Goal: Task Accomplishment & Management: Manage account settings

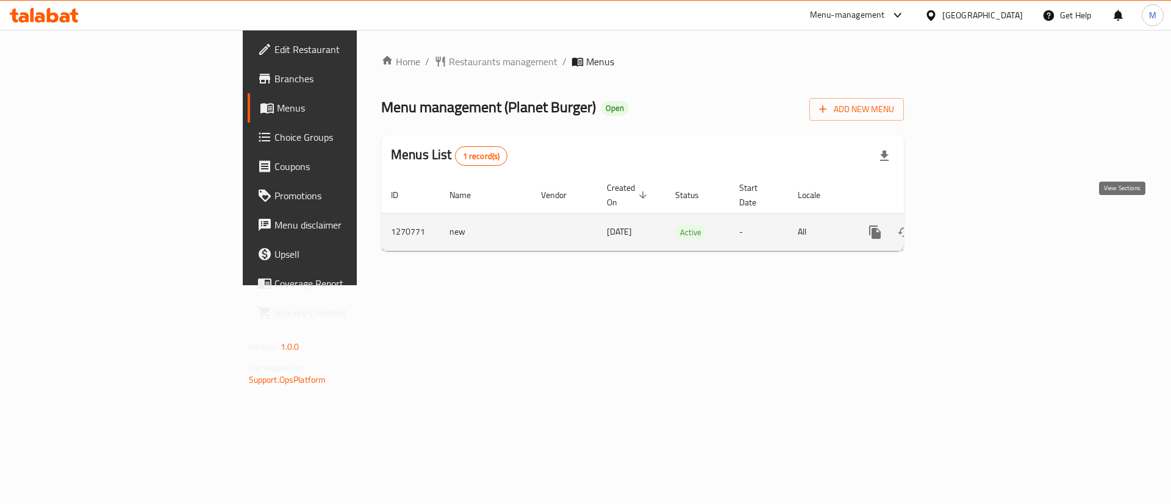
click at [970, 225] on icon "enhanced table" at bounding box center [963, 232] width 15 height 15
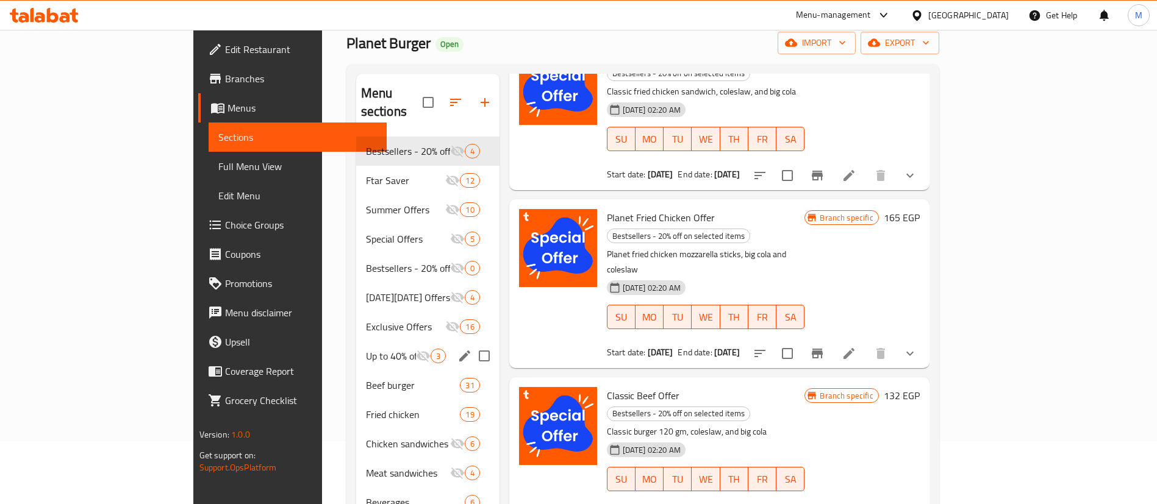
scroll to position [91, 0]
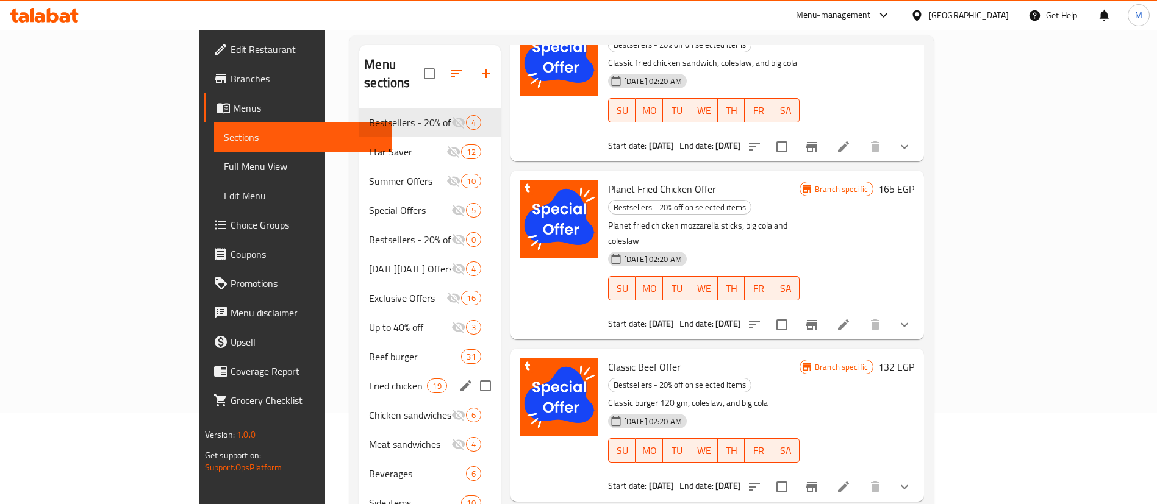
click at [359, 380] on div "Fried chicken 19" at bounding box center [429, 385] width 141 height 29
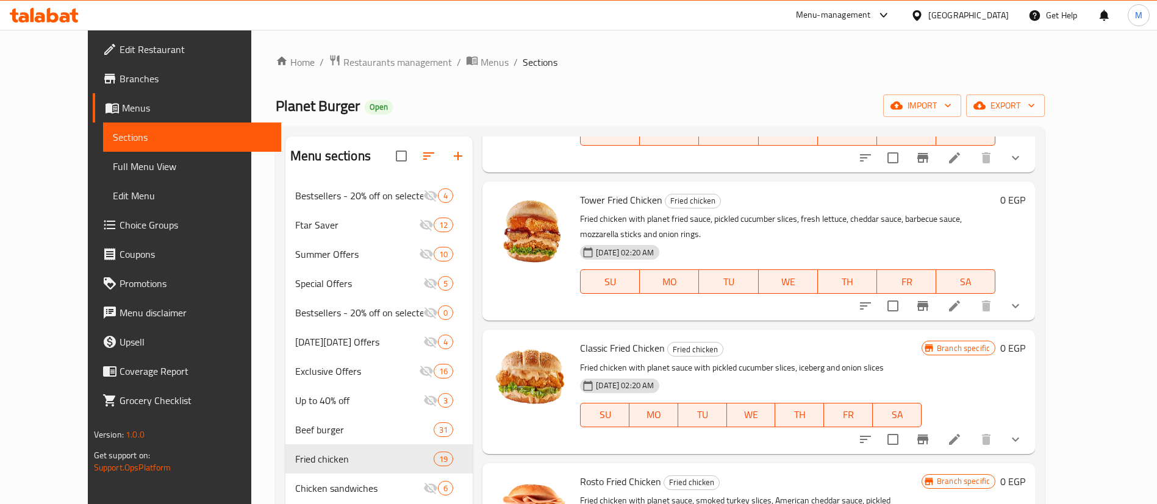
scroll to position [1830, 0]
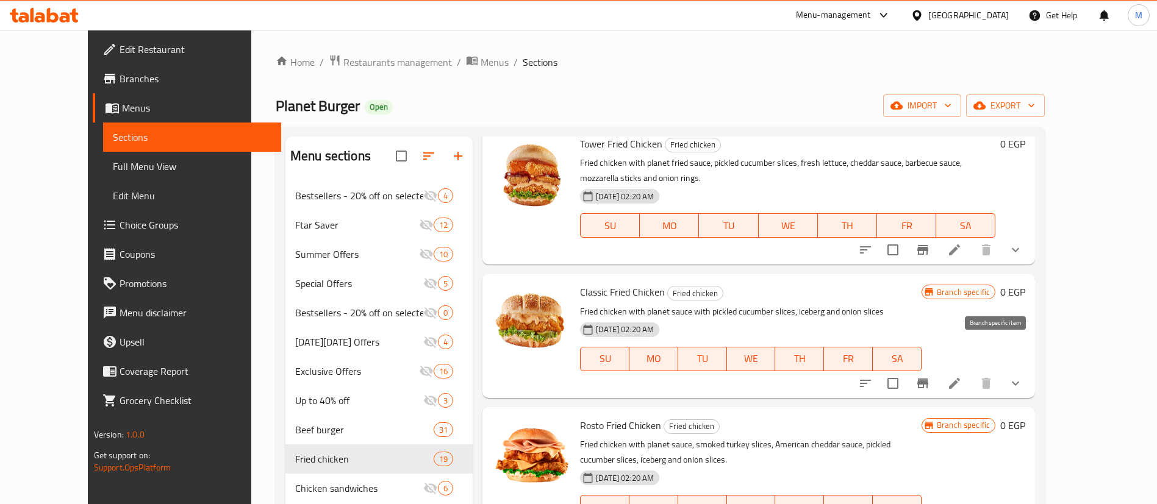
click at [937, 369] on button "Branch-specific-item" at bounding box center [922, 383] width 29 height 29
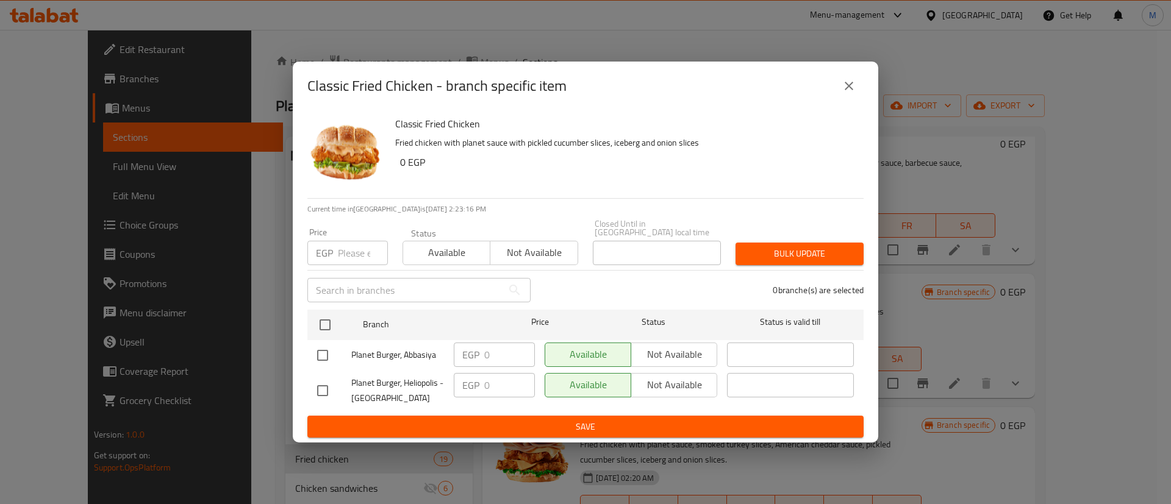
click at [843, 87] on icon "close" at bounding box center [849, 86] width 15 height 15
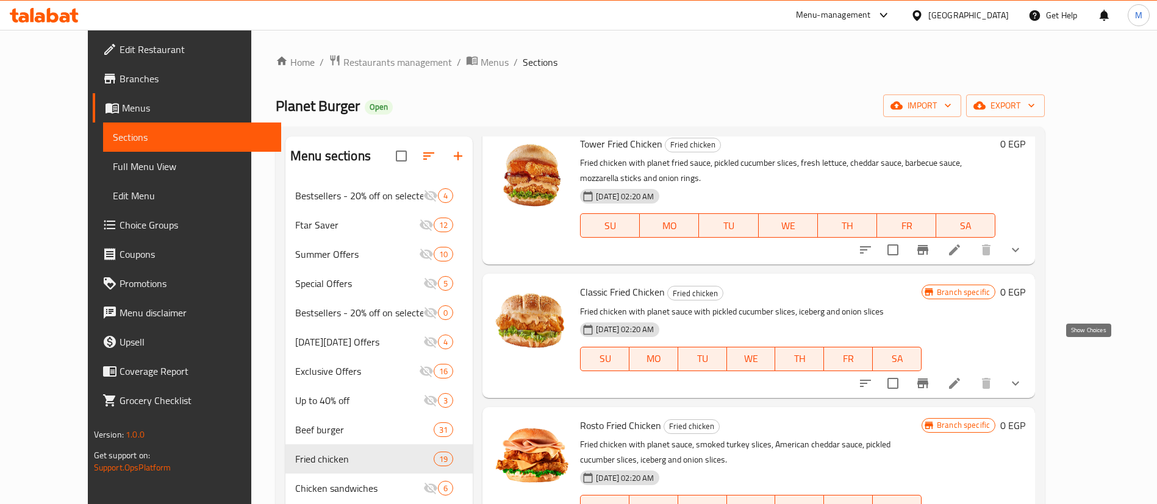
click at [1023, 376] on icon "show more" at bounding box center [1015, 383] width 15 height 15
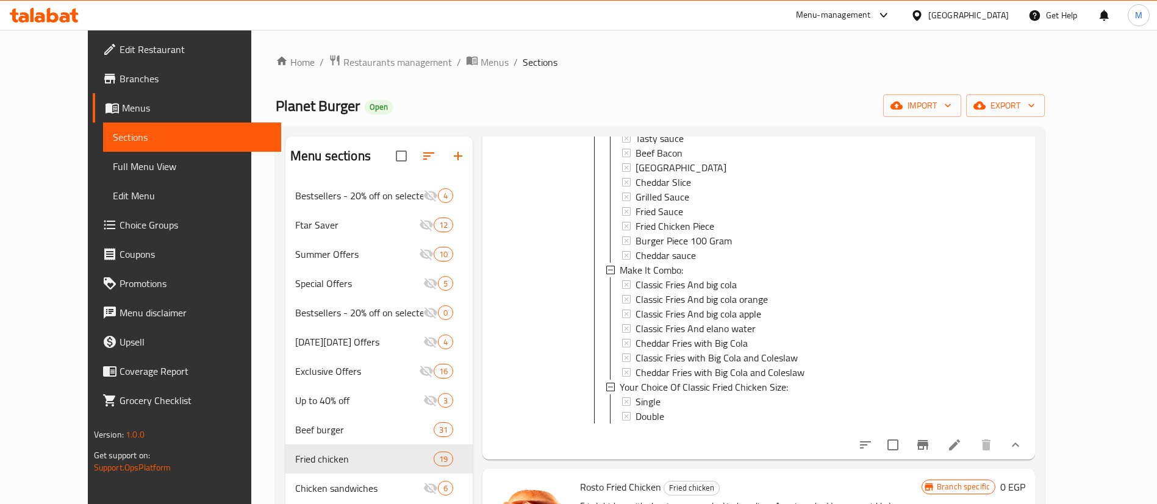
scroll to position [2195, 0]
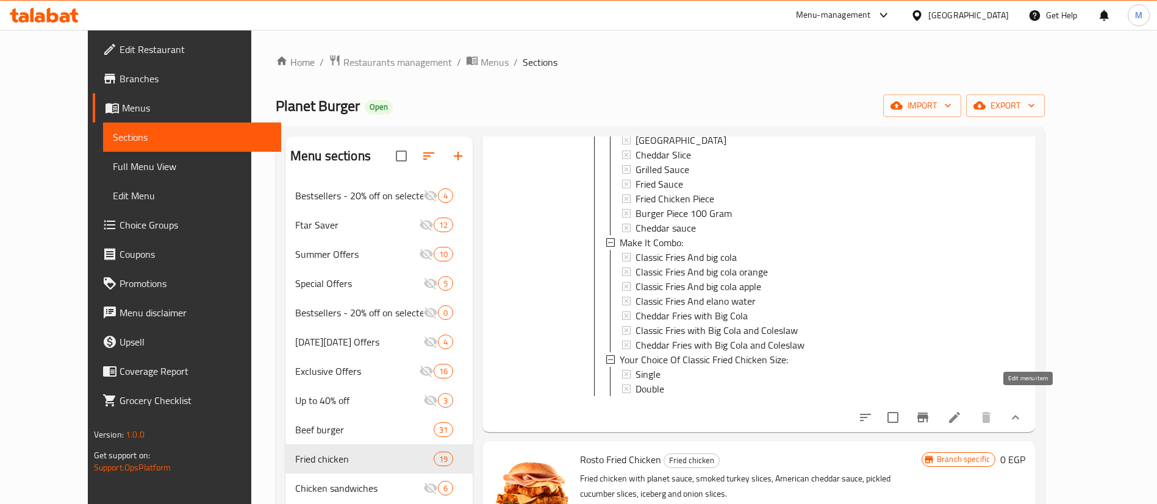
click at [960, 412] on icon at bounding box center [954, 417] width 11 height 11
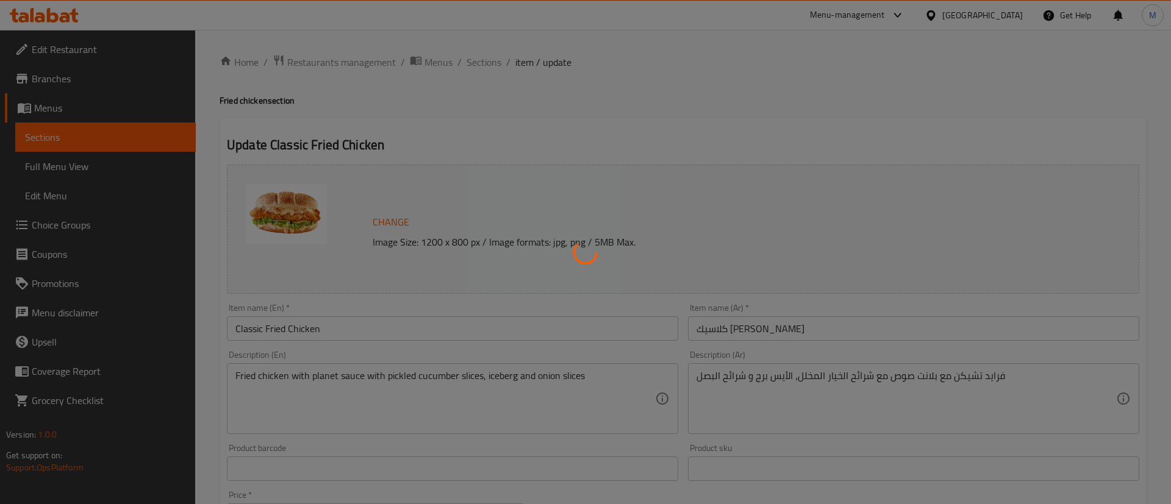
type input "الإضافات:"
type input "0"
type input "إجعله كومبو:"
type input "0"
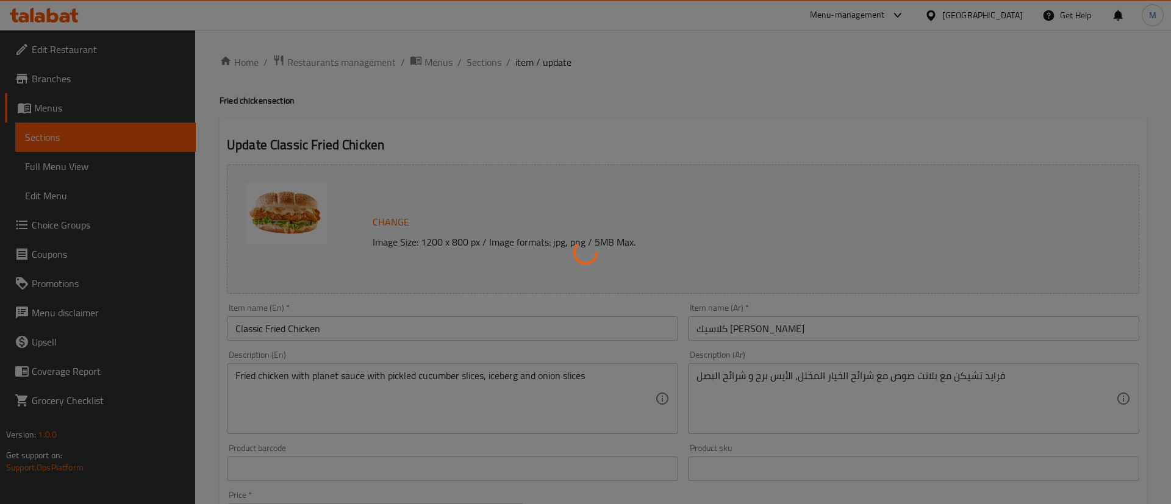
type input "1"
type input "اختيارك من حجم الدجاج المقلي الكلاسيكي:"
type input "1"
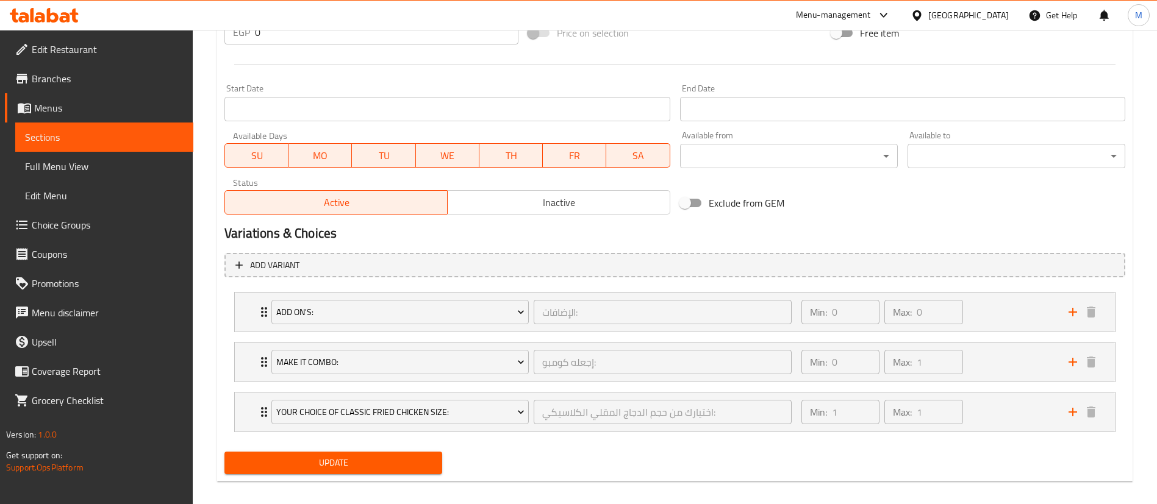
scroll to position [495, 0]
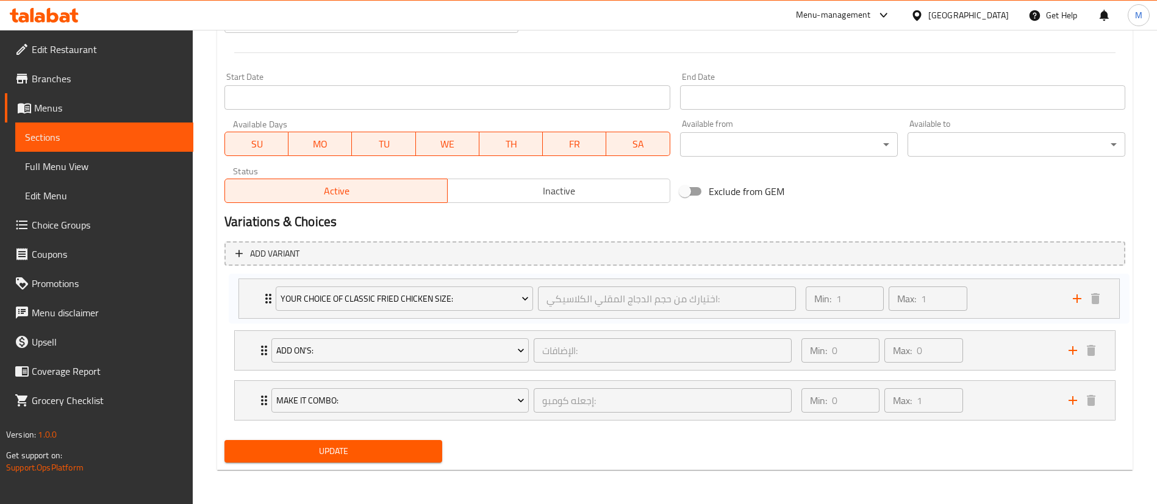
drag, startPoint x: 263, startPoint y: 398, endPoint x: 267, endPoint y: 279, distance: 119.0
click at [267, 279] on div "Add On's: الإضافات: ​ Min: 0 ​ Max: 0 ​ Piece Of Mozzarella Sticks (ID: 9877211…" at bounding box center [674, 351] width 901 height 150
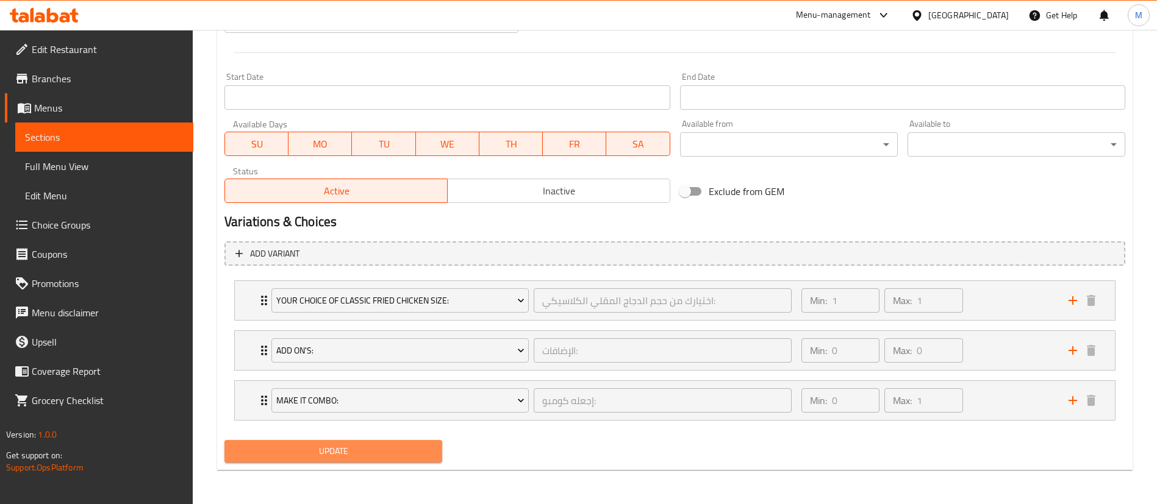
click at [358, 449] on span "Update" at bounding box center [333, 451] width 198 height 15
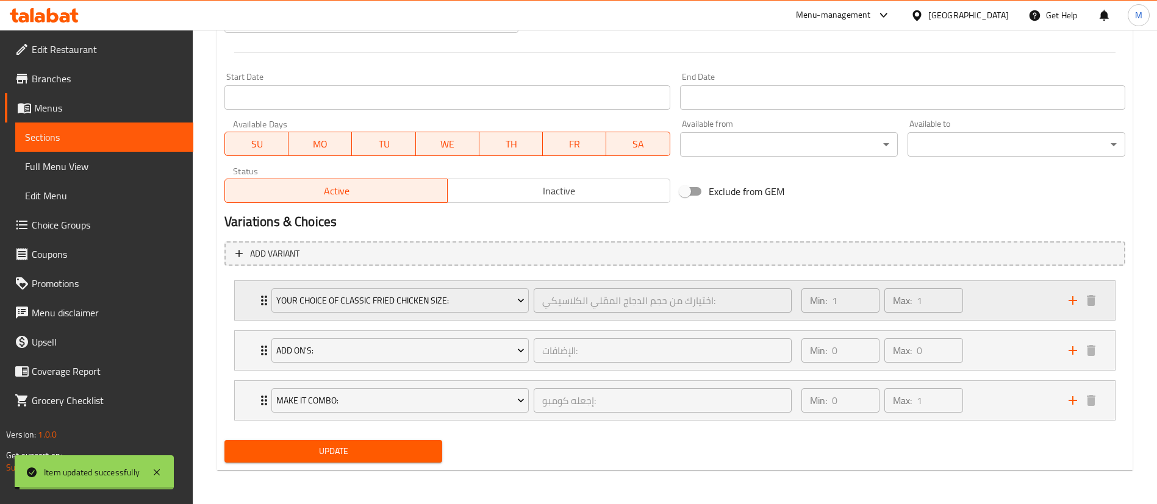
click at [1013, 293] on div "Min: 1 ​ Max: 1 ​" at bounding box center [927, 300] width 267 height 39
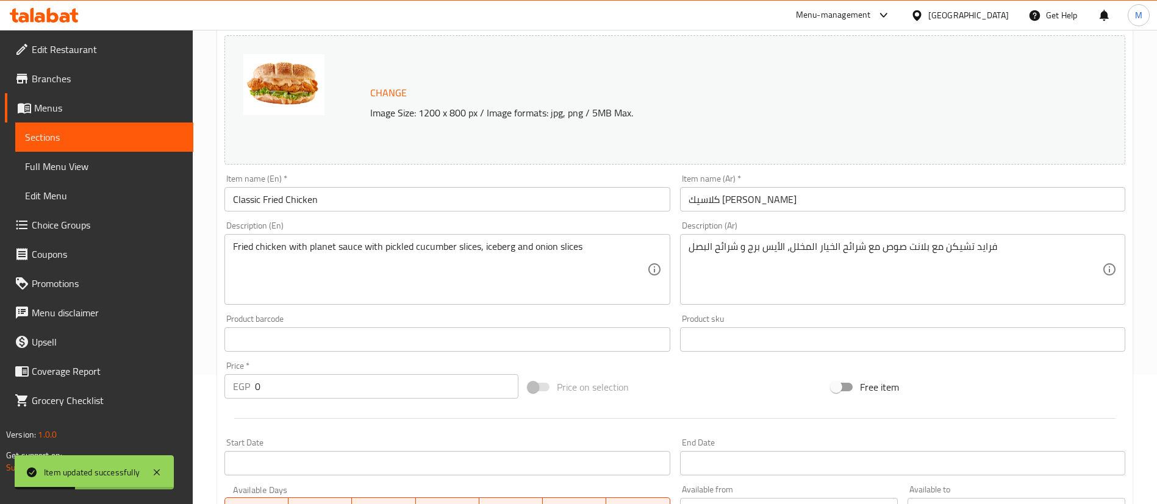
scroll to position [0, 0]
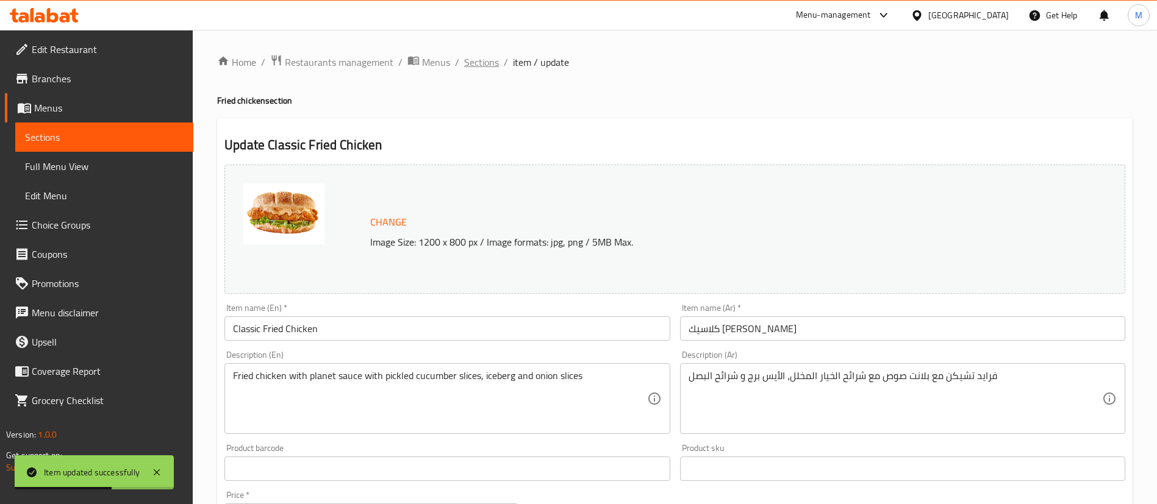
click at [491, 65] on span "Sections" at bounding box center [481, 62] width 35 height 15
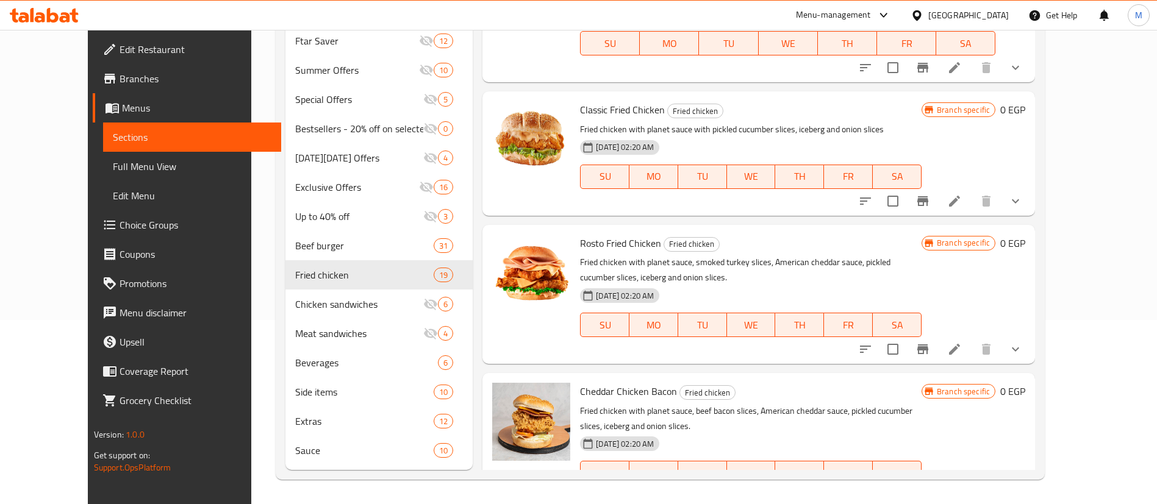
scroll to position [1736, 0]
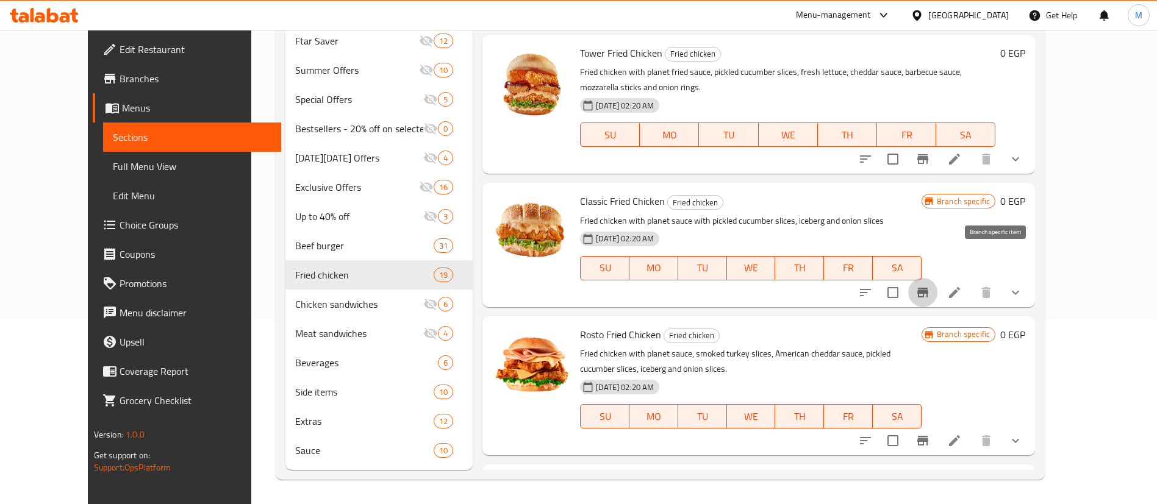
click at [930, 285] on icon "Branch-specific-item" at bounding box center [922, 292] width 15 height 15
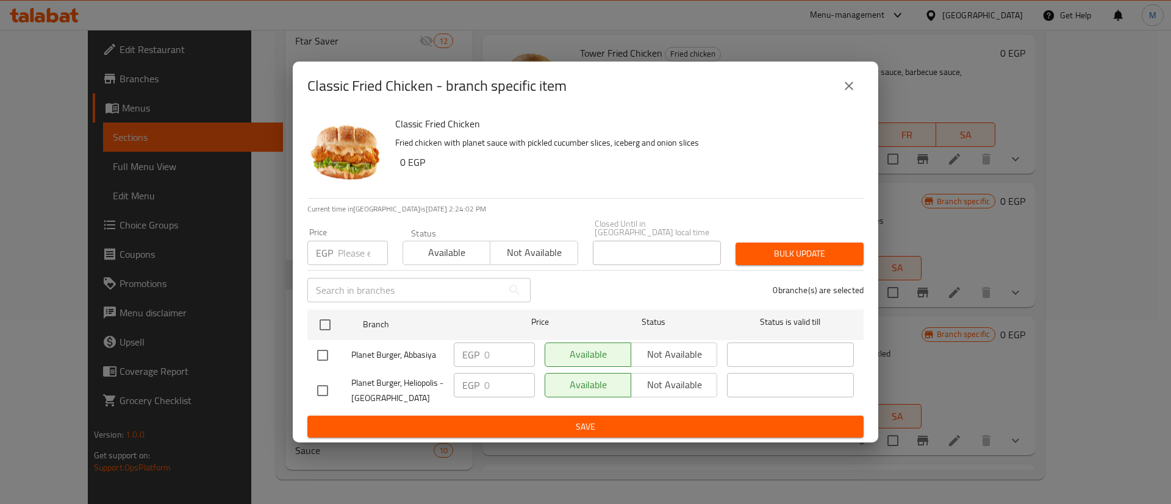
click at [854, 84] on icon "close" at bounding box center [849, 86] width 15 height 15
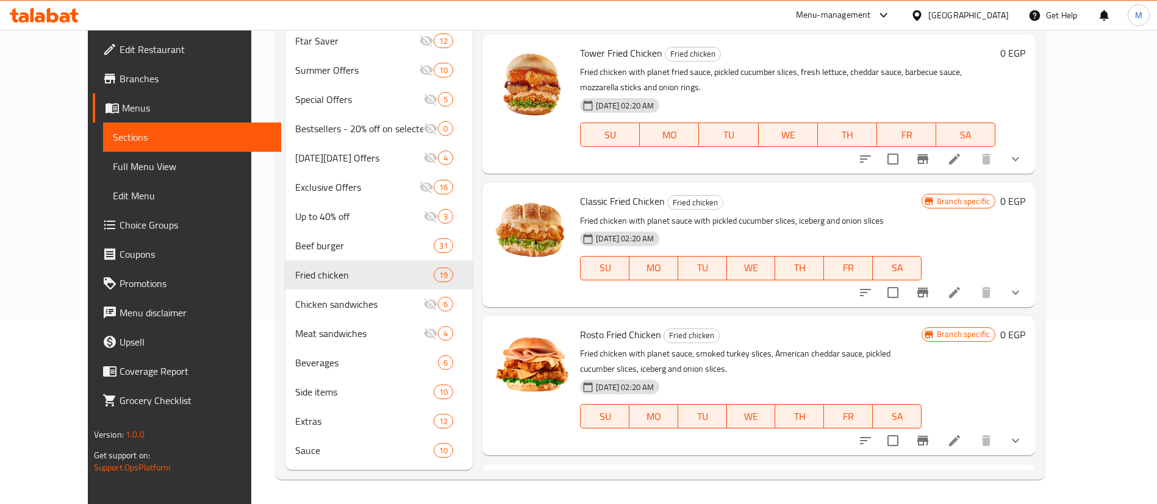
click at [1023, 285] on icon "show more" at bounding box center [1015, 292] width 15 height 15
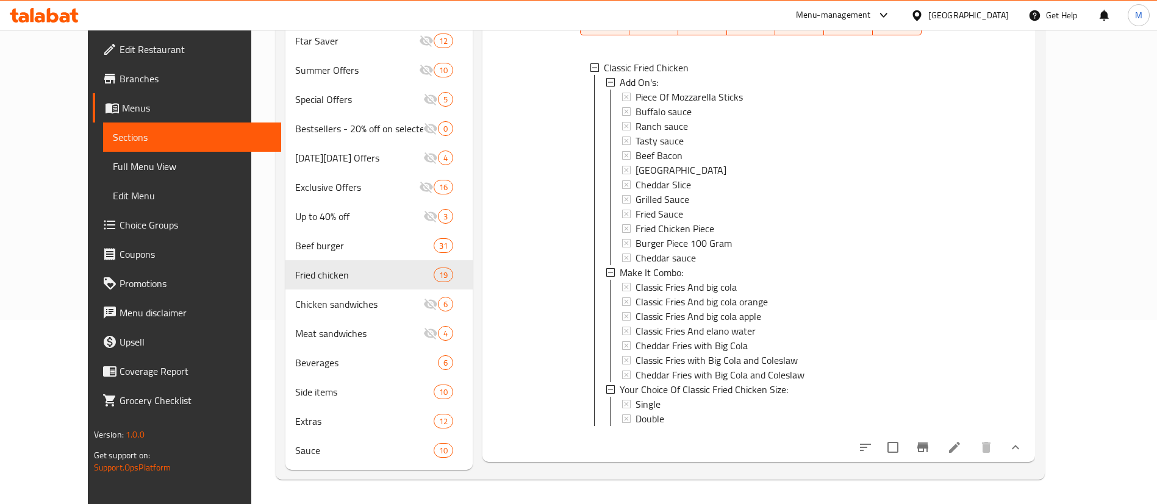
scroll to position [2011, 0]
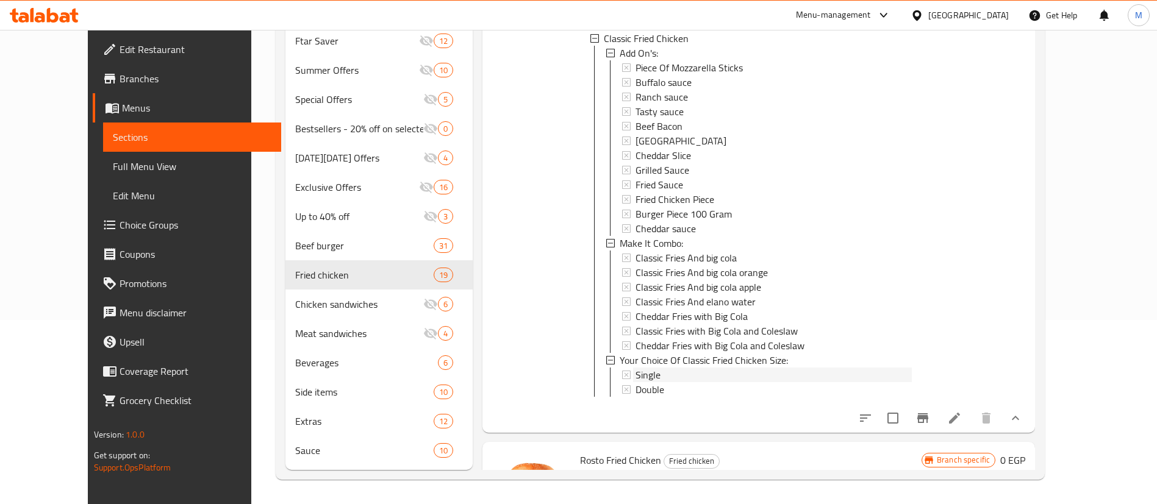
click at [658, 368] on div "Single" at bounding box center [773, 375] width 276 height 15
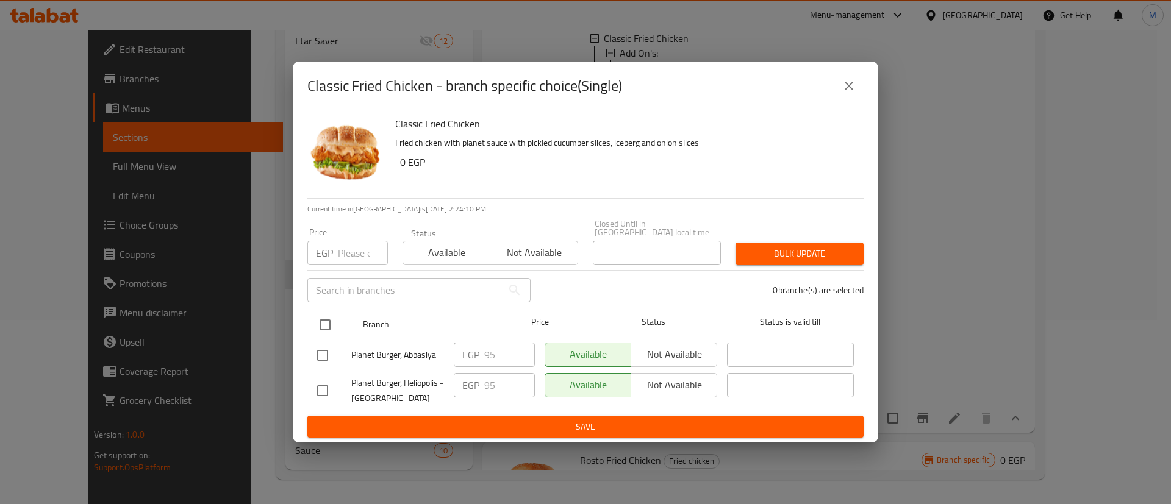
click at [331, 317] on input "checkbox" at bounding box center [325, 325] width 26 height 26
checkbox input "true"
click at [349, 250] on input "number" at bounding box center [363, 253] width 50 height 24
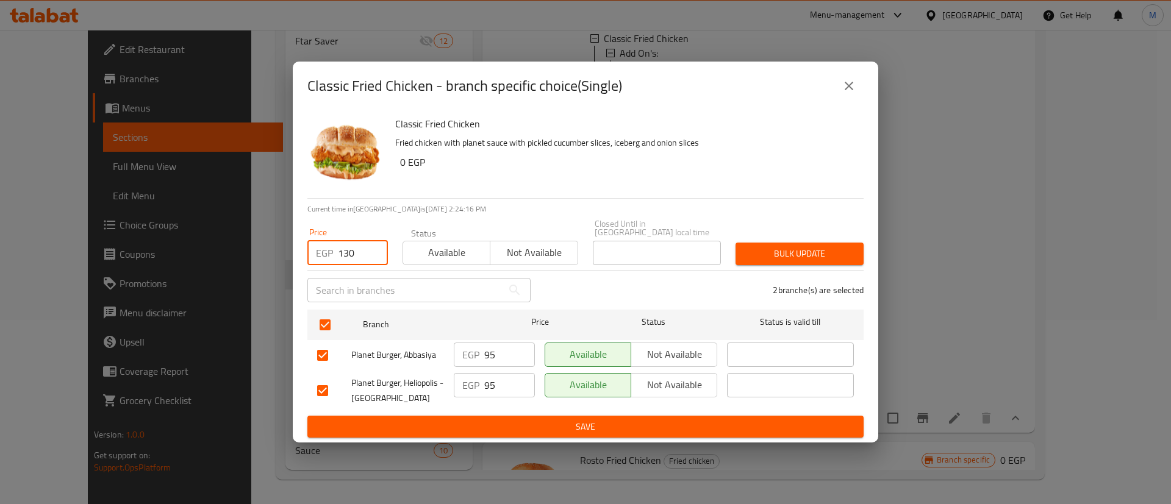
type input "130"
click at [814, 250] on span "Bulk update" at bounding box center [799, 253] width 109 height 15
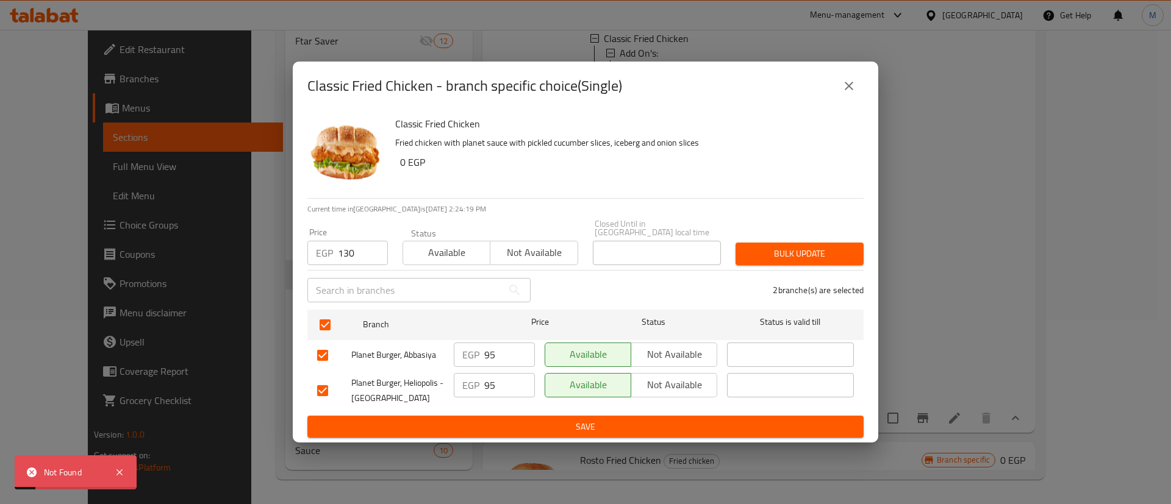
click at [789, 246] on span "Bulk update" at bounding box center [799, 253] width 109 height 15
click at [853, 87] on icon "close" at bounding box center [849, 86] width 15 height 15
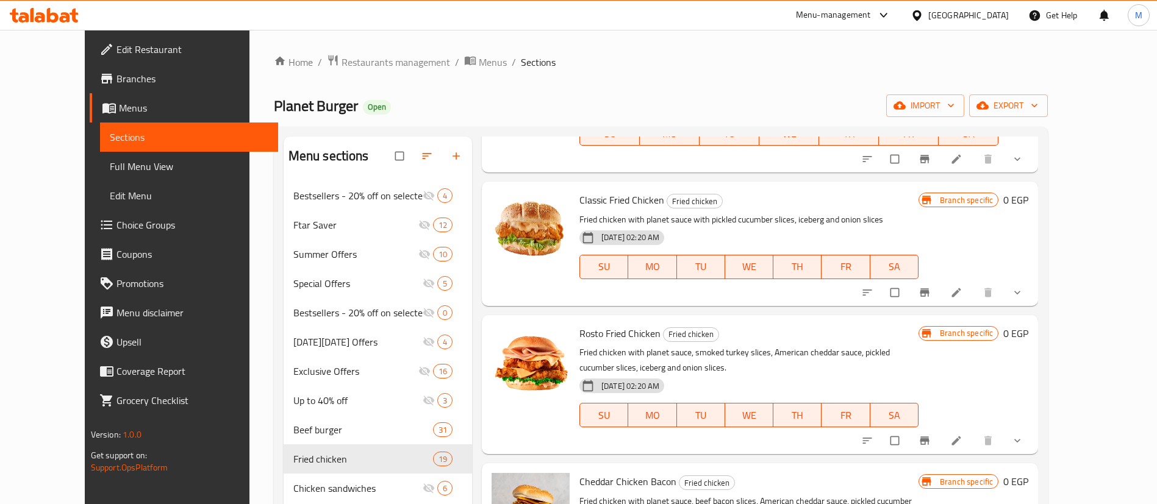
scroll to position [1921, 0]
click at [1023, 287] on icon "show more" at bounding box center [1017, 293] width 12 height 12
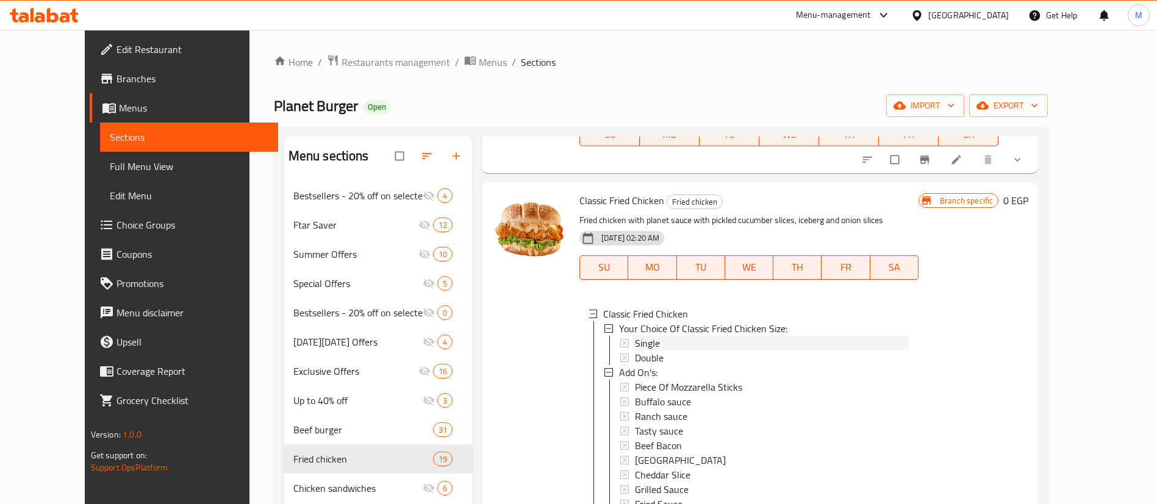
click at [644, 336] on div "Single" at bounding box center [772, 343] width 274 height 15
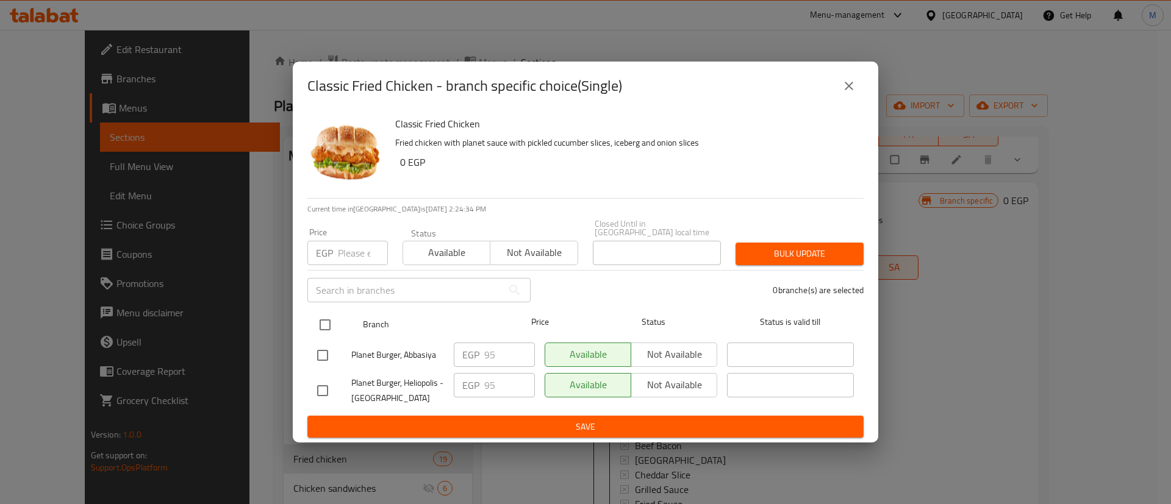
click at [322, 319] on input "checkbox" at bounding box center [325, 325] width 26 height 26
checkbox input "true"
click at [349, 241] on input "number" at bounding box center [363, 253] width 50 height 24
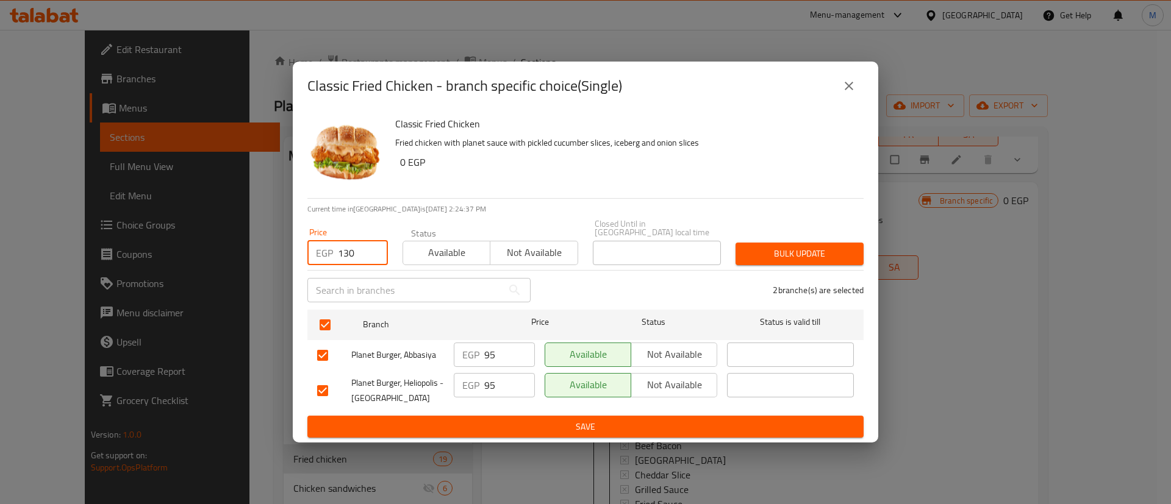
type input "130"
click at [803, 257] on button "Bulk update" at bounding box center [799, 254] width 128 height 23
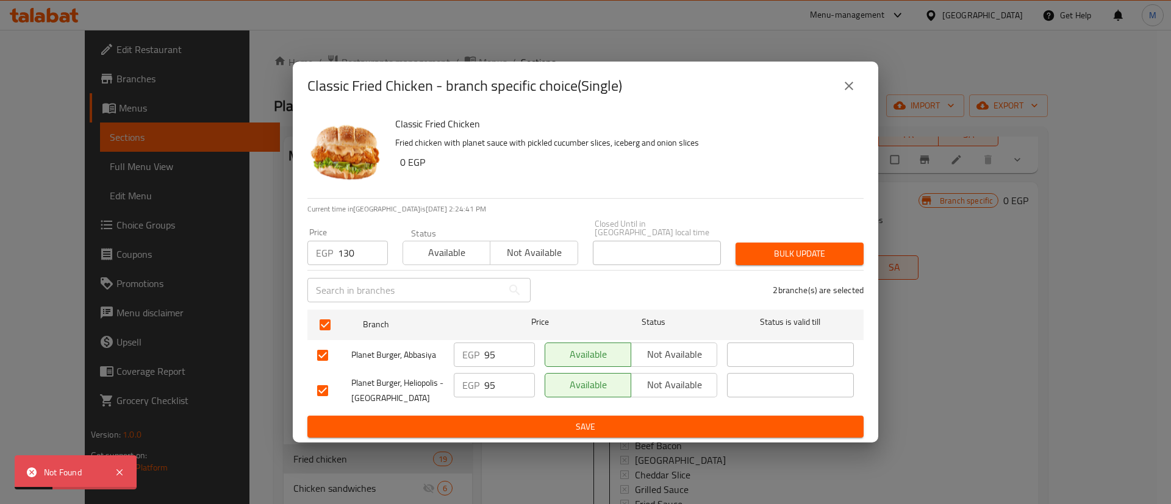
click at [855, 93] on icon "close" at bounding box center [849, 86] width 15 height 15
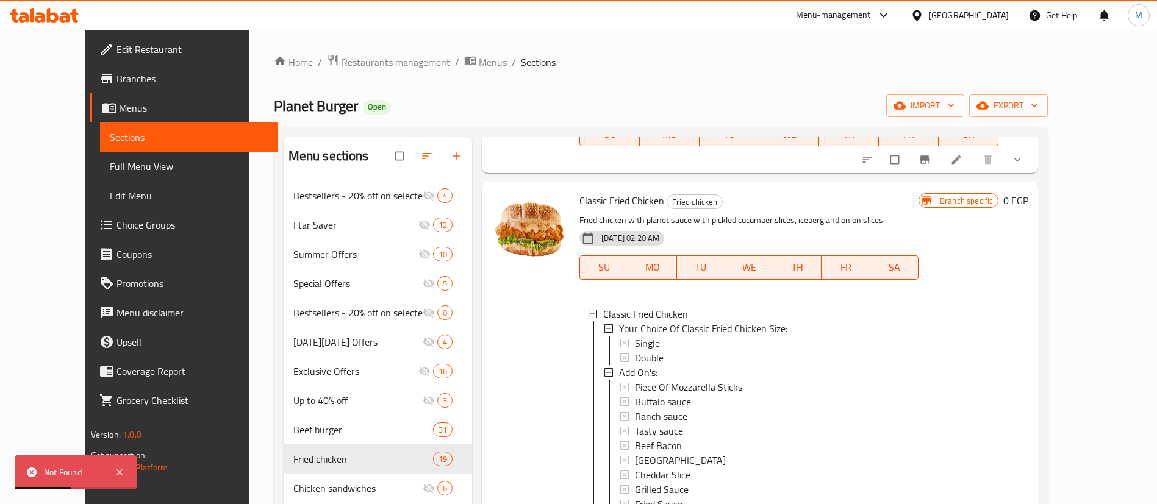
click at [116, 227] on span "Choice Groups" at bounding box center [192, 225] width 152 height 15
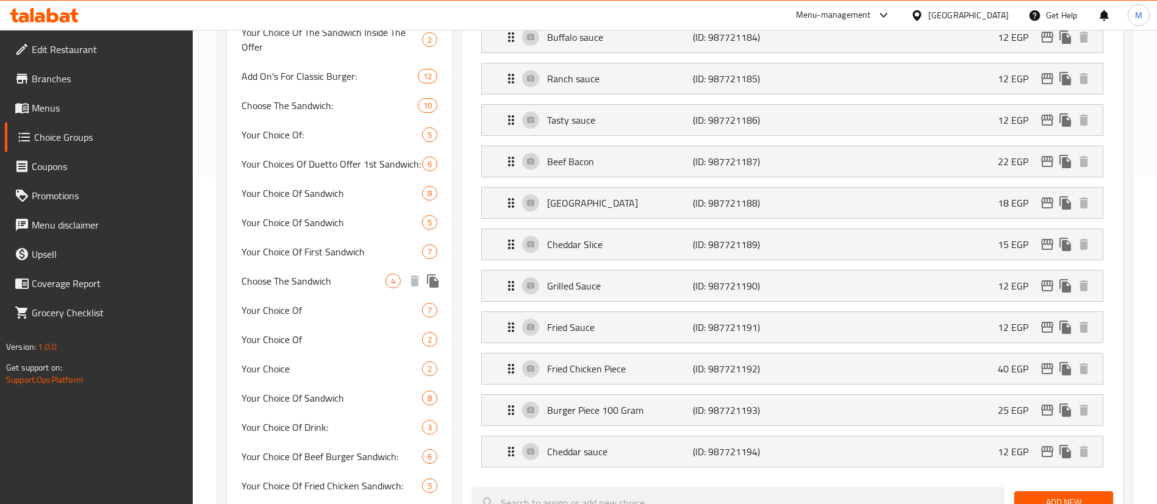
scroll to position [366, 0]
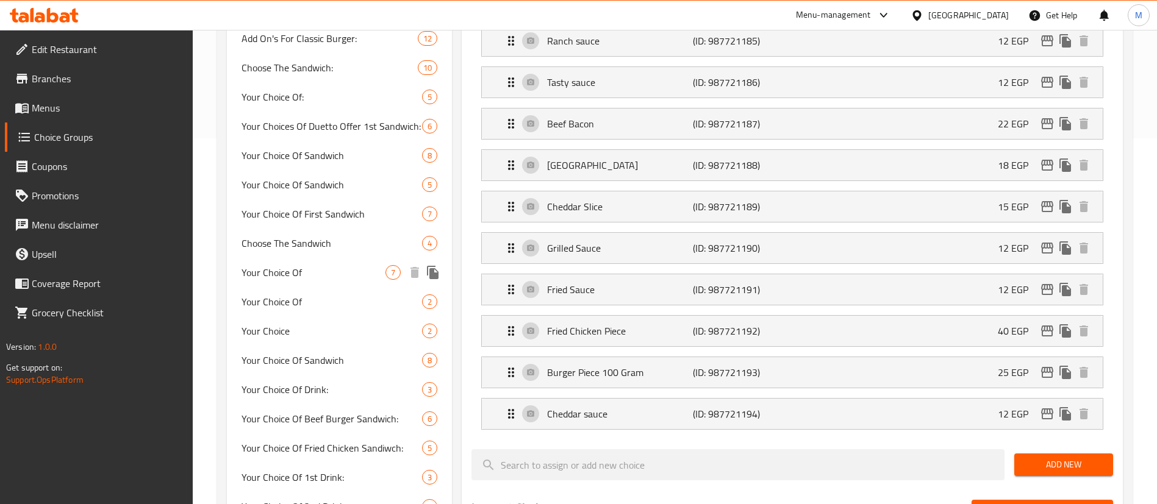
click at [329, 274] on span "Your Choice Of" at bounding box center [314, 272] width 144 height 15
type input "Your Choice Of"
type input "إختيارك من"
type input "1"
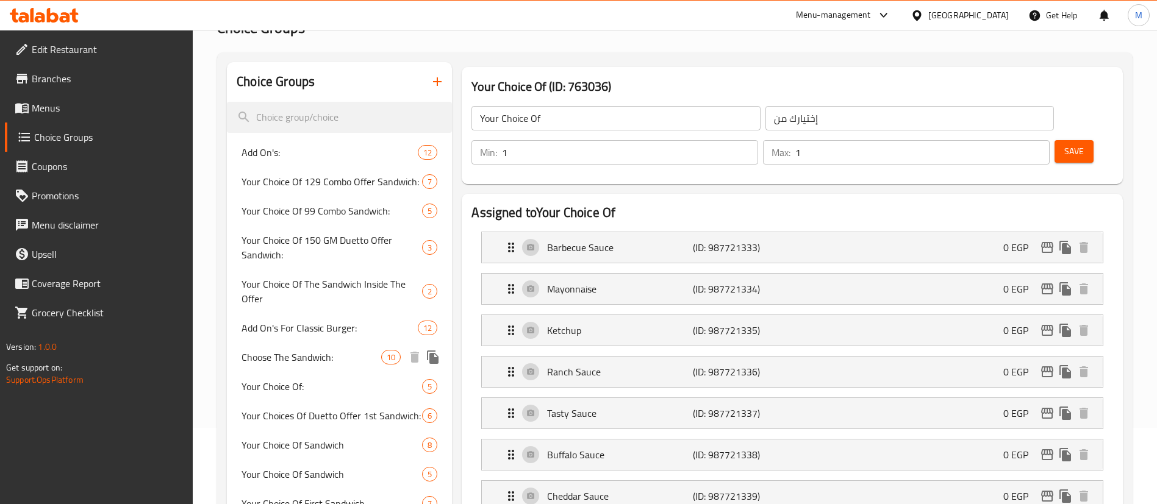
scroll to position [183, 0]
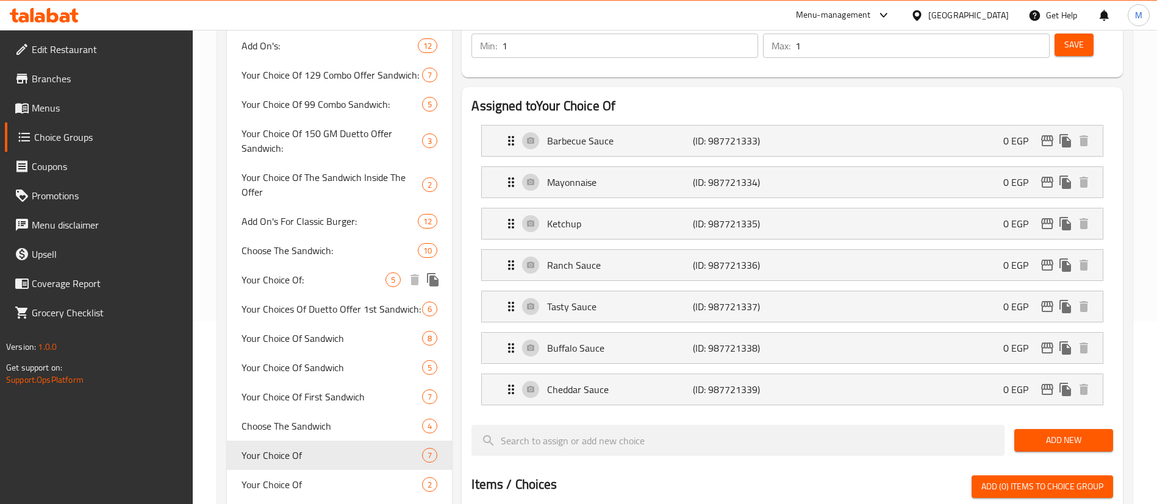
click at [316, 276] on span "Your Choice Of:" at bounding box center [314, 280] width 144 height 15
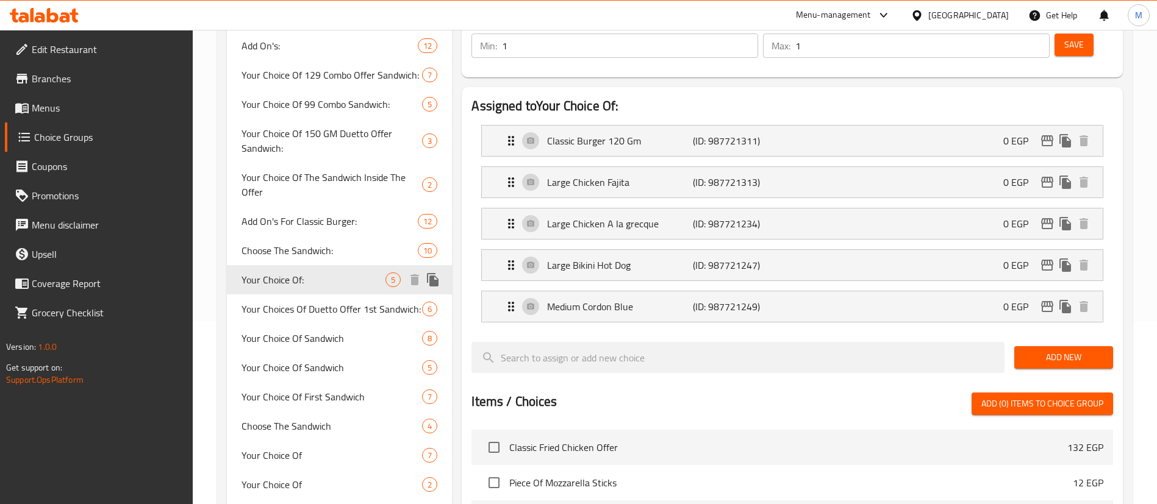
type input "Your Choice Of:"
type input "اختيارك من:"
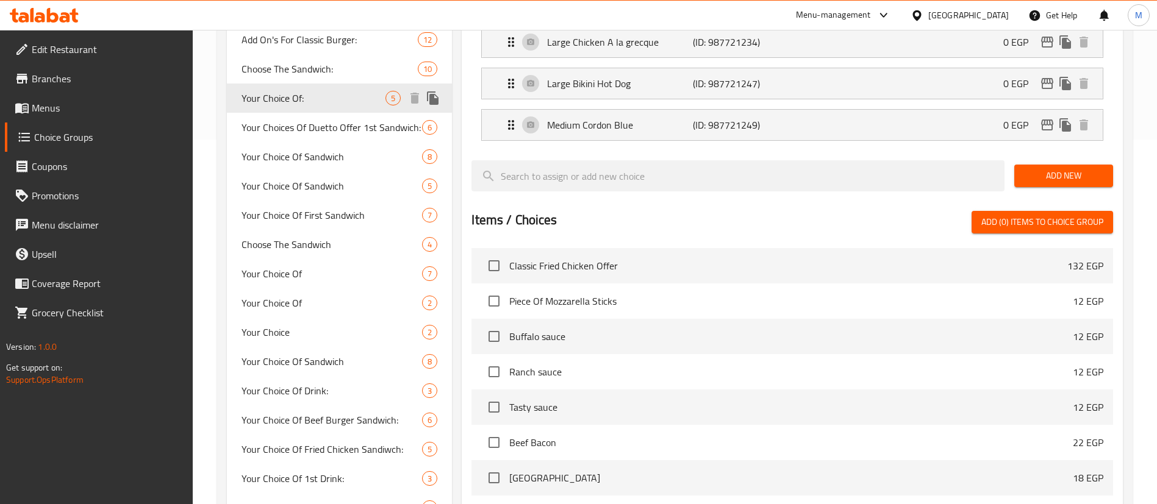
scroll to position [366, 0]
click at [319, 330] on span "Your Choice" at bounding box center [314, 331] width 144 height 15
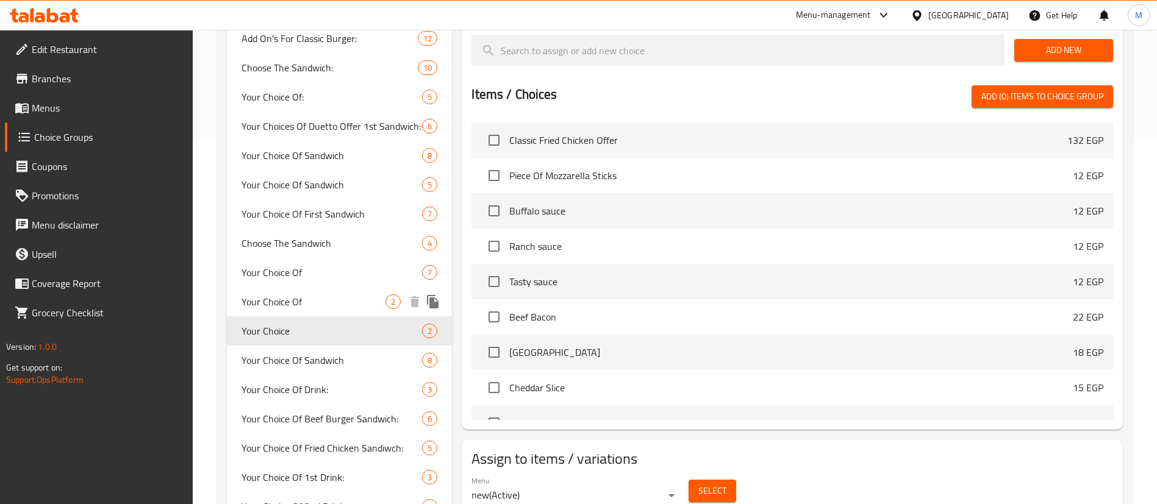
type input "Your Choice"
type input "إختيارك"
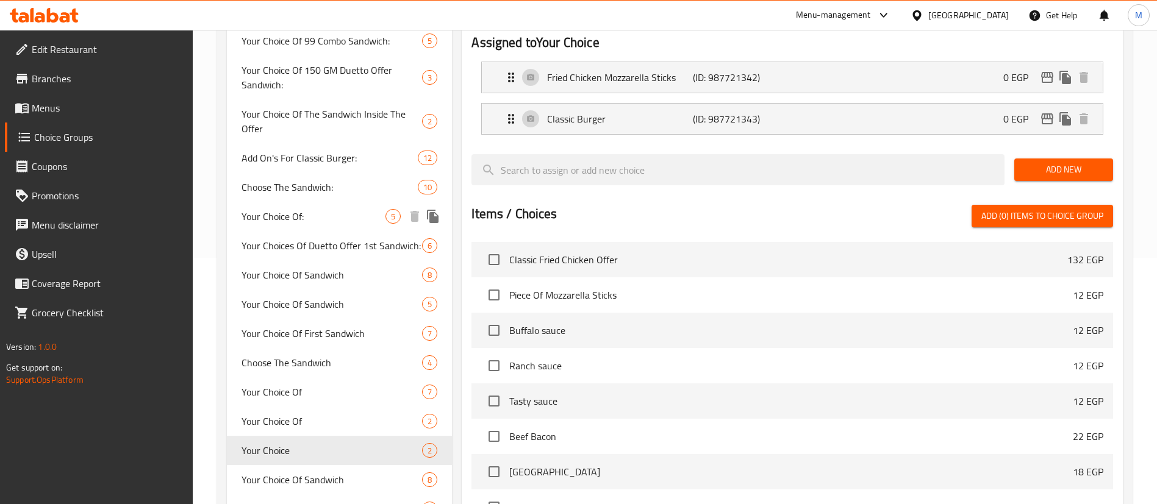
scroll to position [274, 0]
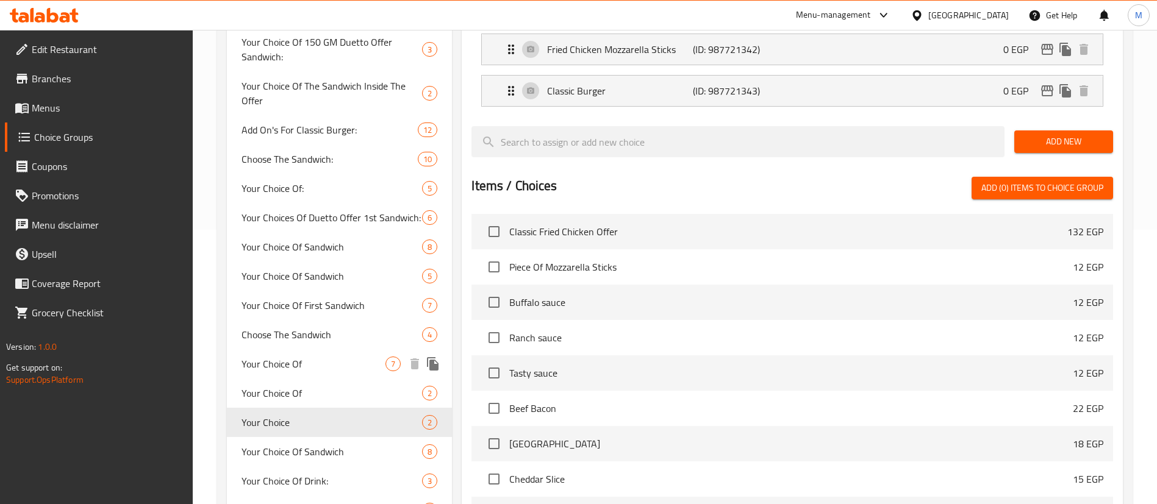
click at [319, 362] on span "Your Choice Of" at bounding box center [314, 364] width 144 height 15
type input "Your Choice Of"
type input "إختيارك من"
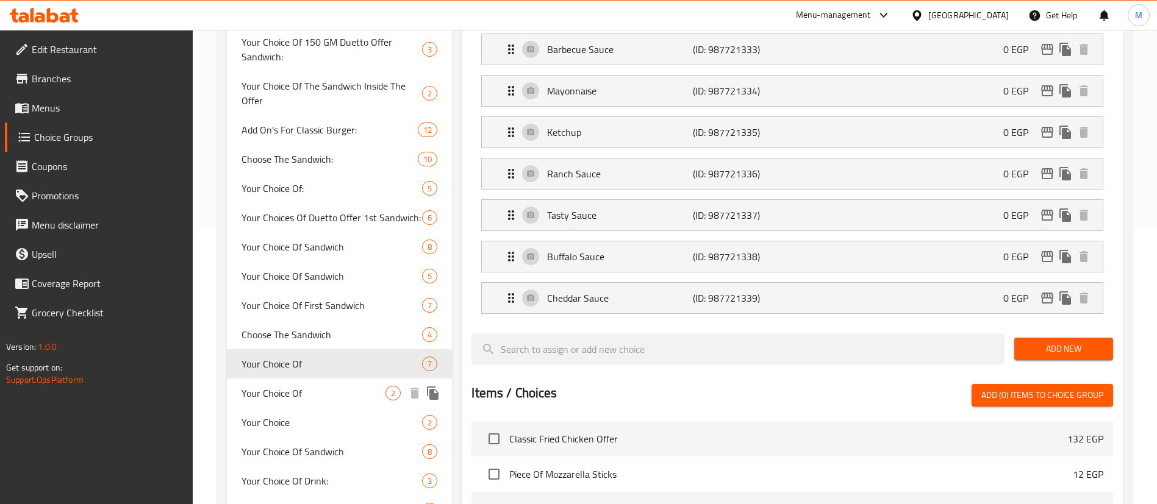
click at [320, 392] on span "Your Choice Of" at bounding box center [314, 393] width 144 height 15
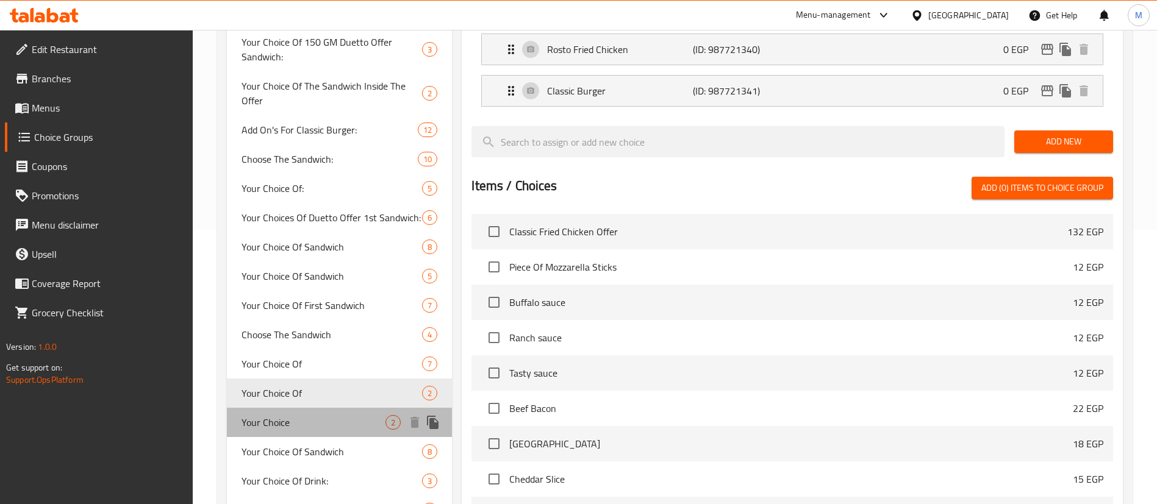
click at [308, 428] on span "Your Choice" at bounding box center [314, 422] width 144 height 15
type input "Your Choice"
type input "إختيارك"
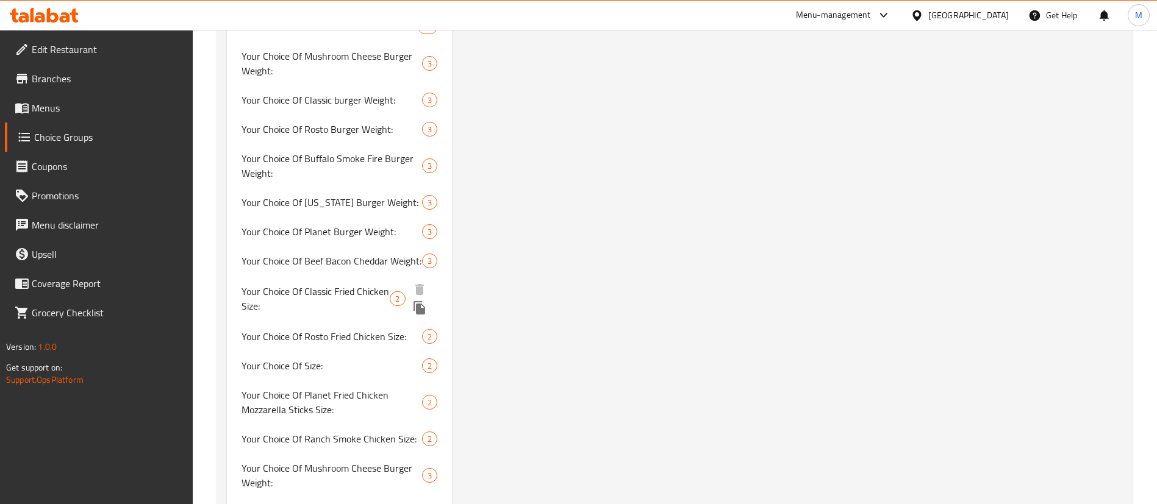
scroll to position [2104, 0]
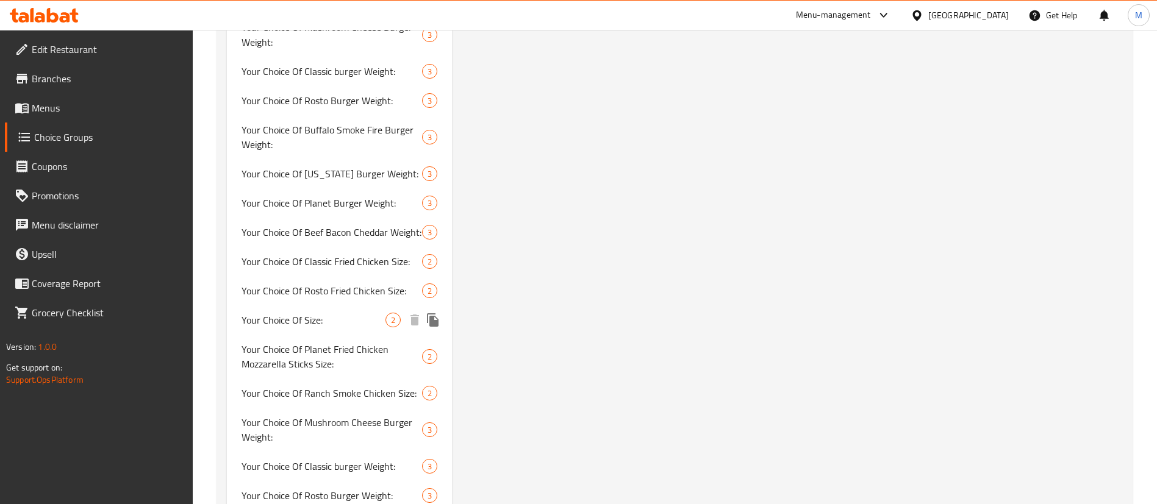
click at [340, 313] on span "Your Choice Of Size:" at bounding box center [314, 320] width 144 height 15
type input "Your Choice Of Size:"
type input "اختيارك من الحجم:"
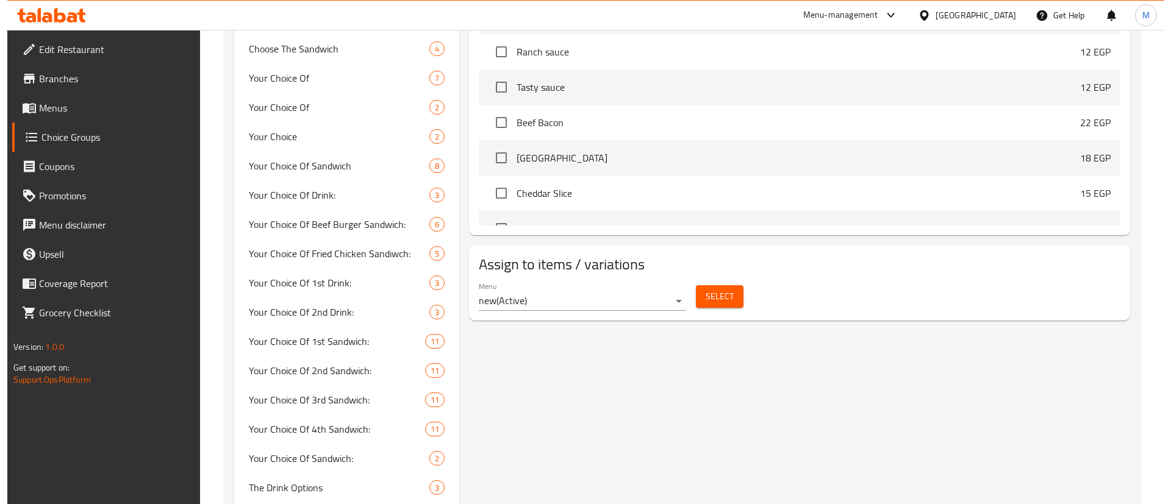
scroll to position [433, 0]
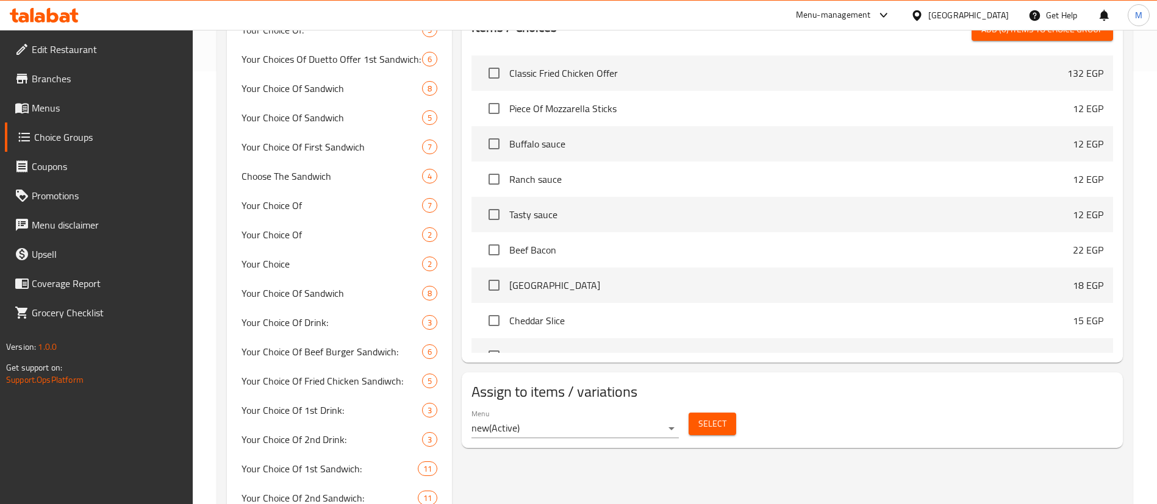
click at [703, 417] on span "Select" at bounding box center [712, 424] width 28 height 15
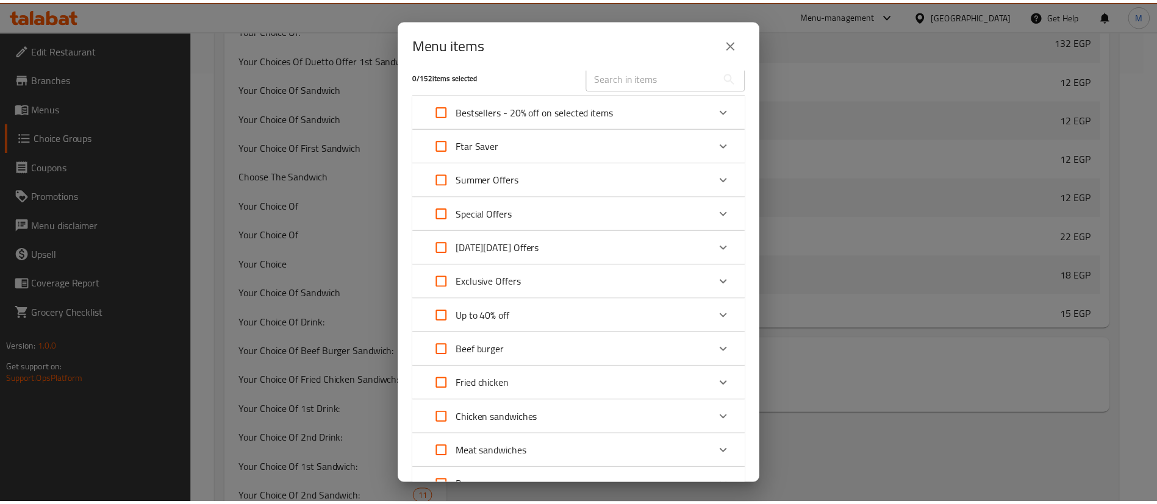
scroll to position [0, 0]
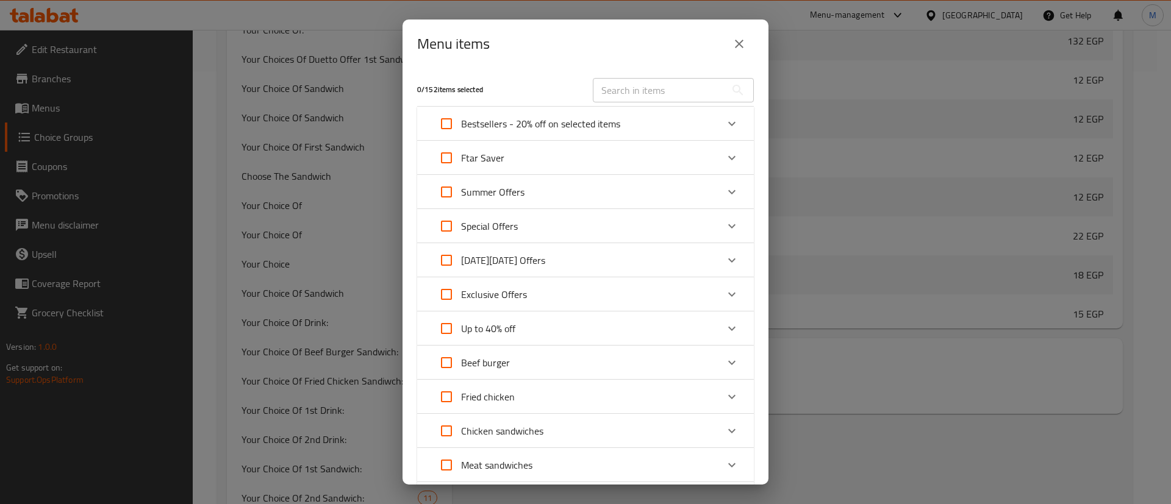
drag, startPoint x: 742, startPoint y: 43, endPoint x: 682, endPoint y: 101, distance: 84.1
click at [742, 42] on icon "close" at bounding box center [739, 44] width 15 height 15
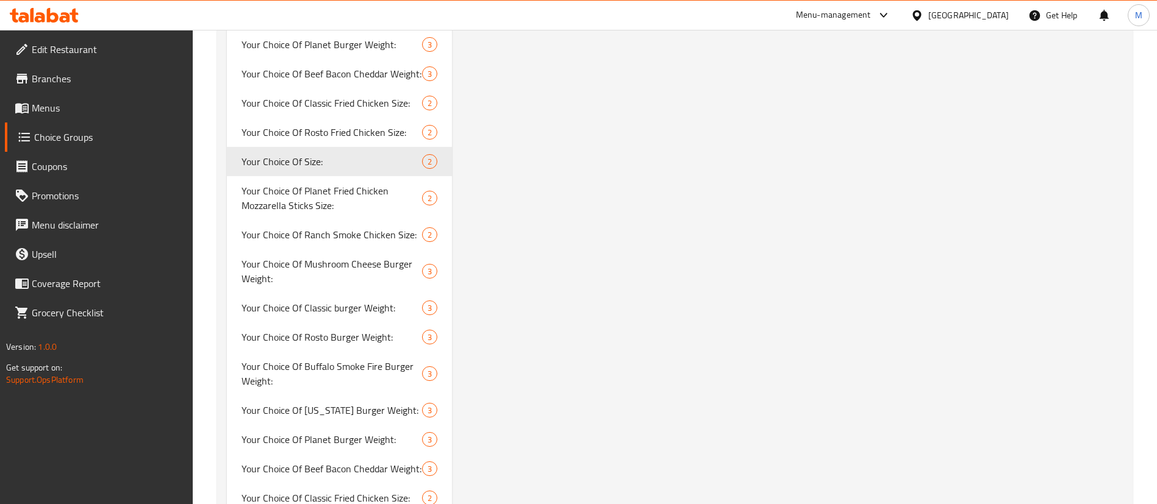
scroll to position [2354, 0]
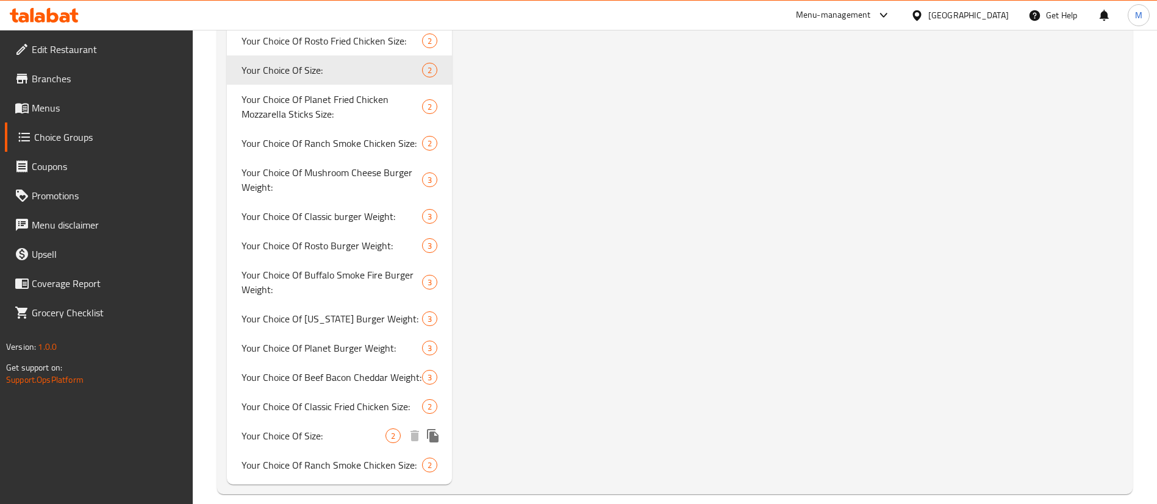
click at [321, 429] on span "Your Choice Of Size:" at bounding box center [314, 436] width 144 height 15
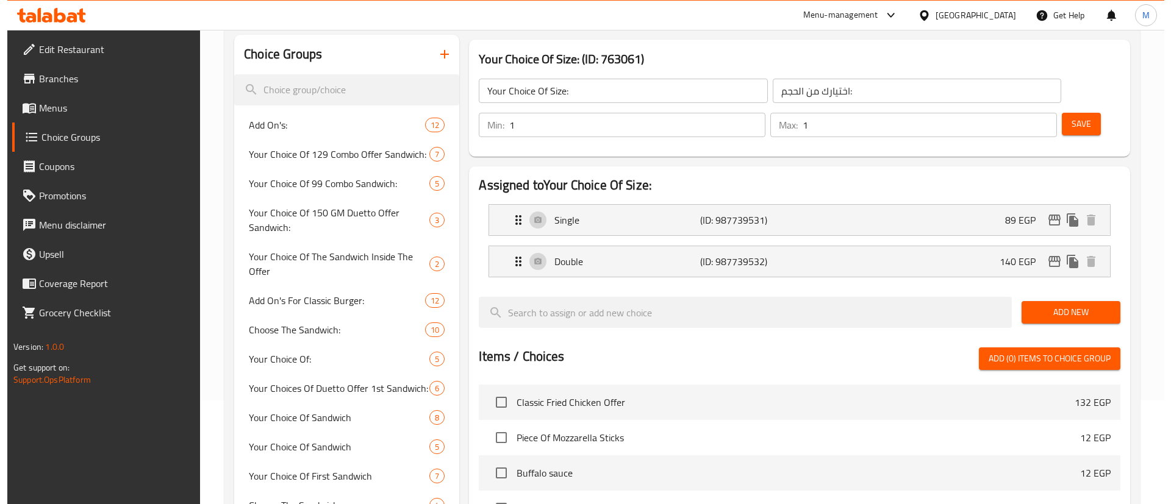
scroll to position [366, 0]
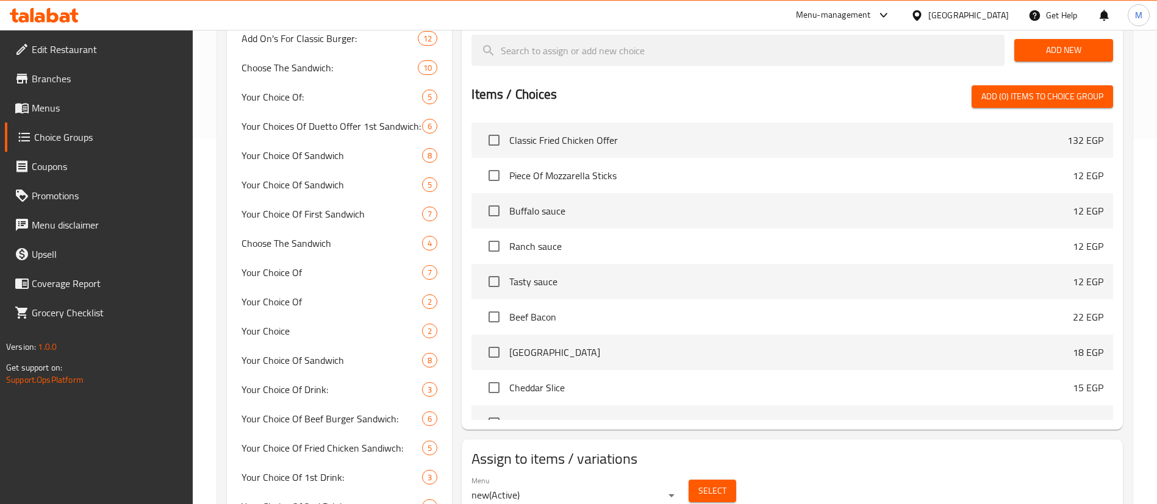
click at [717, 484] on span "Select" at bounding box center [712, 491] width 28 height 15
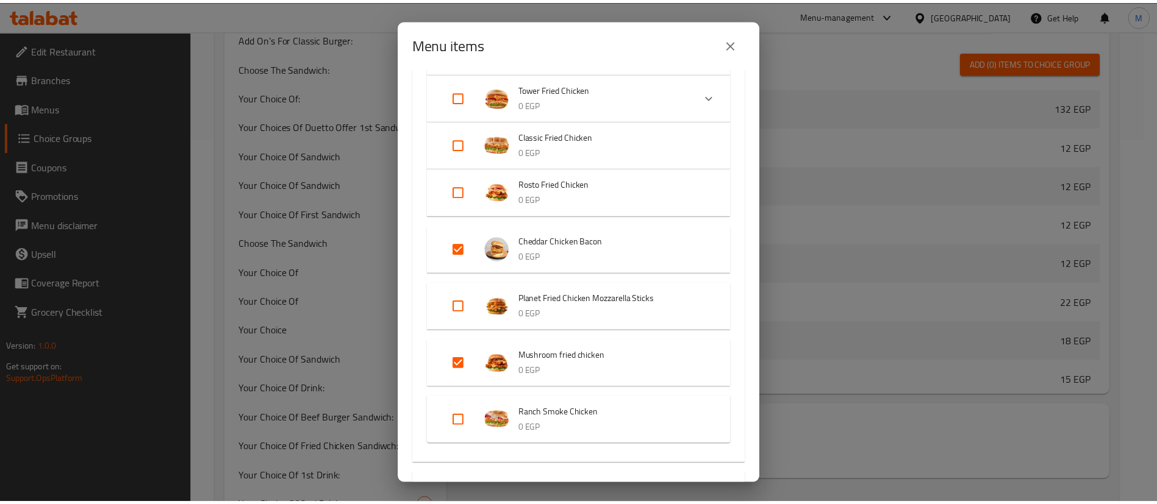
scroll to position [1006, 0]
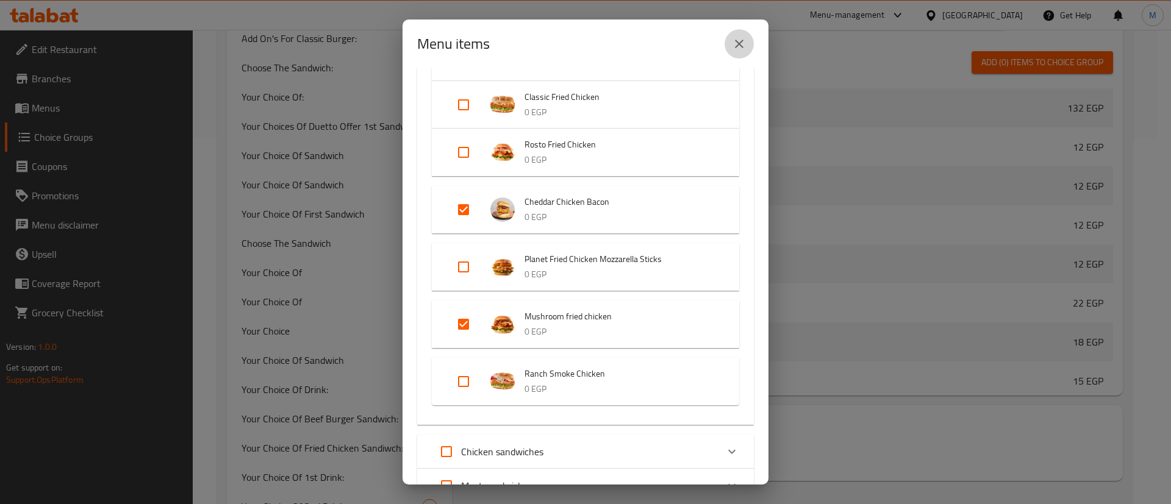
click at [753, 43] on button "close" at bounding box center [739, 43] width 29 height 29
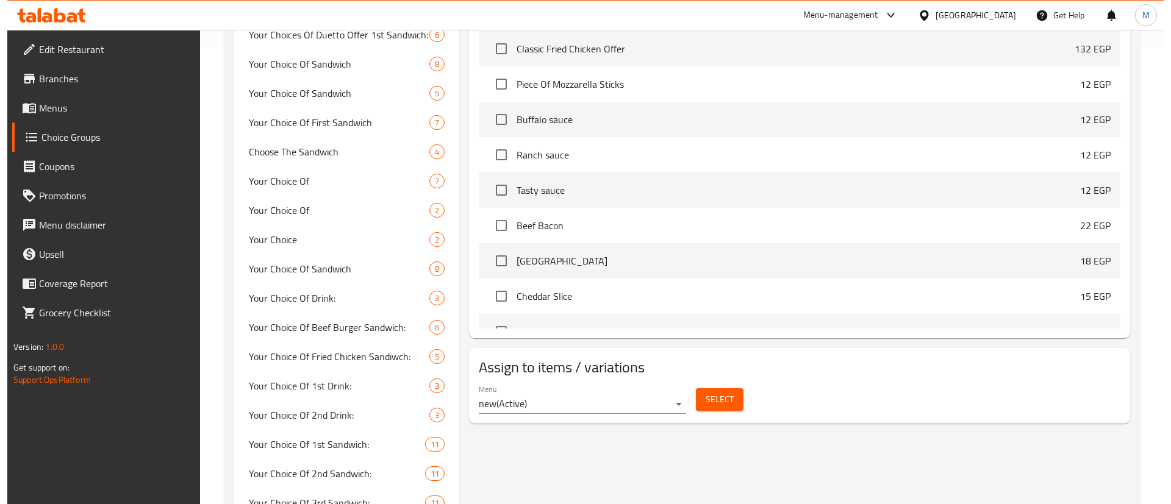
scroll to position [549, 0]
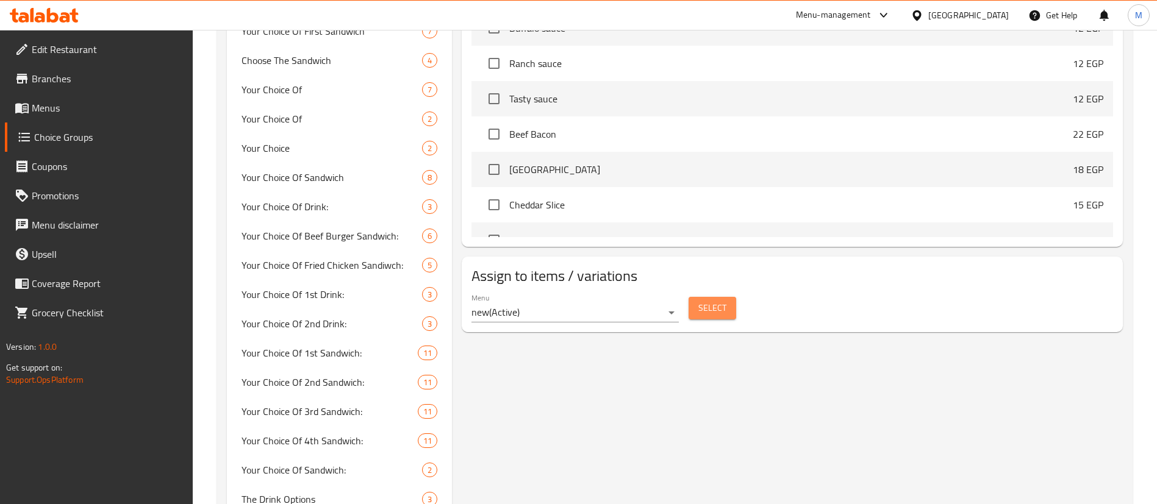
click at [721, 301] on span "Select" at bounding box center [712, 308] width 28 height 15
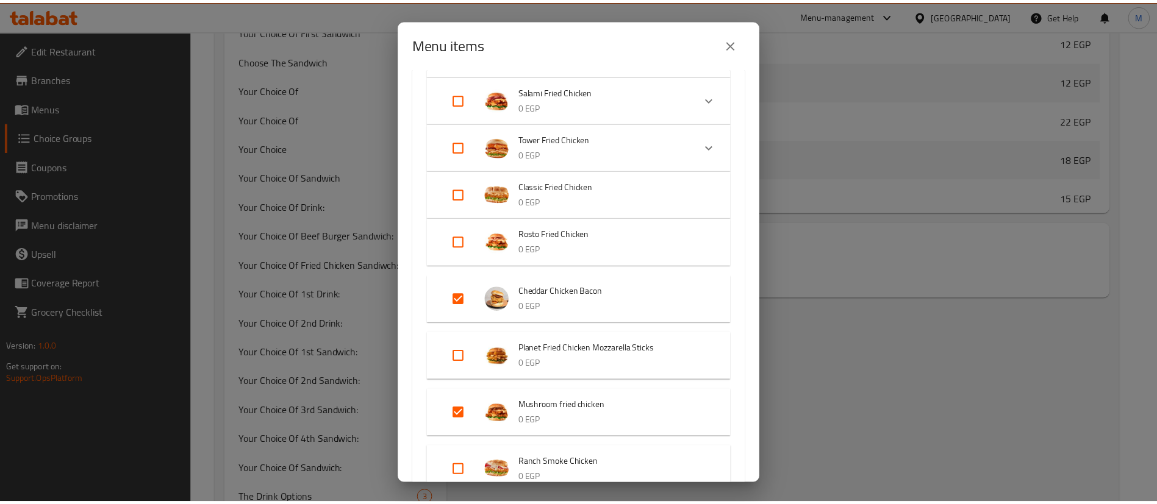
scroll to position [1006, 0]
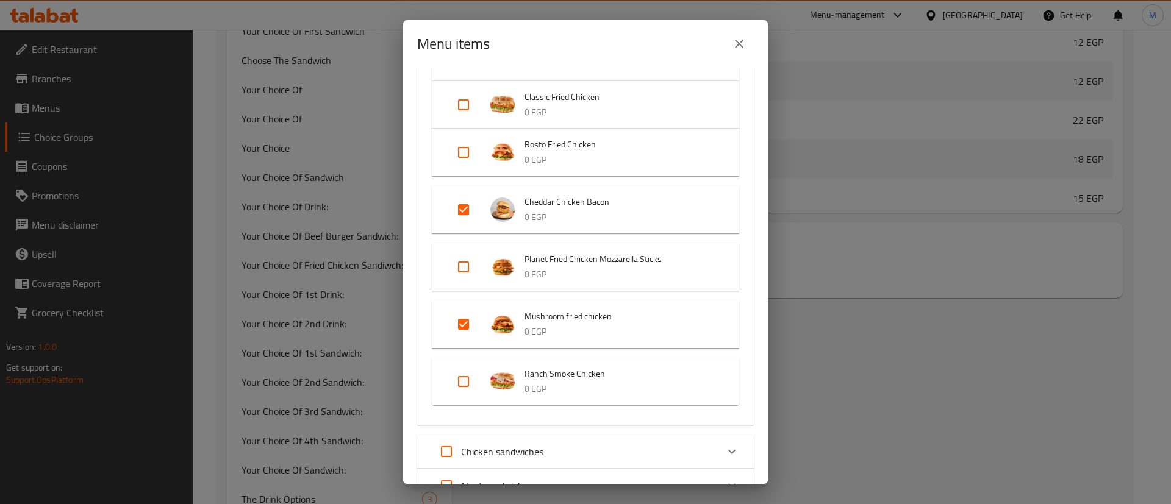
click at [742, 37] on icon "close" at bounding box center [739, 44] width 15 height 15
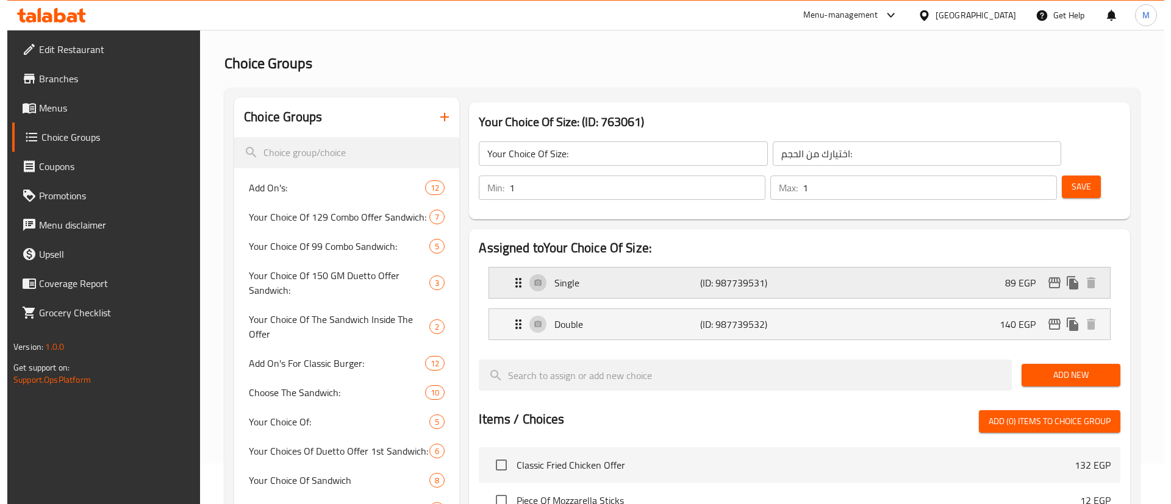
scroll to position [0, 0]
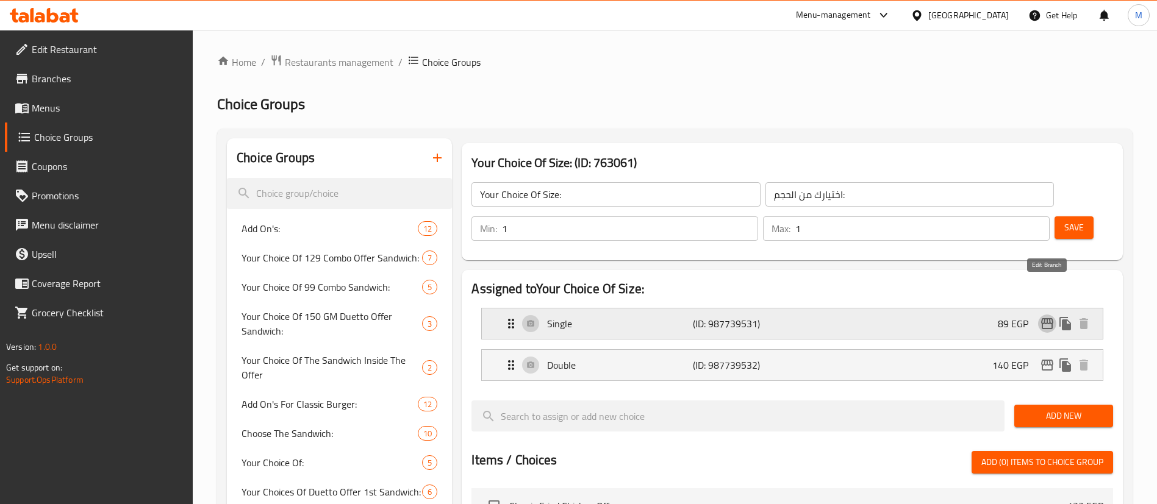
click at [1050, 317] on icon "edit" at bounding box center [1047, 324] width 15 height 15
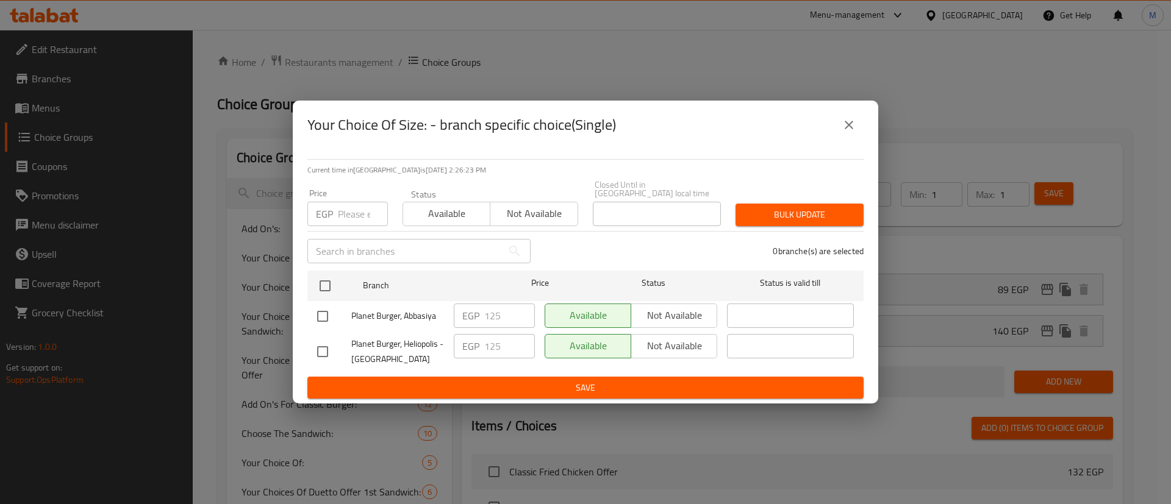
click at [854, 129] on icon "close" at bounding box center [849, 125] width 15 height 15
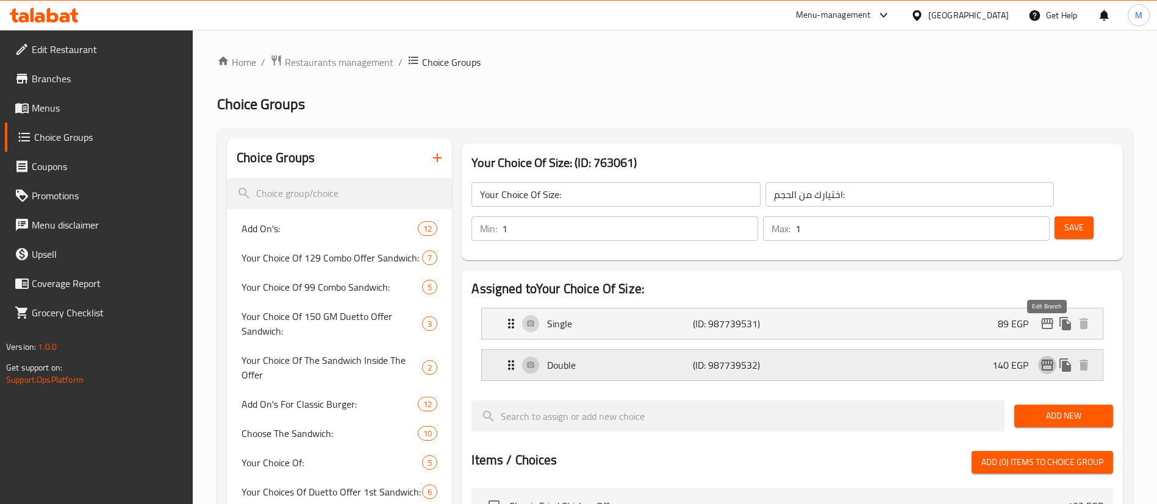
click at [1046, 360] on icon "edit" at bounding box center [1047, 365] width 12 height 11
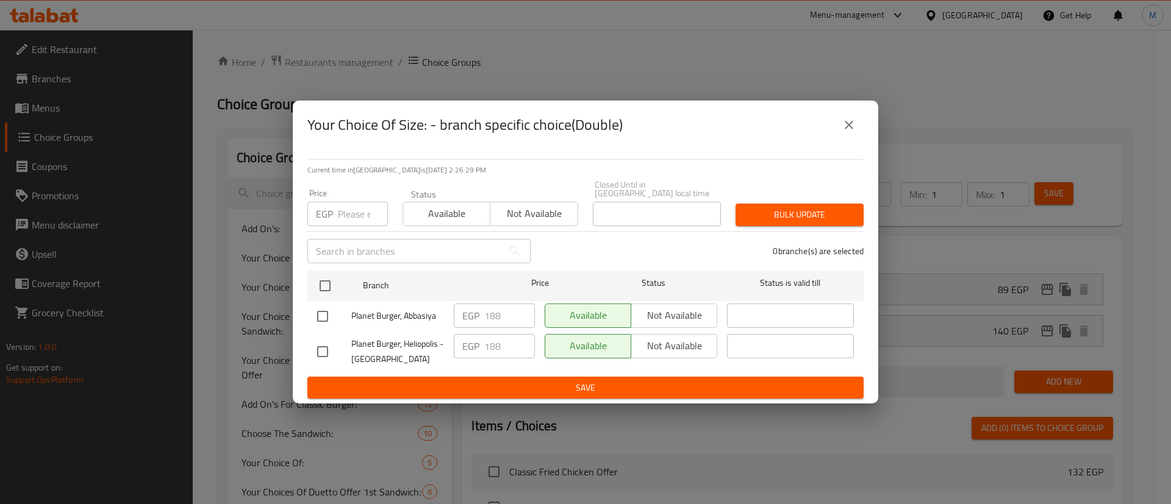
click at [849, 140] on button "close" at bounding box center [848, 124] width 29 height 29
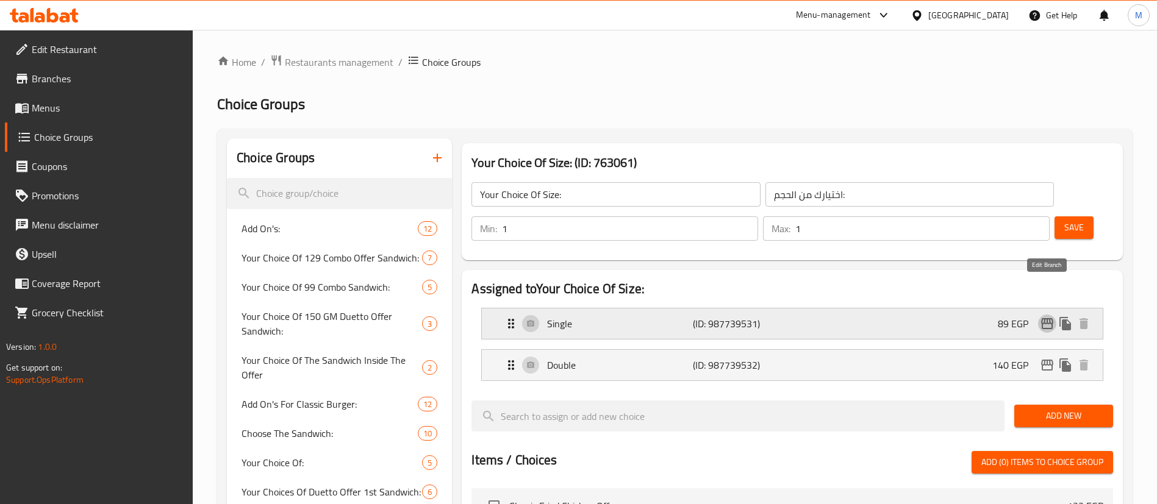
click at [1048, 318] on icon "edit" at bounding box center [1047, 323] width 12 height 11
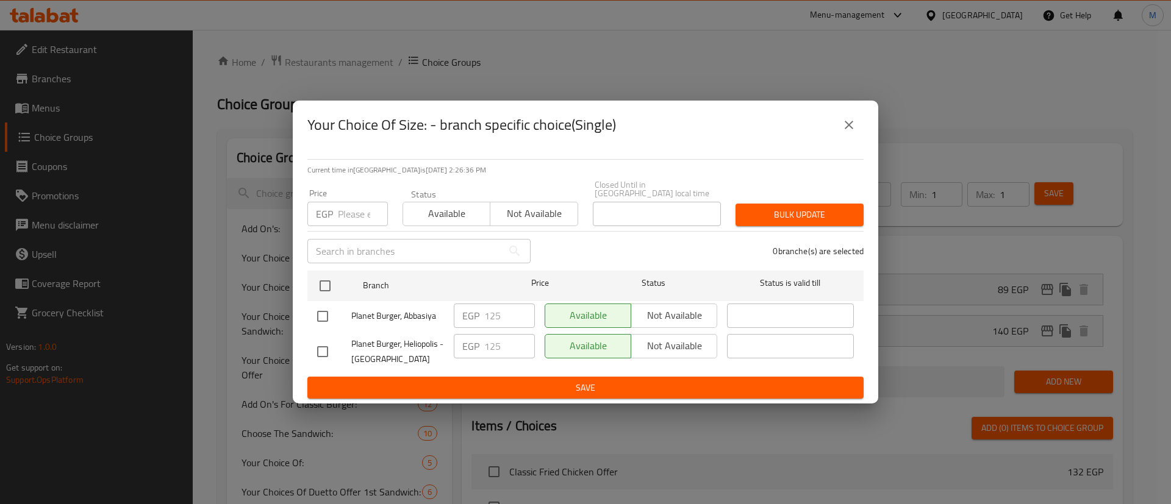
click at [853, 128] on icon "close" at bounding box center [849, 125] width 15 height 15
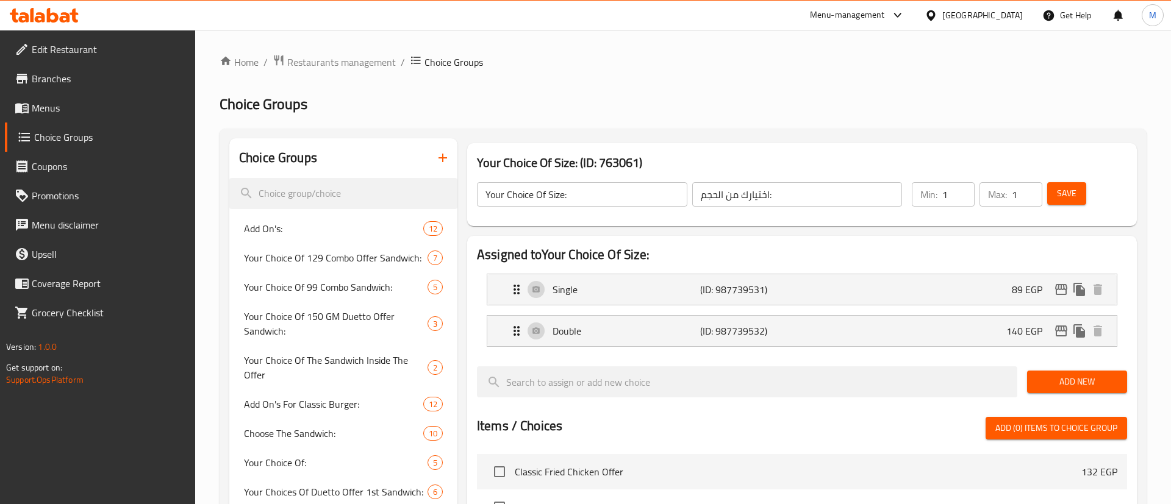
scroll to position [571, 0]
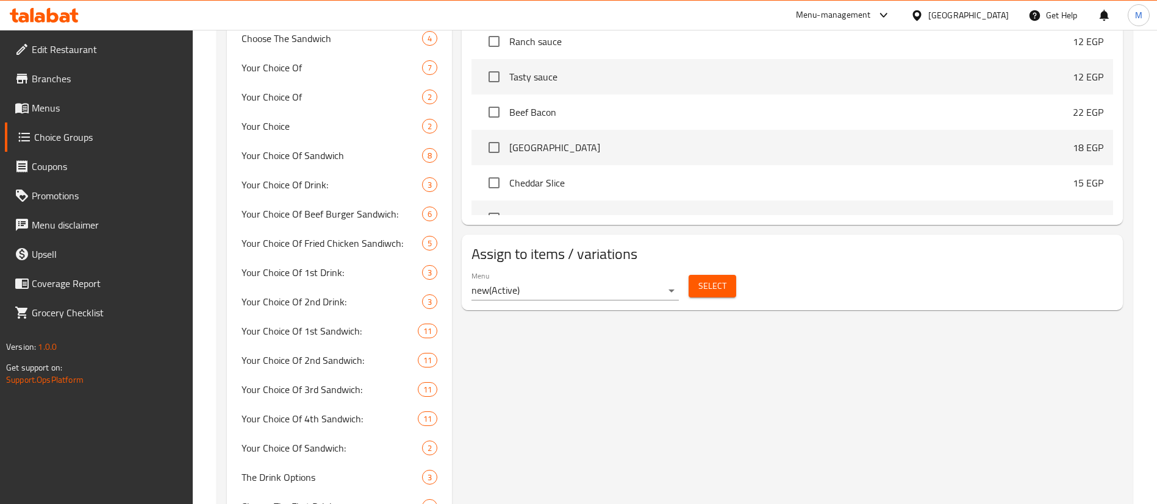
click at [725, 279] on span "Select" at bounding box center [712, 286] width 28 height 15
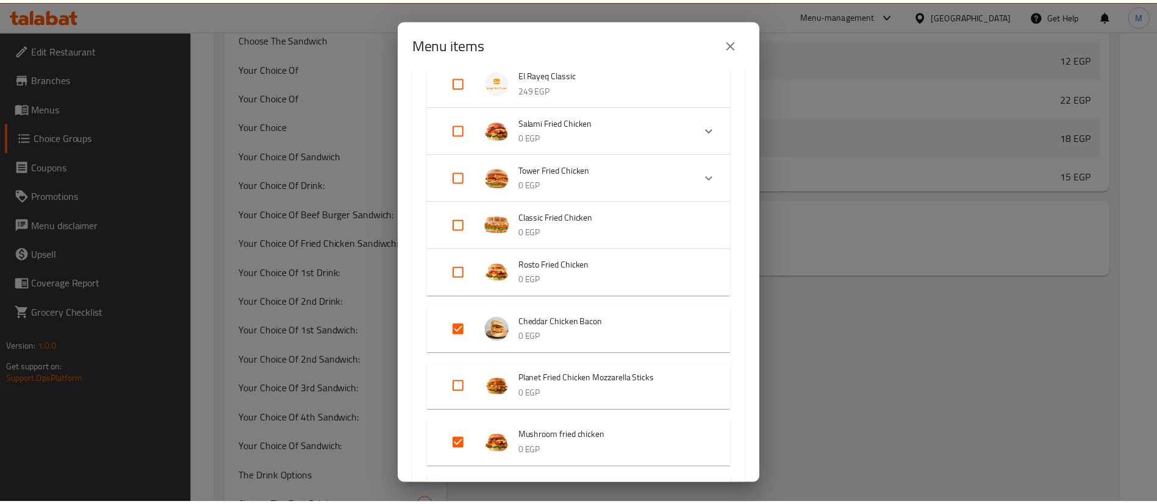
scroll to position [915, 0]
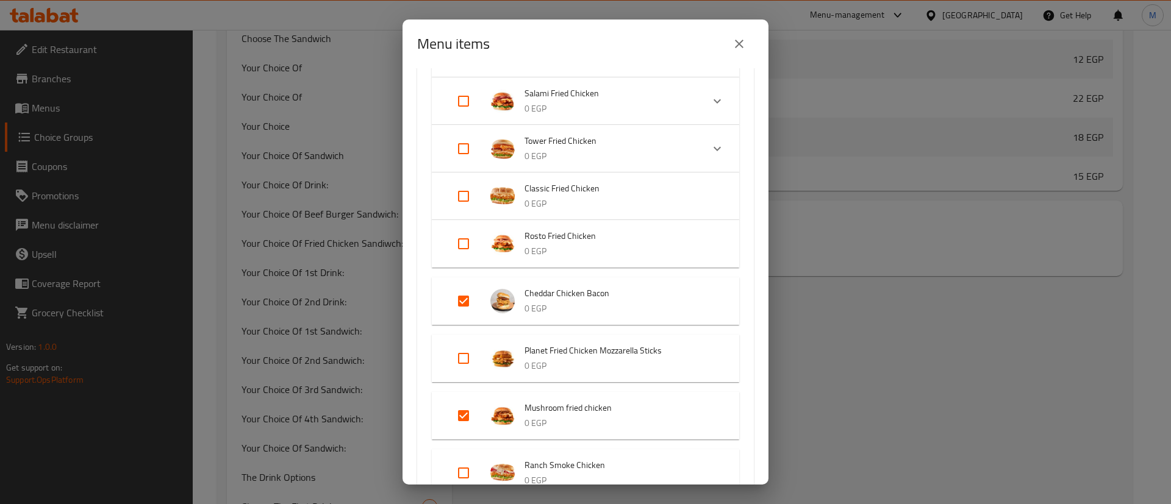
click at [744, 46] on icon "close" at bounding box center [739, 44] width 15 height 15
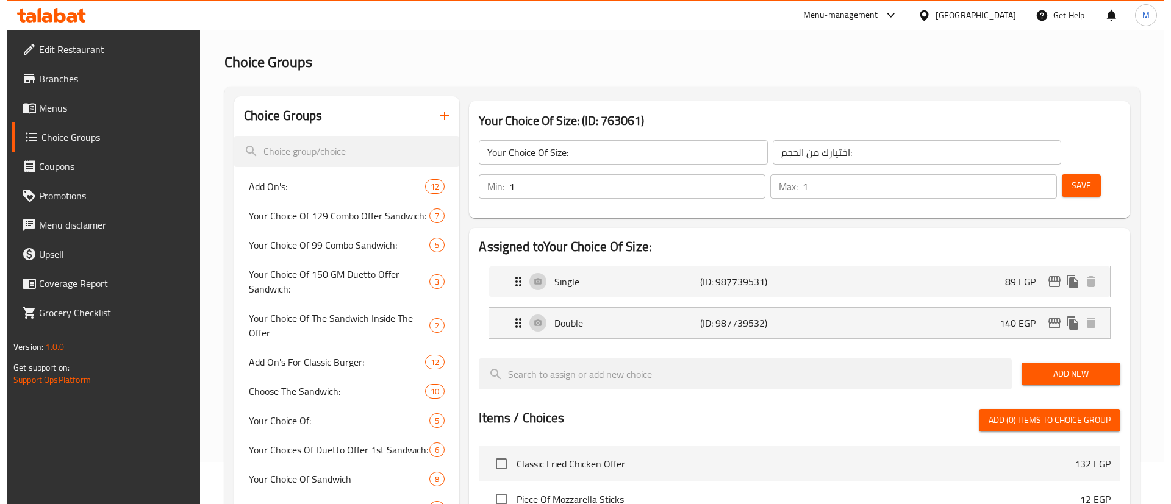
scroll to position [0, 0]
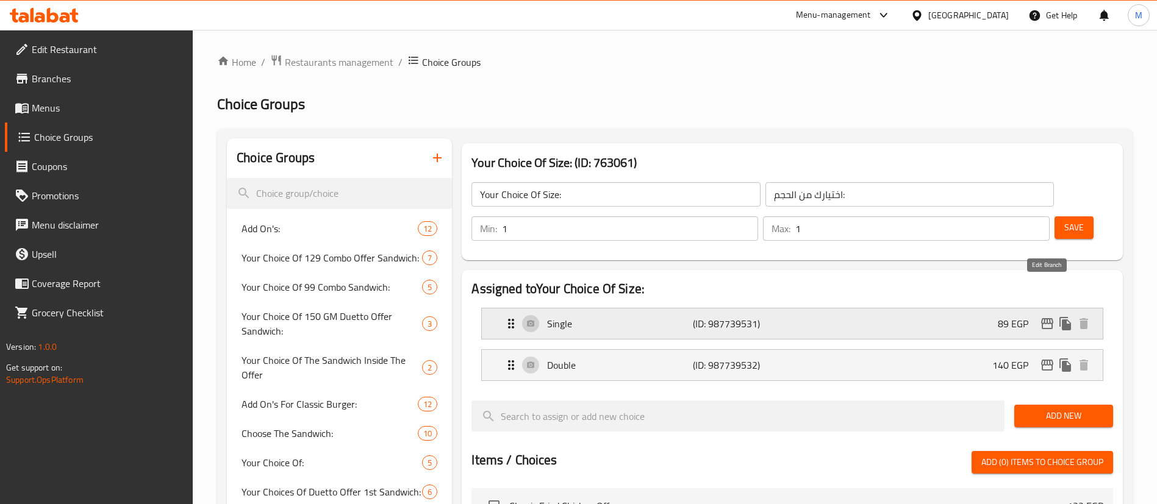
click at [1048, 318] on icon "edit" at bounding box center [1047, 323] width 12 height 11
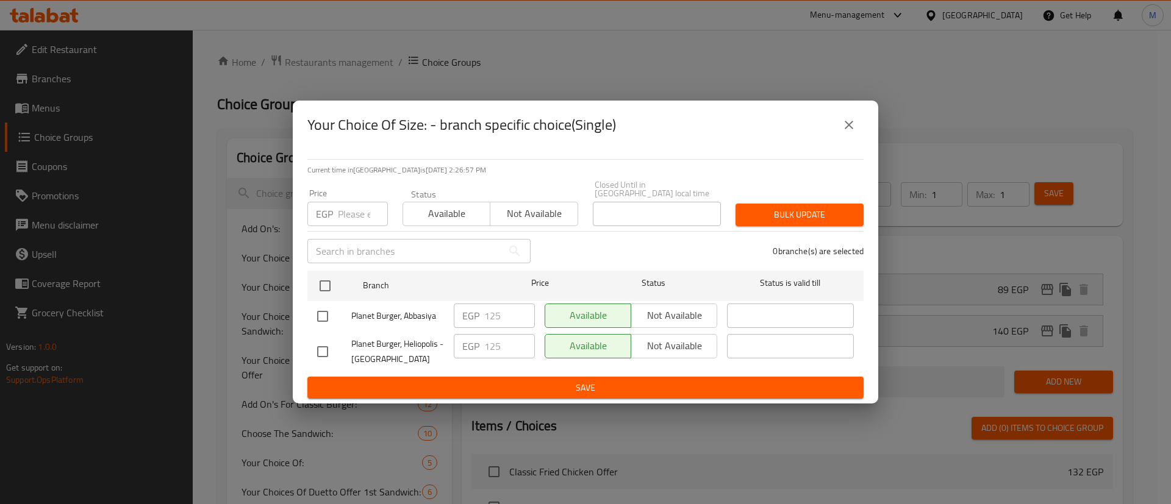
drag, startPoint x: 331, startPoint y: 280, endPoint x: 324, endPoint y: 248, distance: 32.4
click at [329, 280] on input "checkbox" at bounding box center [325, 286] width 26 height 26
checkbox input "true"
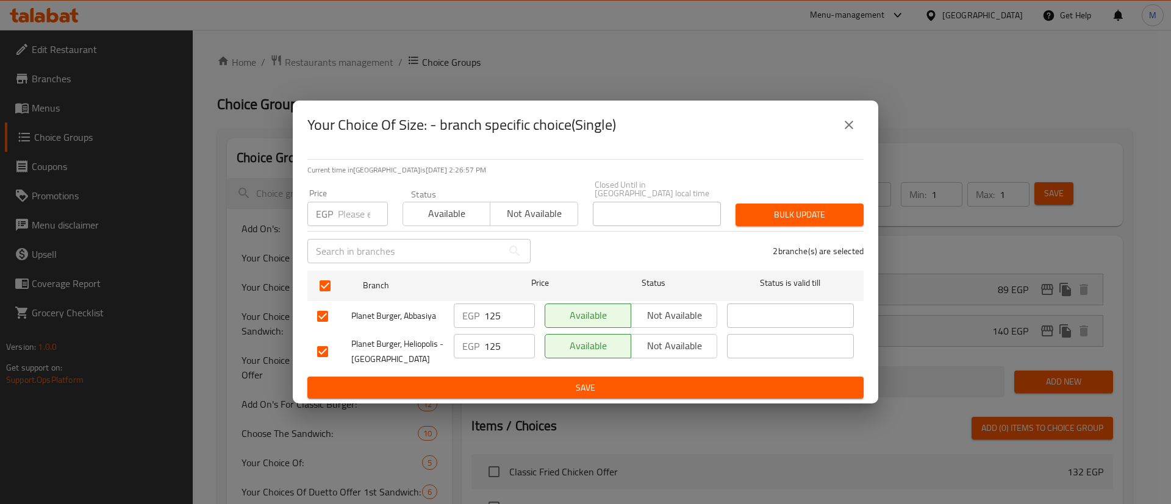
click at [338, 213] on input "number" at bounding box center [363, 214] width 50 height 24
type input "135"
click at [801, 215] on span "Bulk update" at bounding box center [799, 214] width 109 height 15
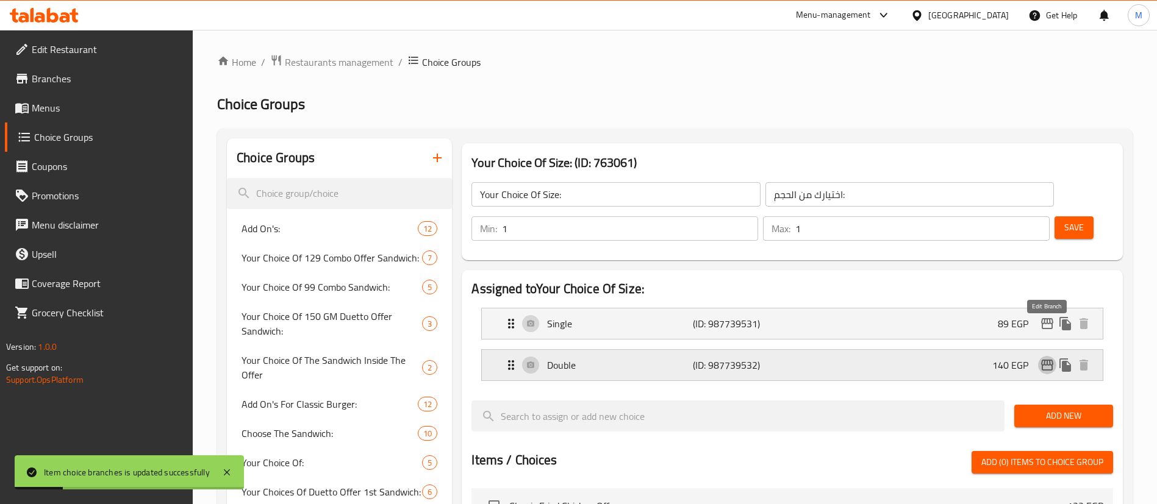
click at [1054, 358] on icon "edit" at bounding box center [1047, 365] width 15 height 15
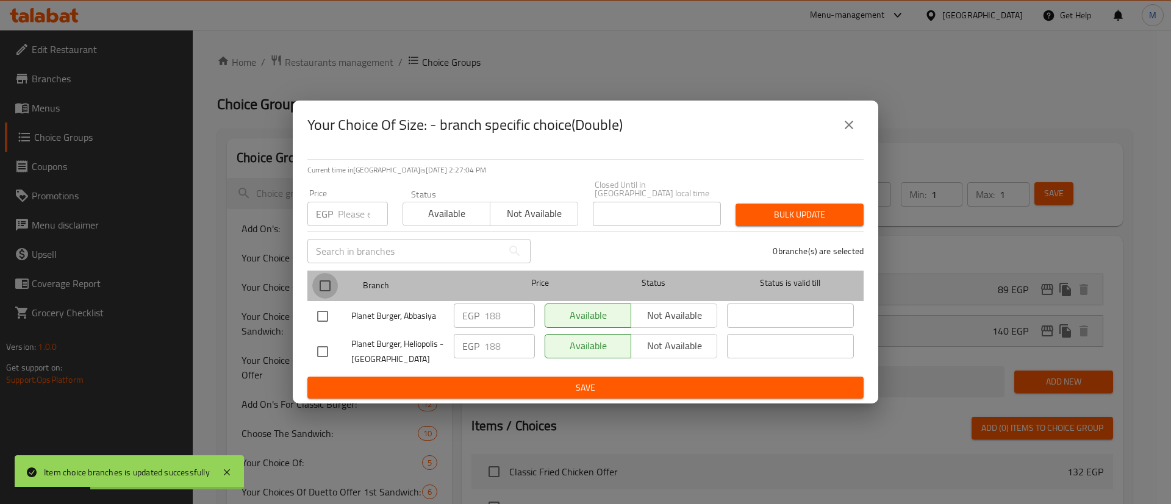
click at [325, 282] on input "checkbox" at bounding box center [325, 286] width 26 height 26
checkbox input "true"
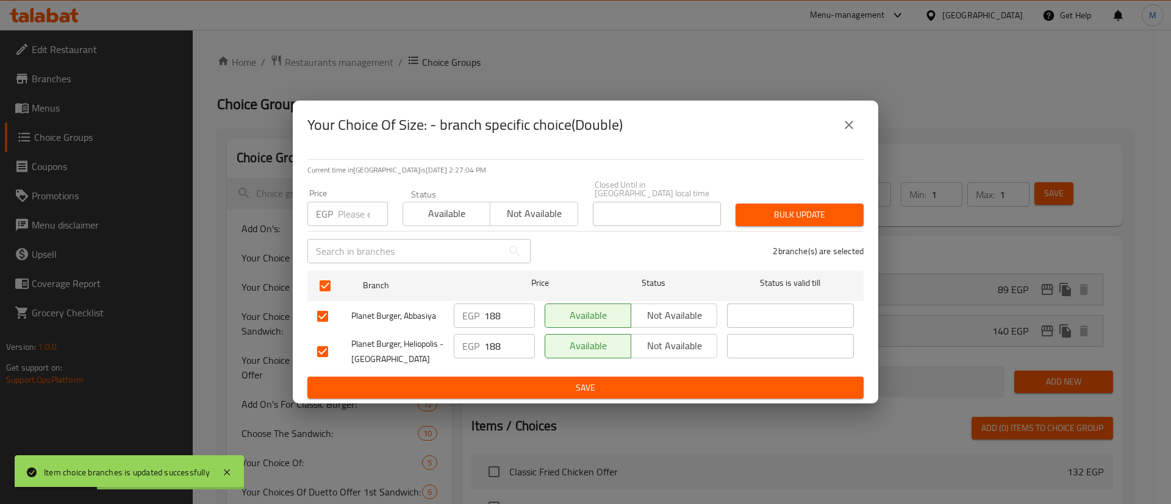
click at [347, 204] on input "number" at bounding box center [363, 214] width 50 height 24
type input "199"
click at [787, 207] on span "Bulk update" at bounding box center [799, 214] width 109 height 15
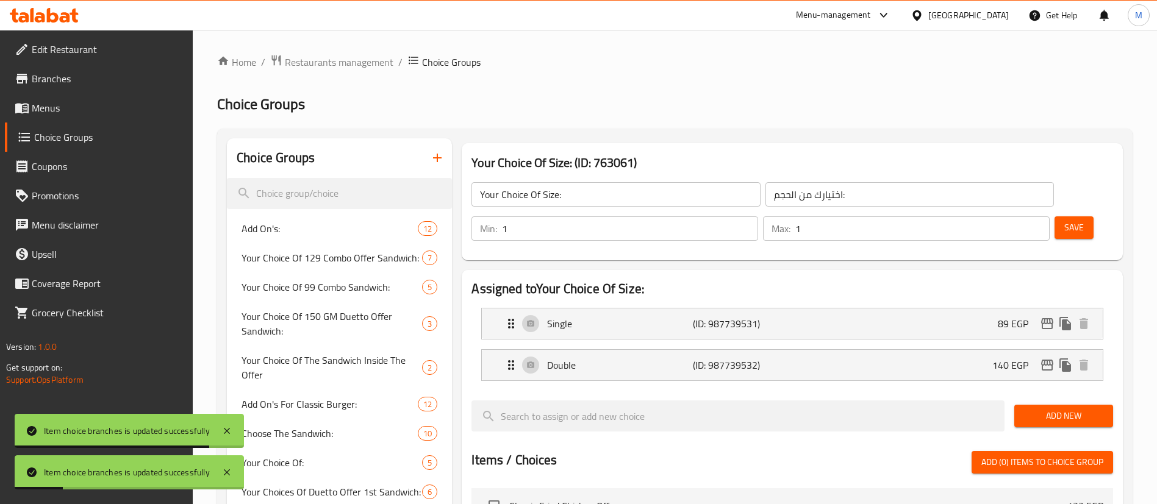
click at [1064, 220] on span "Save" at bounding box center [1074, 227] width 20 height 15
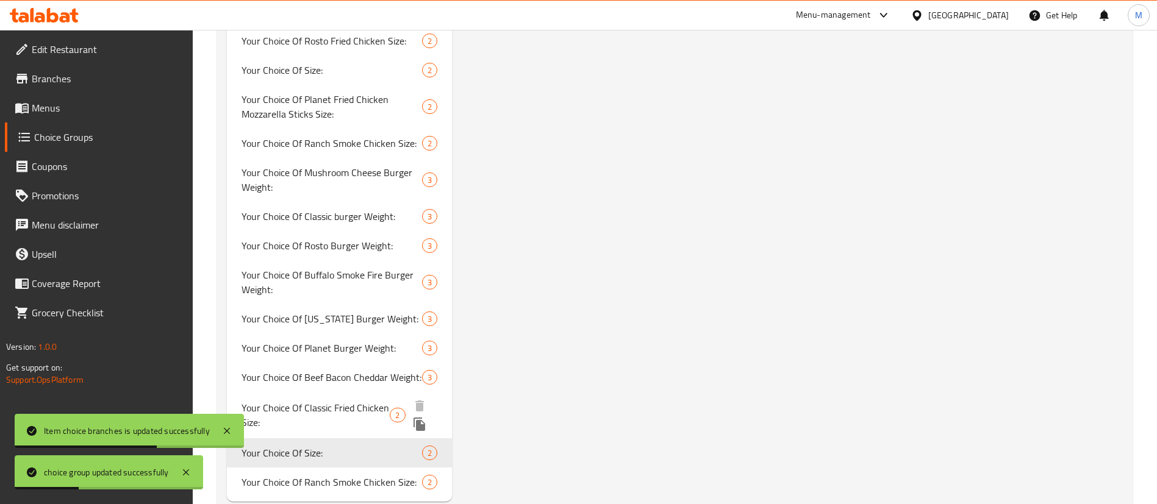
scroll to position [2371, 0]
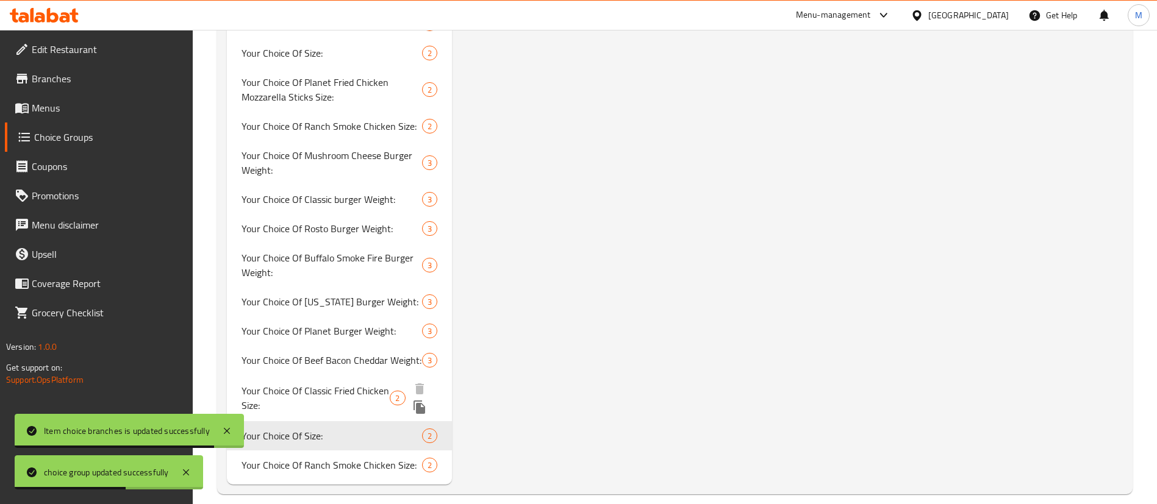
click at [326, 387] on span "Your Choice Of Classic Fried Chicken Size:" at bounding box center [316, 398] width 148 height 29
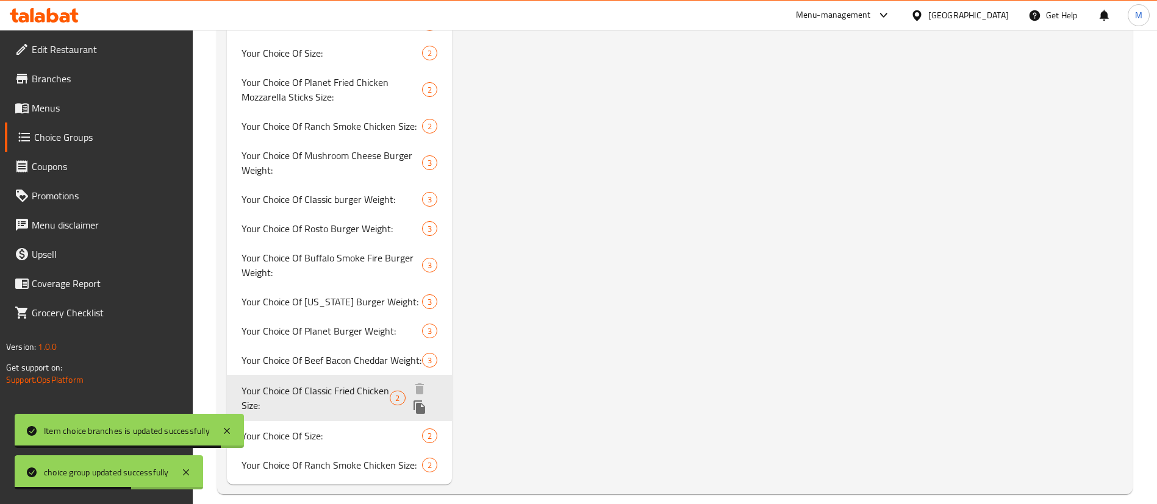
type input "Your Choice Of Classic Fried Chicken Size:"
type input "اختيارك من حجم الدجاج المقلي الكلاسيكي:"
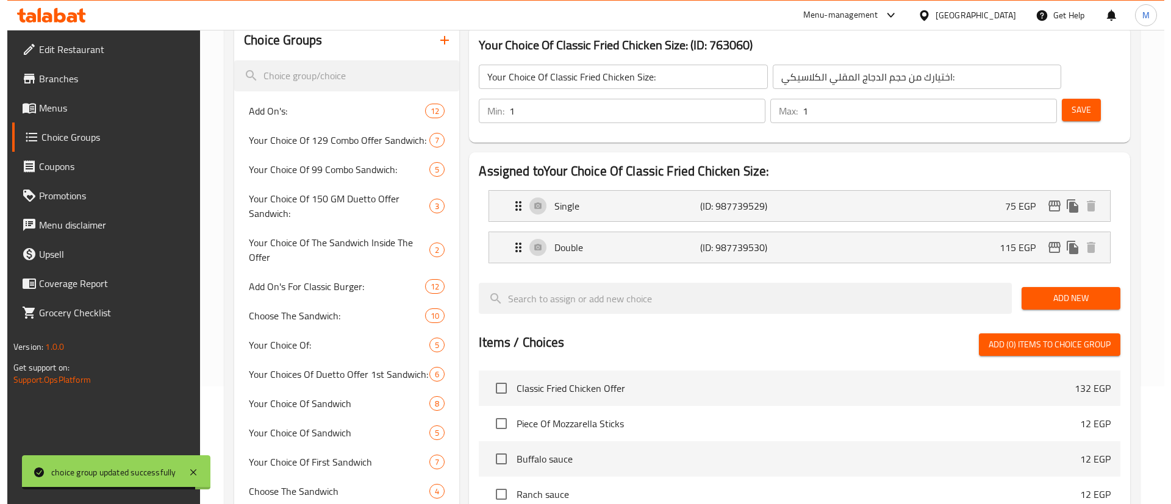
scroll to position [0, 0]
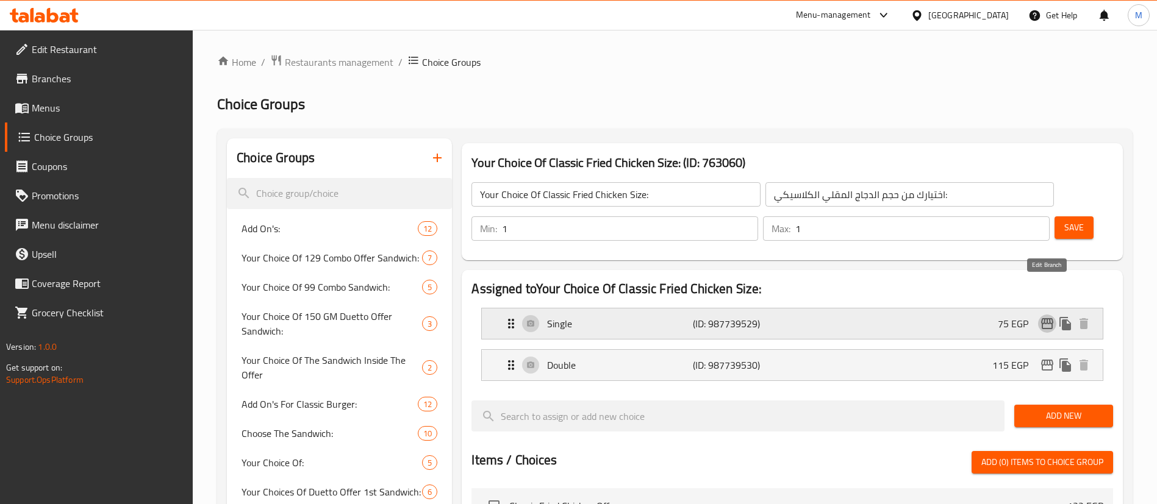
click at [1044, 317] on icon "edit" at bounding box center [1047, 324] width 15 height 15
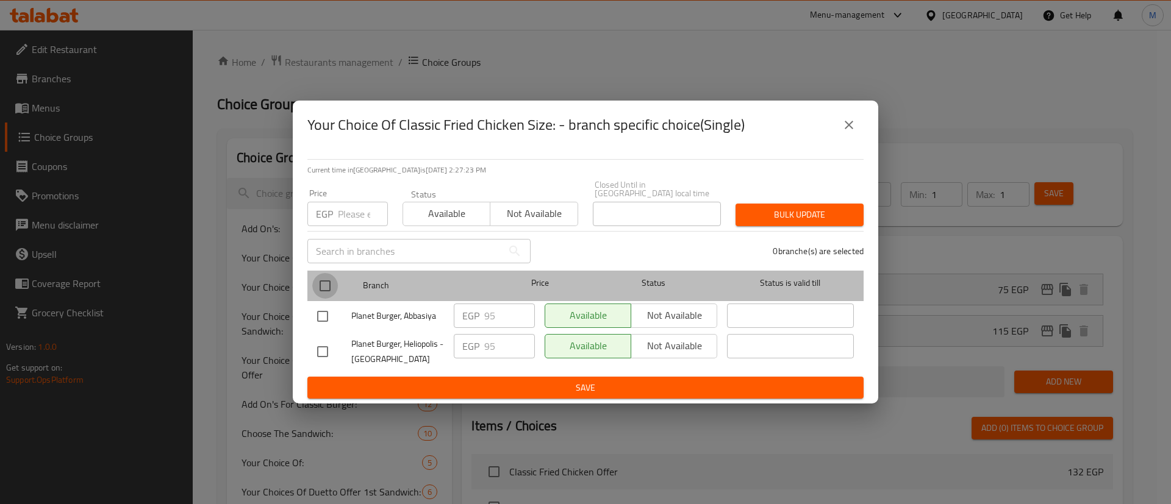
click at [324, 285] on input "checkbox" at bounding box center [325, 286] width 26 height 26
checkbox input "true"
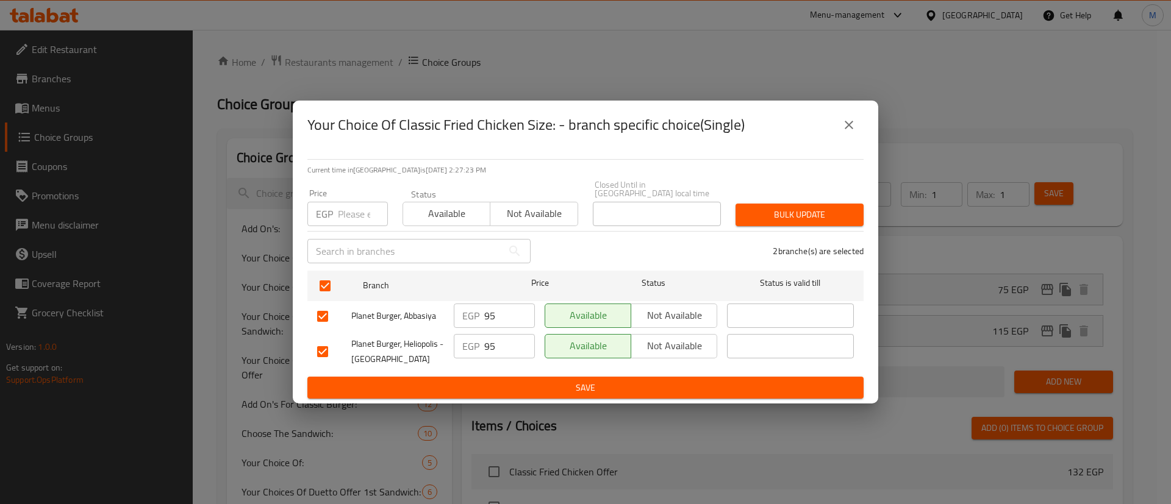
click at [345, 206] on input "number" at bounding box center [363, 214] width 50 height 24
type input "125"
click at [817, 216] on span "Bulk update" at bounding box center [799, 214] width 109 height 15
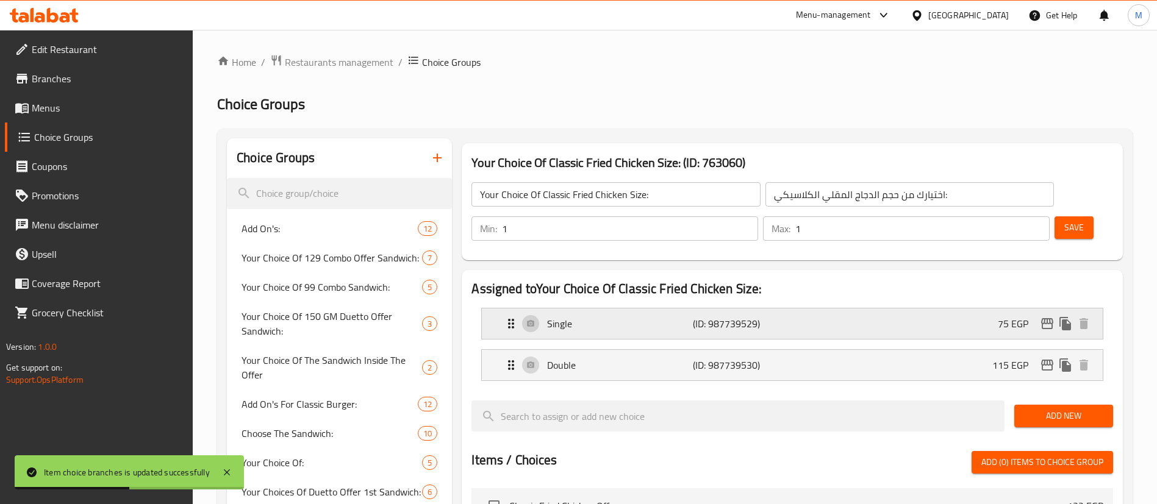
click at [1014, 317] on p "75 EGP" at bounding box center [1018, 324] width 40 height 15
click at [912, 309] on div "Single (ID: 987739529) 75 EGP" at bounding box center [796, 324] width 584 height 30
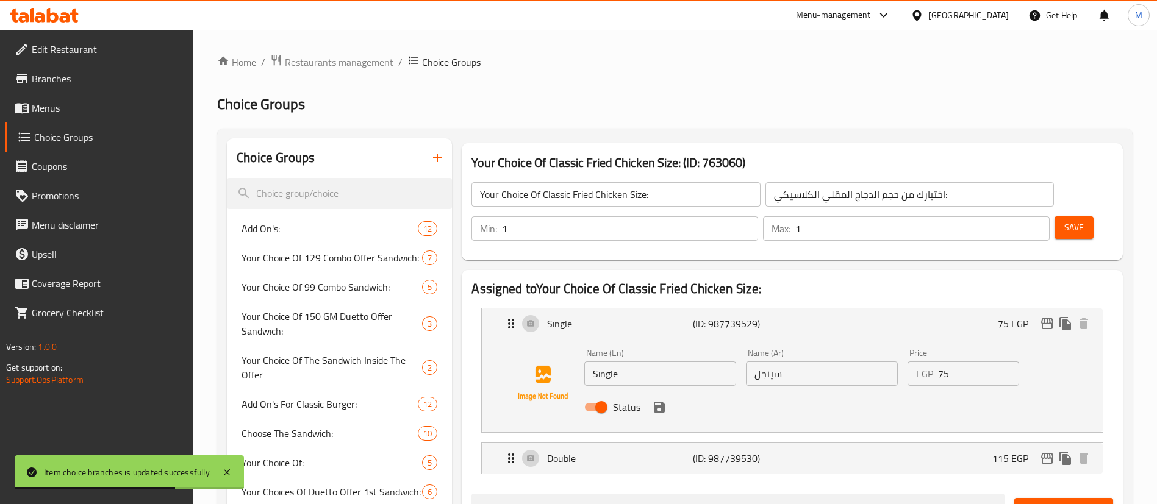
click at [947, 362] on input "75" at bounding box center [978, 374] width 81 height 24
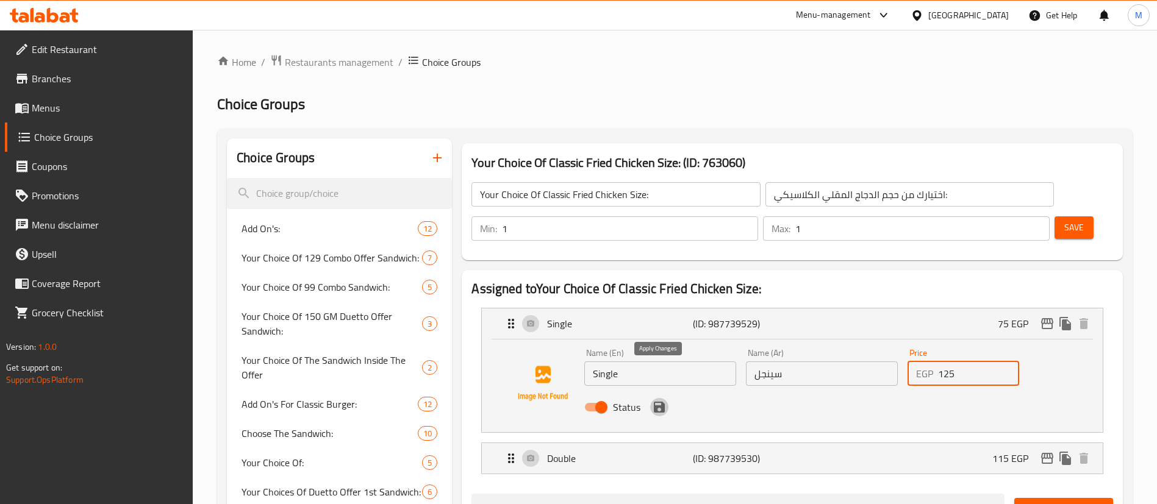
click at [660, 402] on icon "save" at bounding box center [659, 407] width 11 height 11
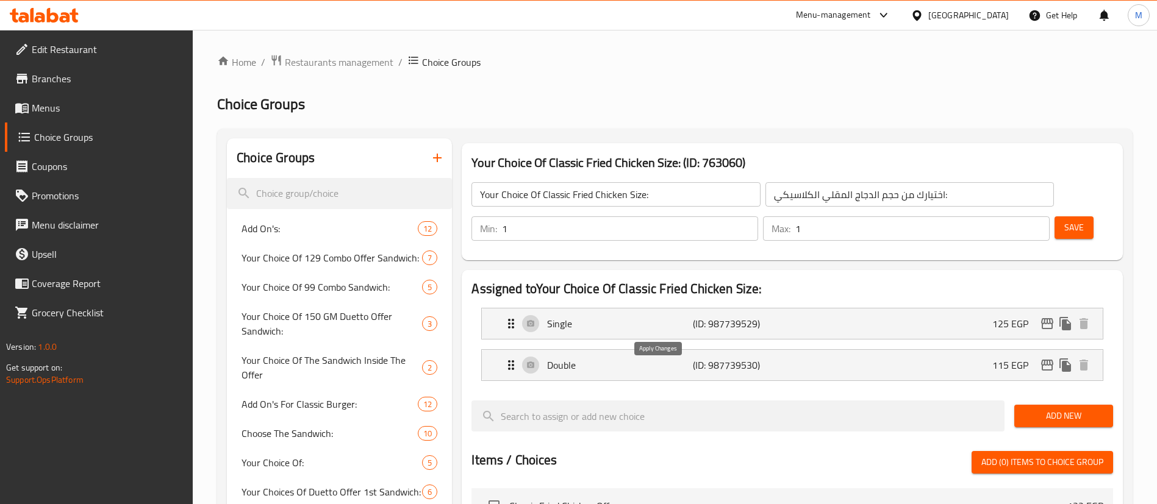
type input "125"
click at [1064, 220] on span "Save" at bounding box center [1074, 227] width 20 height 15
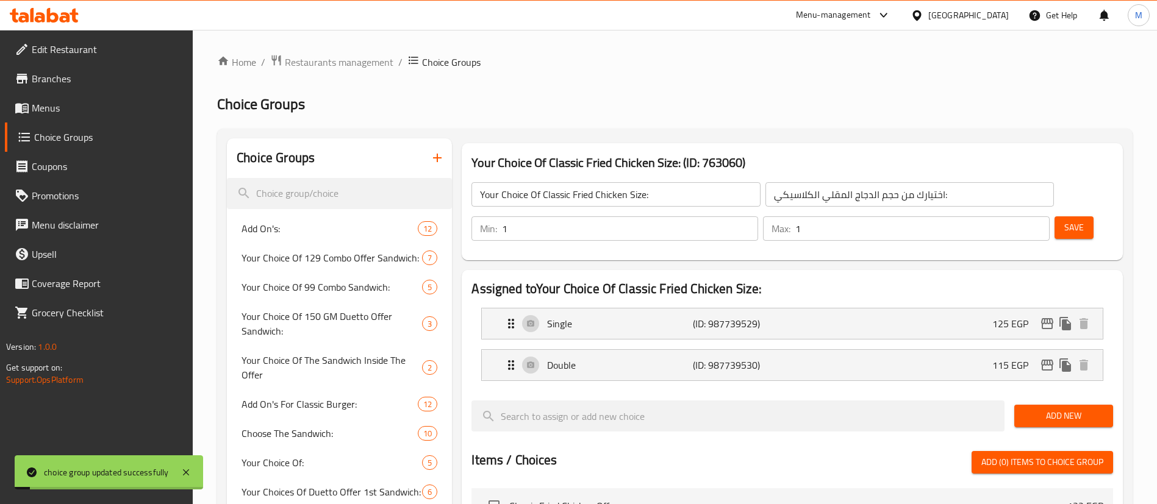
click at [1045, 360] on icon "edit" at bounding box center [1047, 365] width 12 height 11
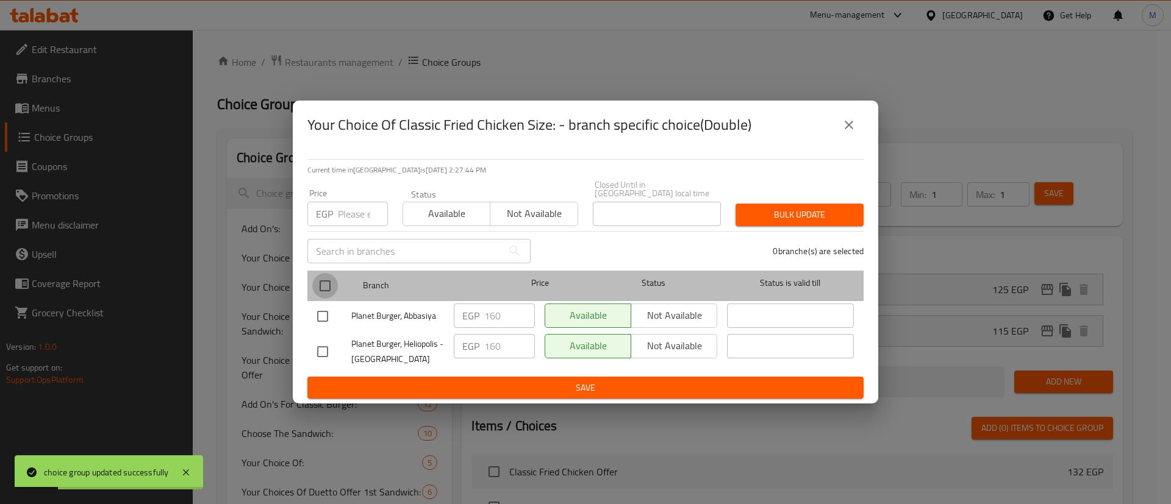
click at [323, 277] on input "checkbox" at bounding box center [325, 286] width 26 height 26
checkbox input "true"
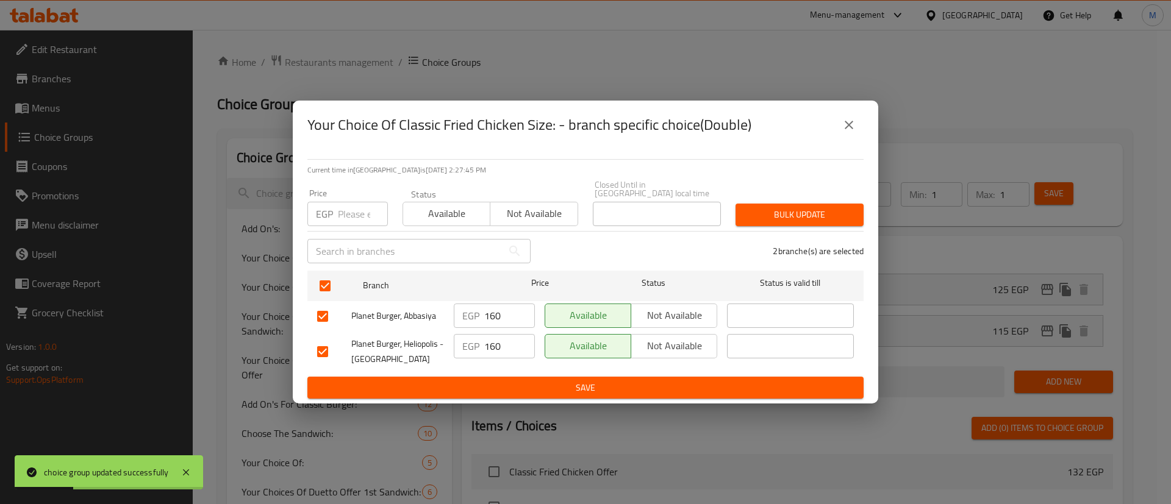
click at [350, 207] on input "number" at bounding box center [363, 214] width 50 height 24
type input "175"
click at [825, 213] on span "Bulk update" at bounding box center [799, 214] width 109 height 15
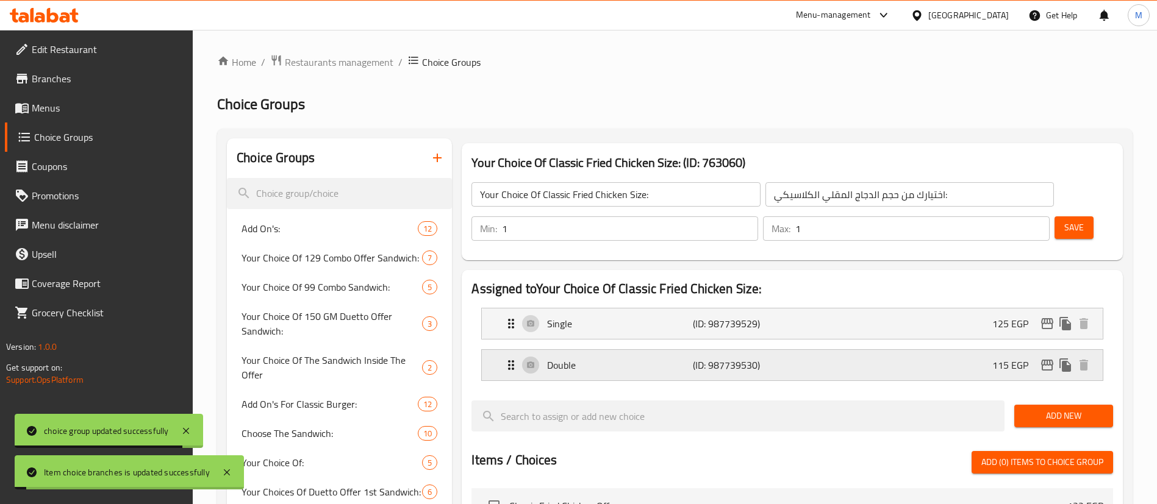
click at [964, 350] on div "Double (ID: 987739530) 115 EGP" at bounding box center [796, 365] width 584 height 30
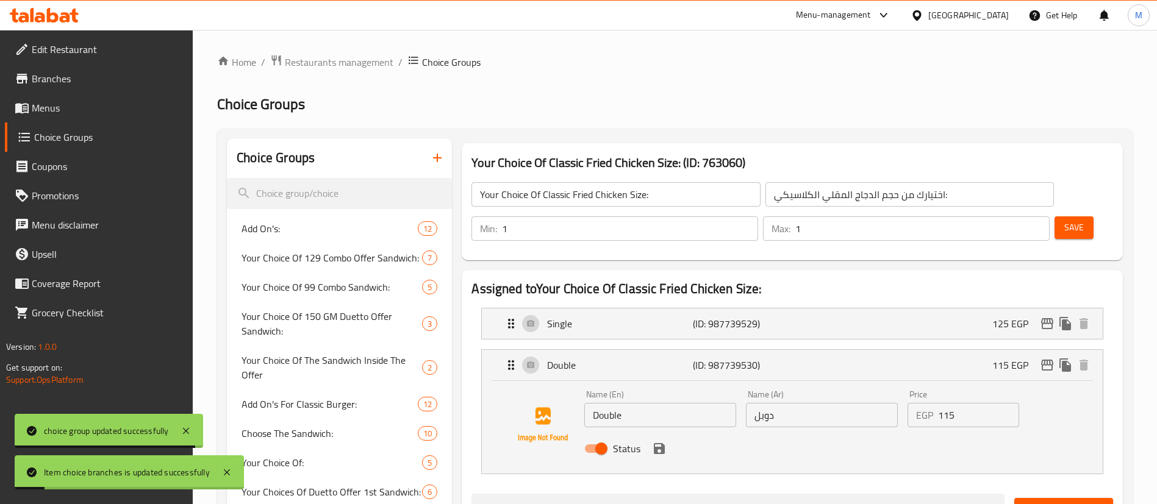
click at [942, 403] on input "115" at bounding box center [978, 415] width 81 height 24
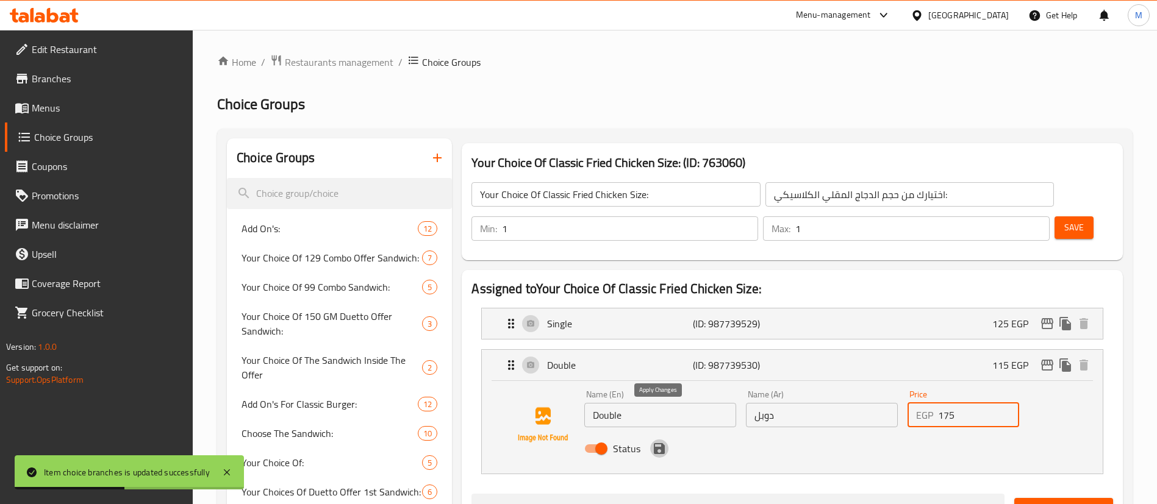
click at [660, 443] on icon "save" at bounding box center [659, 448] width 11 height 11
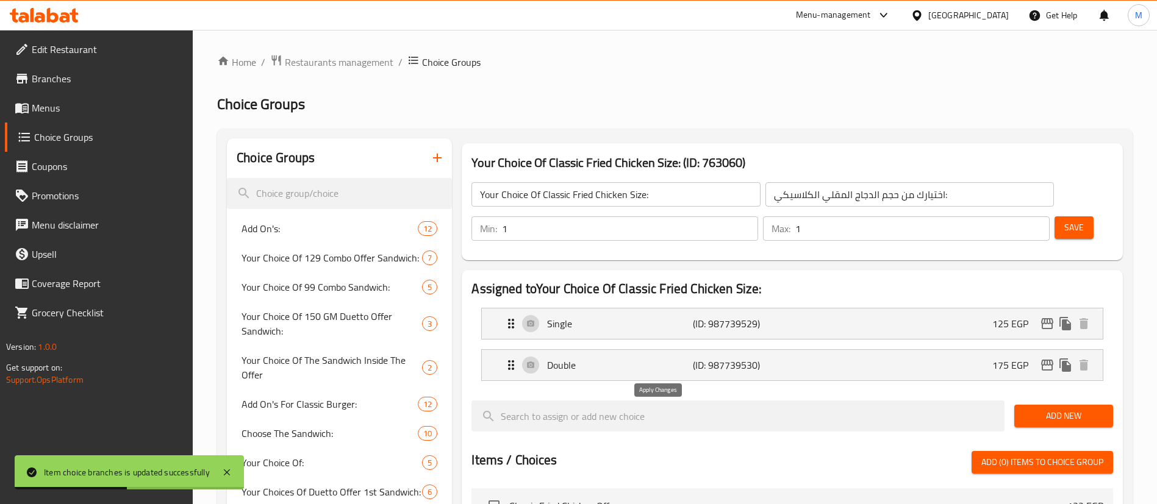
type input "175"
click at [1064, 220] on span "Save" at bounding box center [1074, 227] width 20 height 15
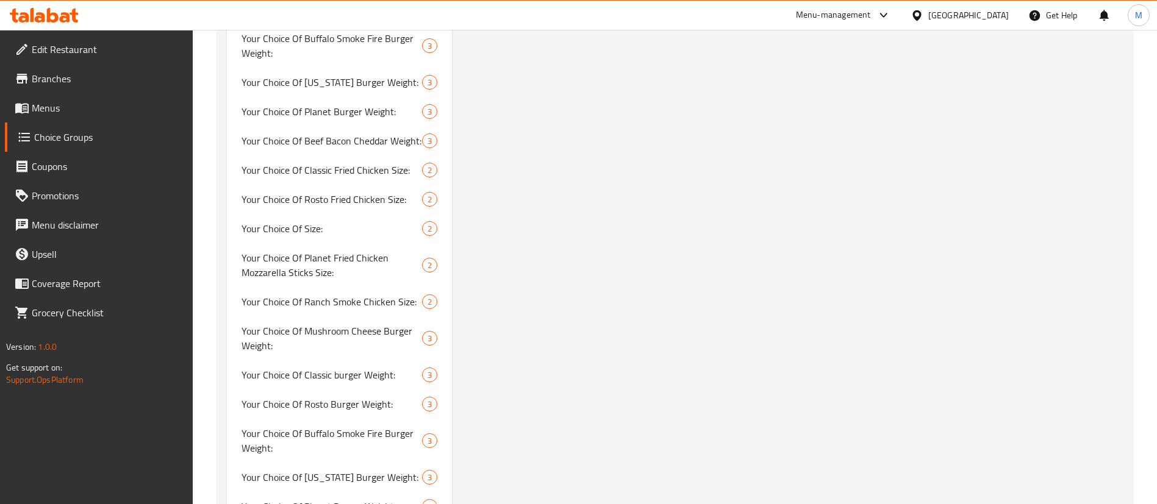
scroll to position [2354, 0]
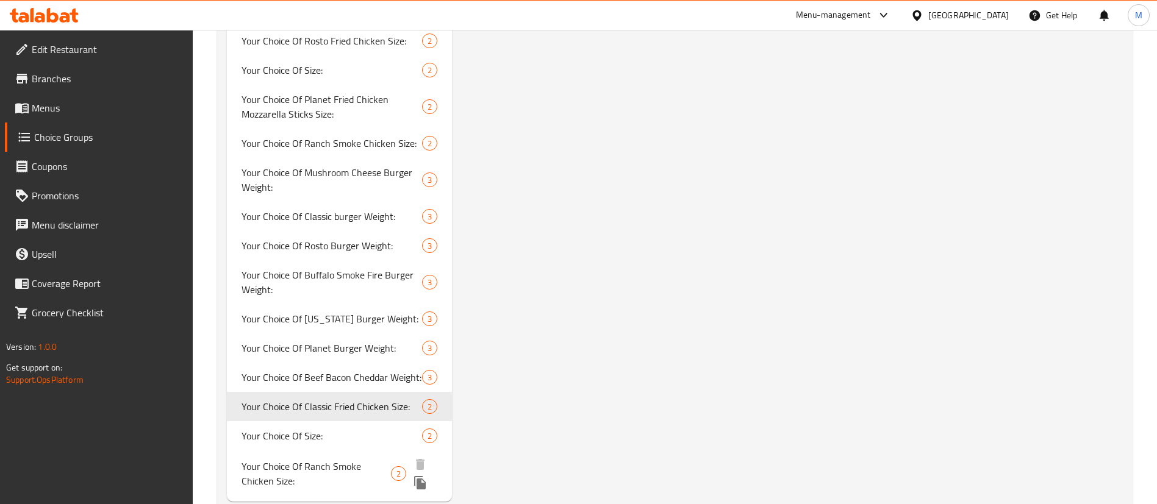
click at [332, 459] on span "Your Choice Of Ranch Smoke Chicken Size:" at bounding box center [316, 473] width 149 height 29
type input "Your Choice Of Ranch Smoke Chicken Size:"
type input "اختيارك من حجم دجاج الرانش المدخن:"
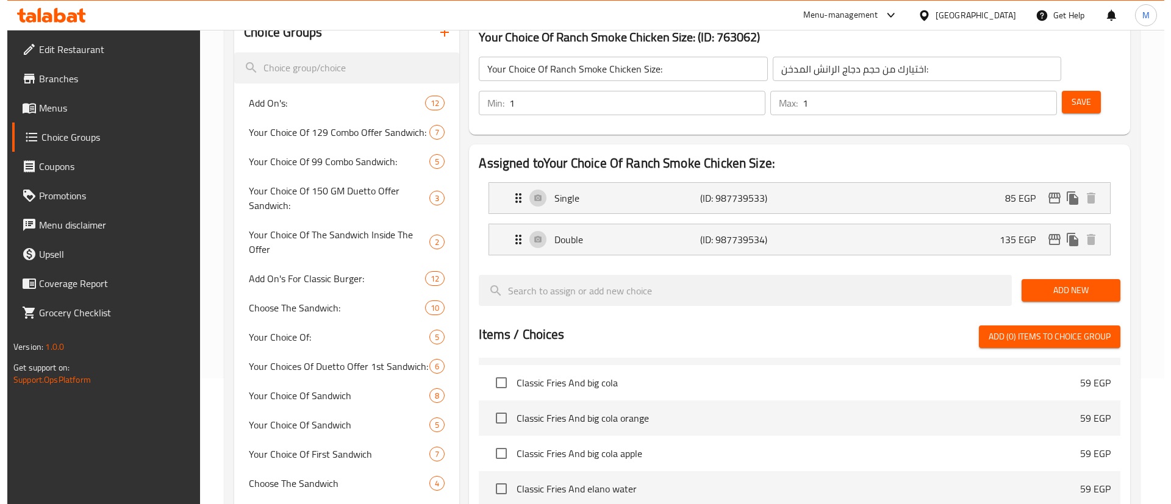
scroll to position [0, 0]
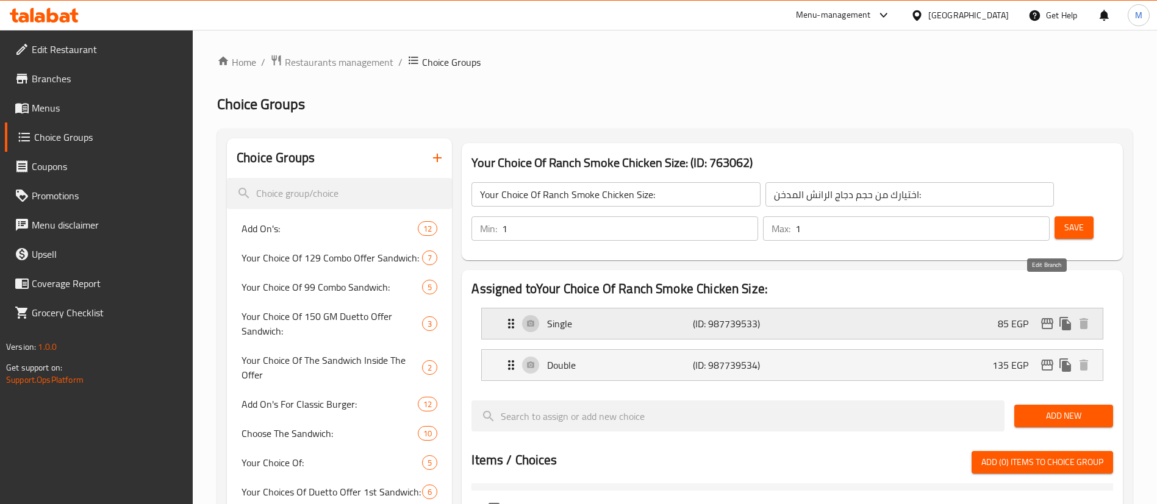
click at [1050, 318] on icon "edit" at bounding box center [1047, 323] width 12 height 11
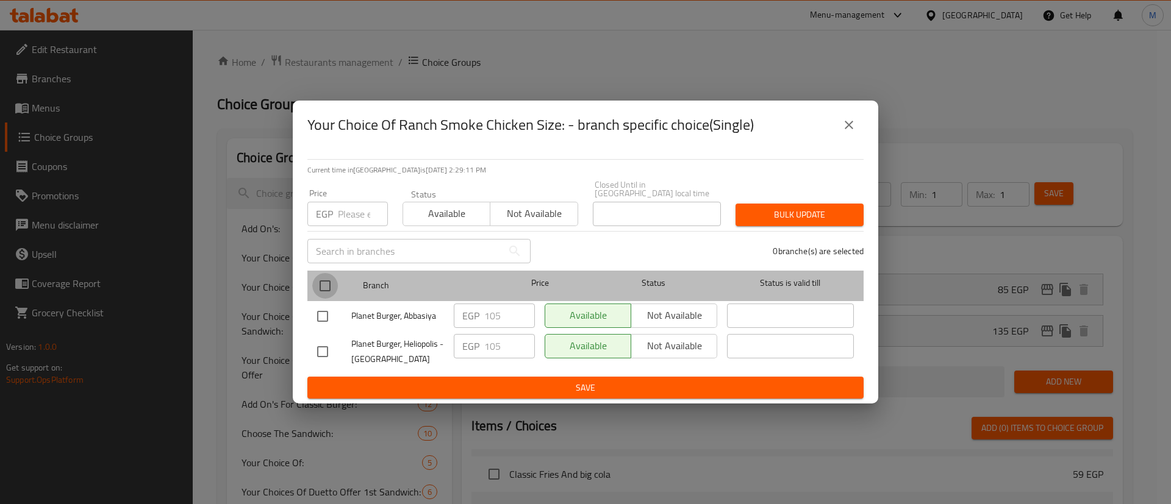
click at [327, 277] on input "checkbox" at bounding box center [325, 286] width 26 height 26
checkbox input "true"
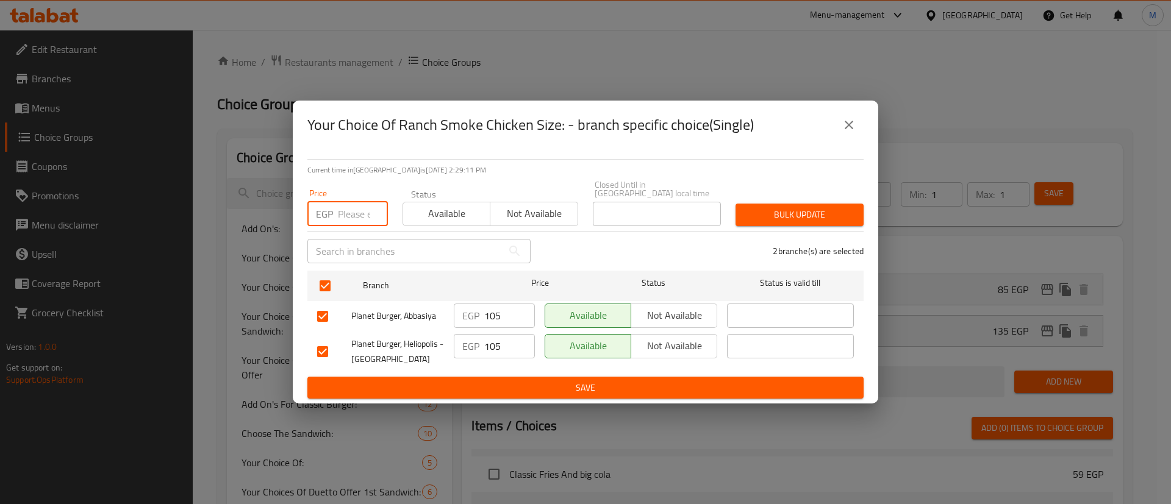
click at [354, 212] on input "number" at bounding box center [363, 214] width 50 height 24
type input "135"
click at [819, 215] on span "Bulk update" at bounding box center [799, 214] width 109 height 15
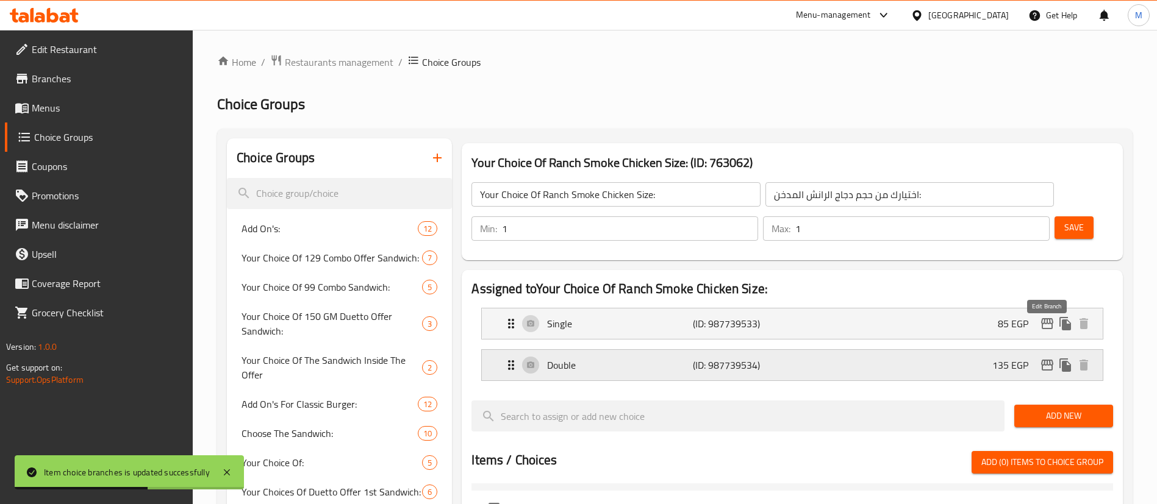
click at [1046, 358] on icon "edit" at bounding box center [1047, 365] width 15 height 15
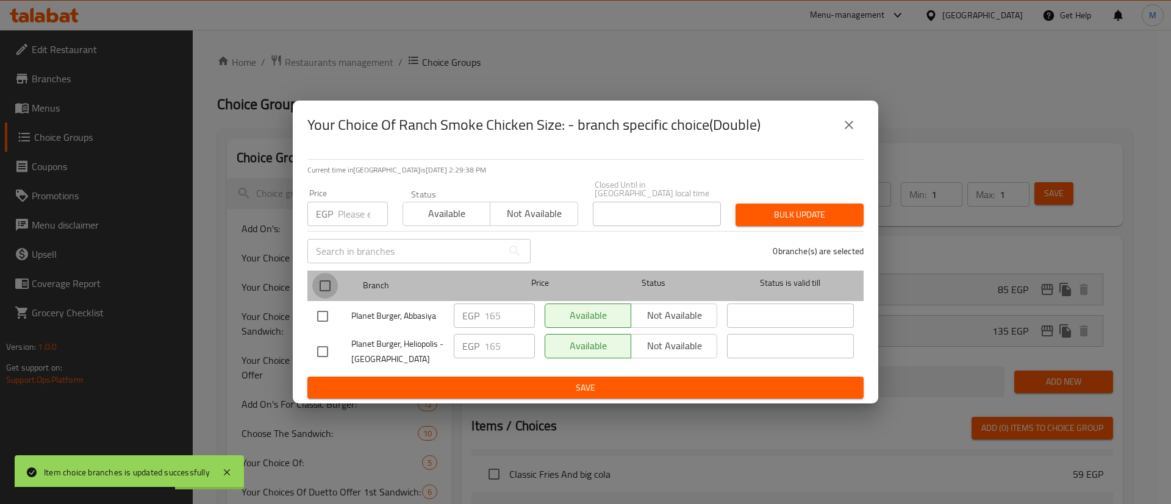
click at [328, 282] on input "checkbox" at bounding box center [325, 286] width 26 height 26
checkbox input "true"
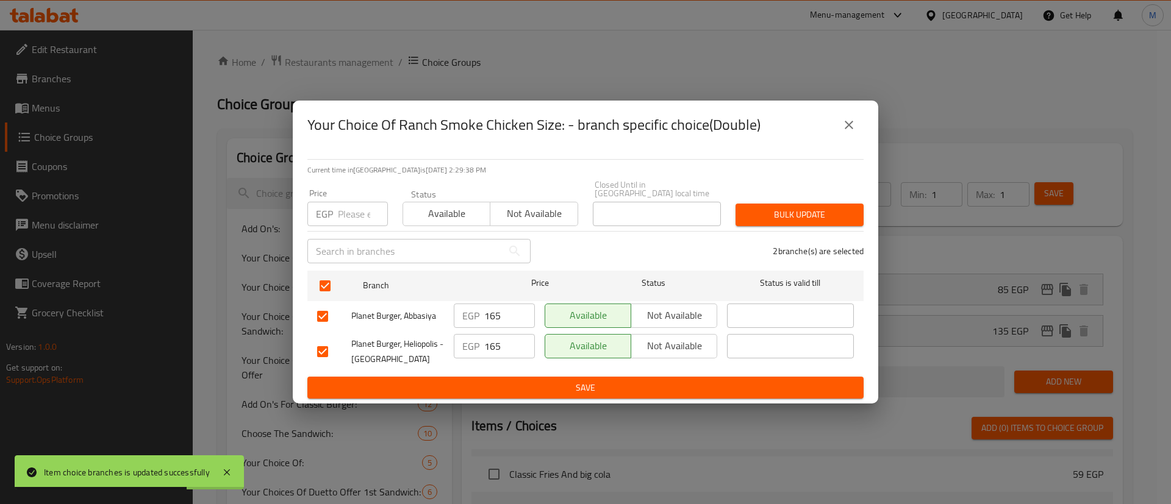
click at [352, 196] on div "Price EGP Price" at bounding box center [347, 207] width 81 height 37
click at [364, 218] on input "number" at bounding box center [363, 214] width 50 height 24
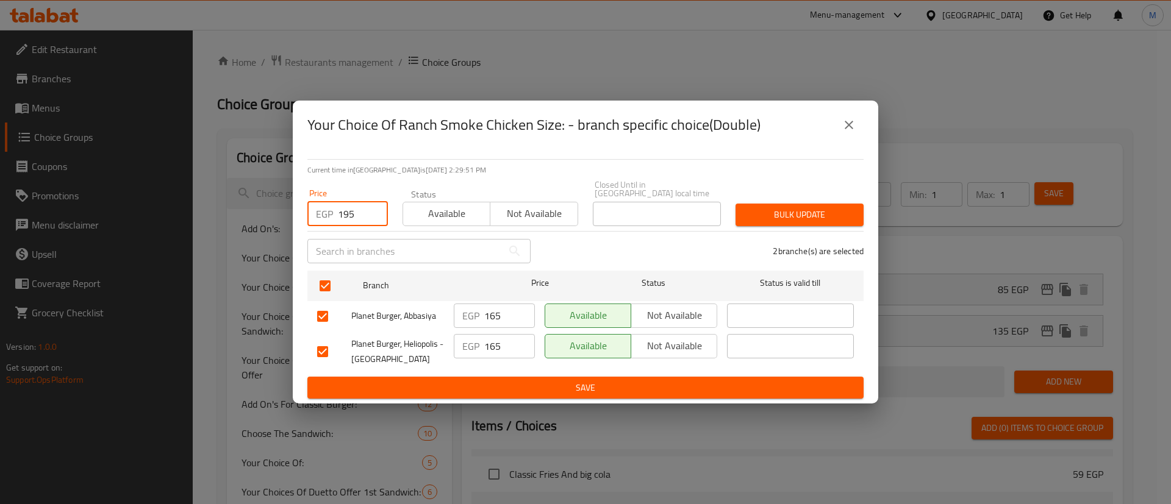
type input "195"
click at [796, 215] on span "Bulk update" at bounding box center [799, 214] width 109 height 15
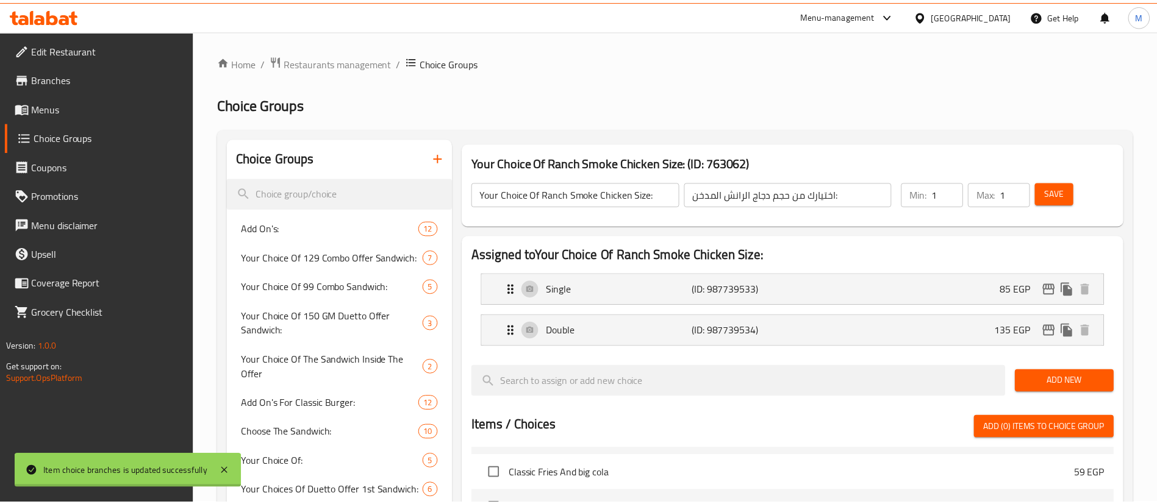
scroll to position [2354, 0]
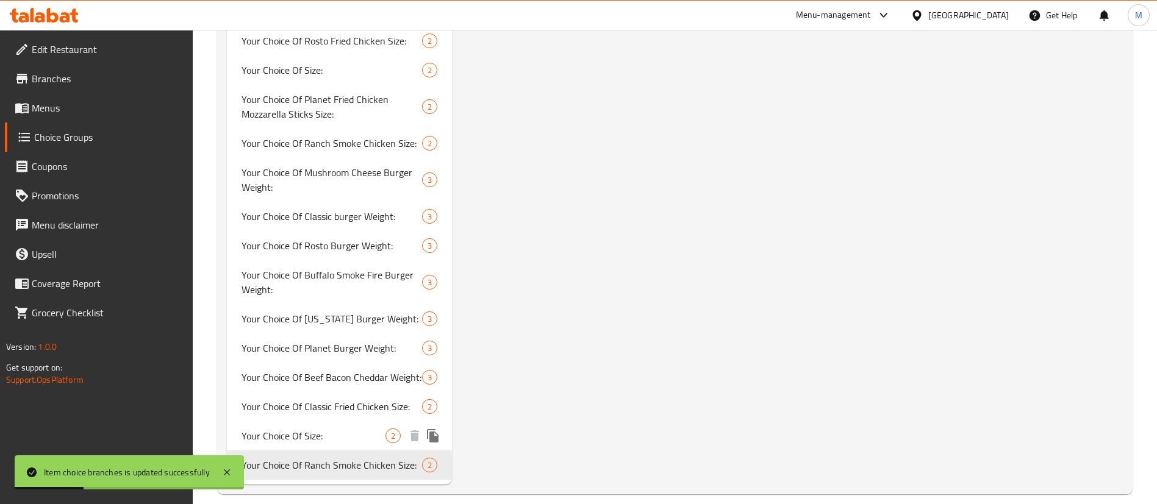
click at [324, 429] on span "Your Choice Of Size:" at bounding box center [314, 436] width 144 height 15
type input "Your Choice Of Size:"
type input "اختيارك من الحجم:"
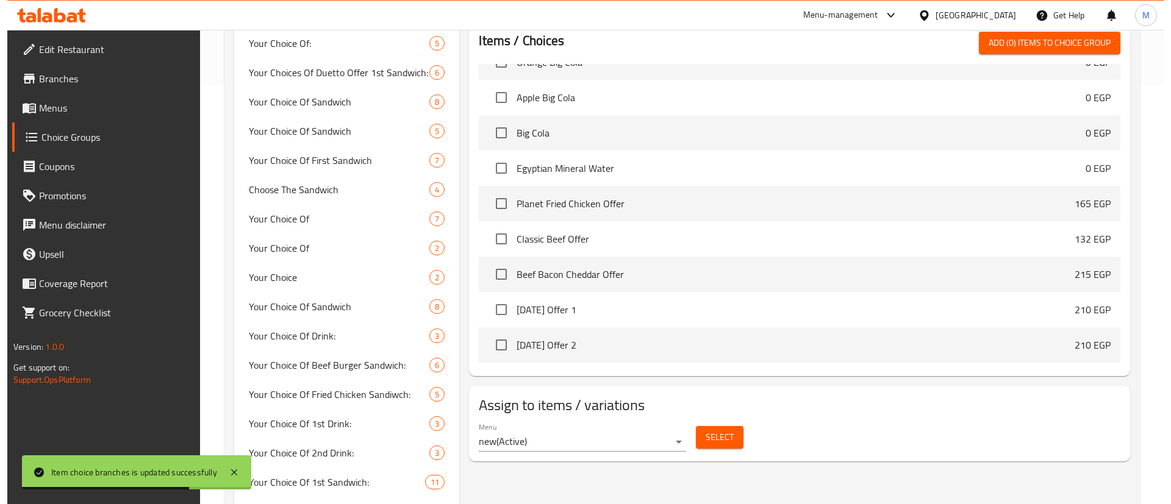
scroll to position [433, 0]
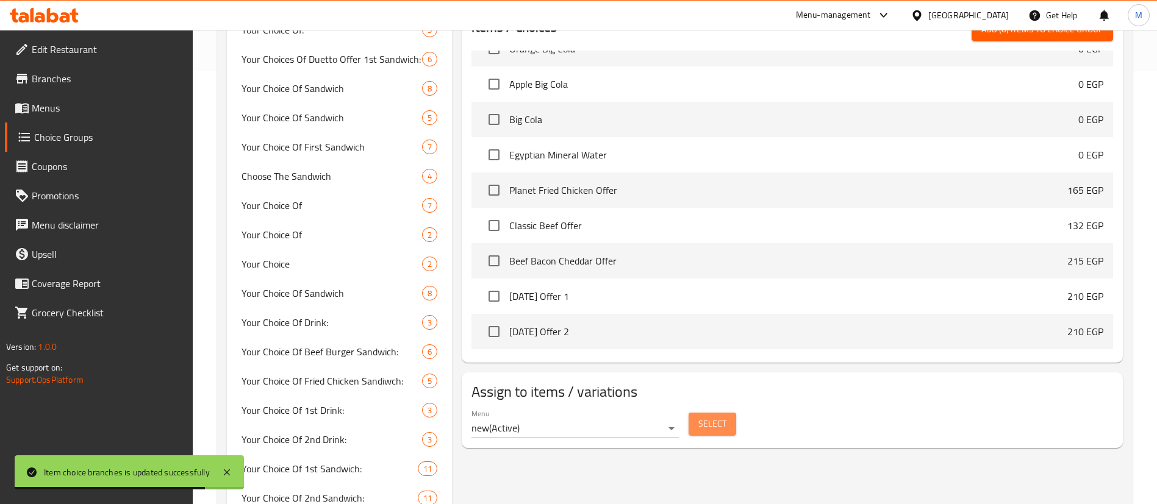
click at [700, 417] on span "Select" at bounding box center [712, 424] width 28 height 15
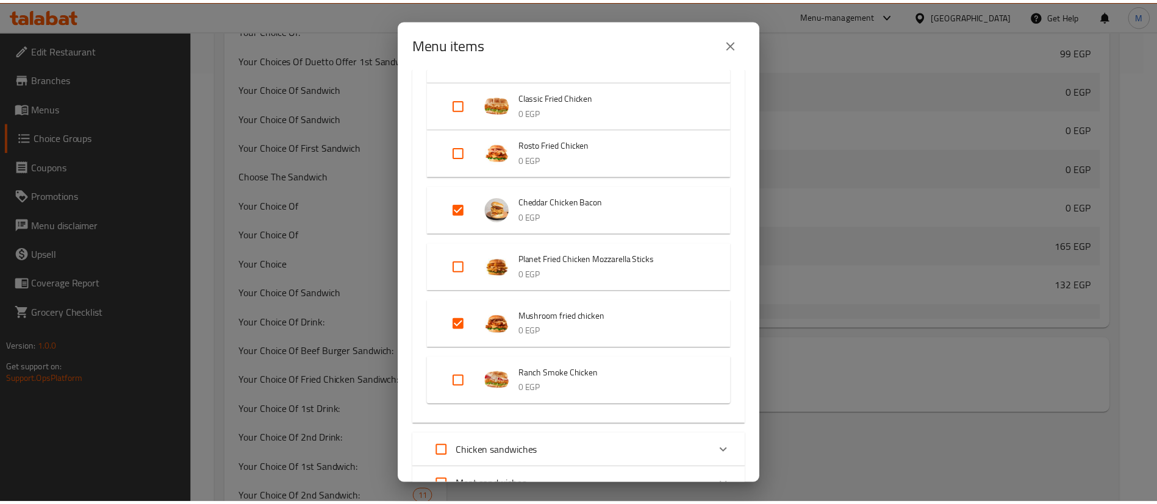
scroll to position [1189, 0]
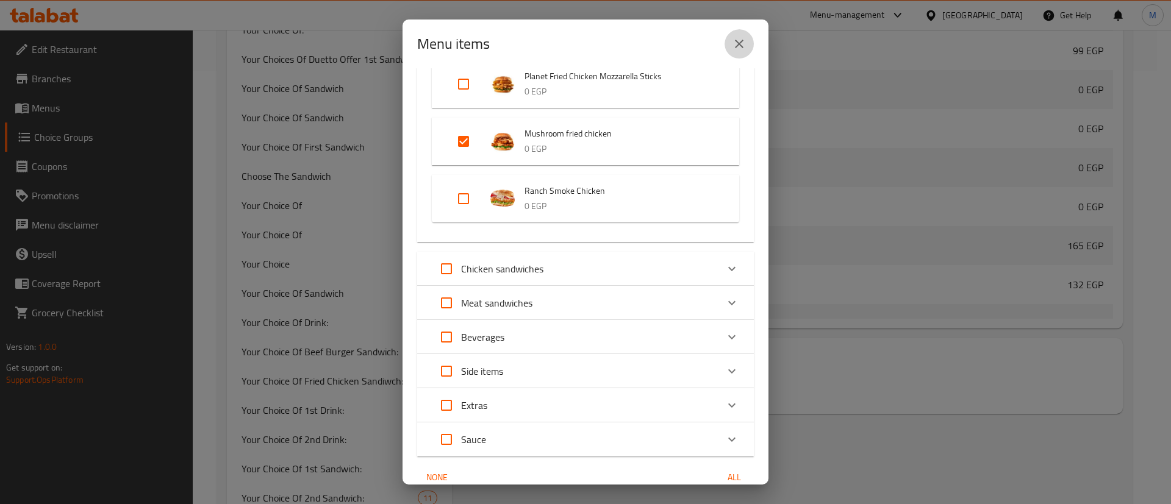
click at [739, 45] on icon "close" at bounding box center [739, 44] width 15 height 15
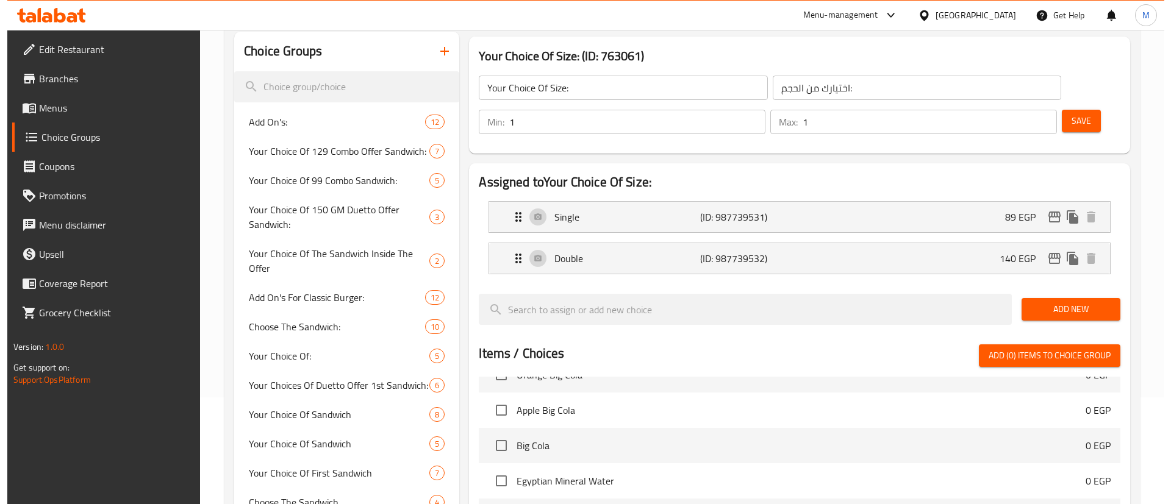
scroll to position [0, 0]
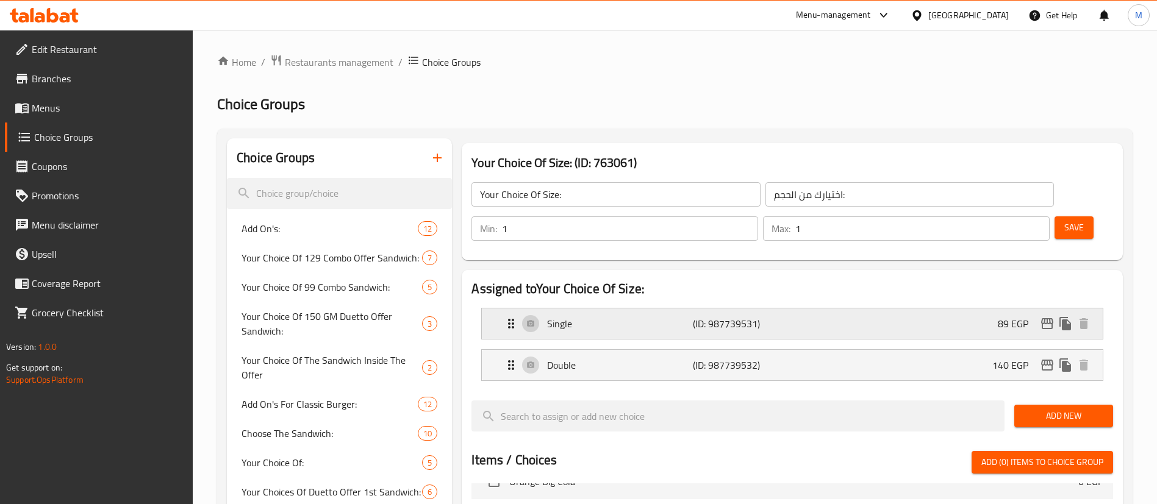
click at [1045, 318] on icon "edit" at bounding box center [1047, 323] width 12 height 11
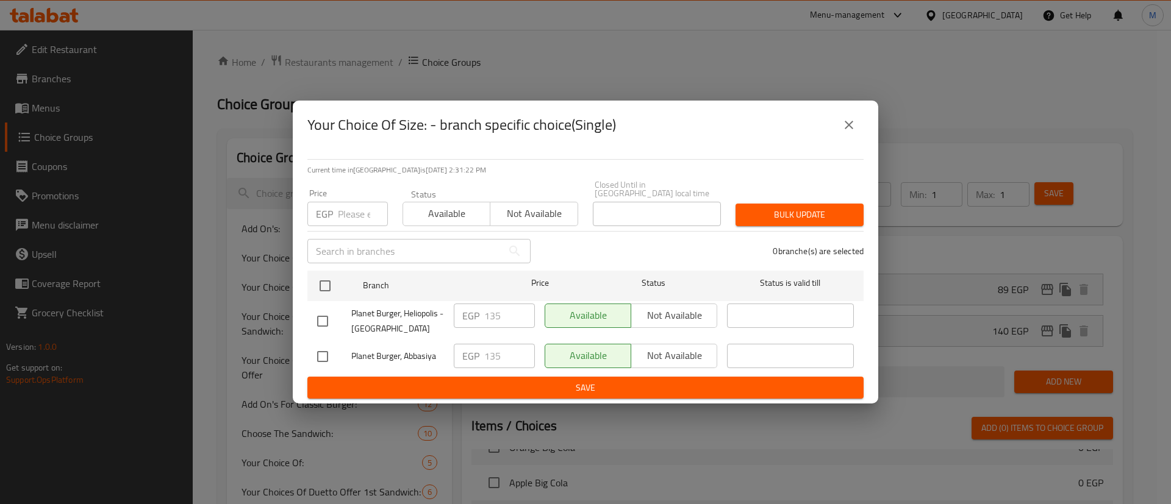
click at [845, 127] on icon "close" at bounding box center [849, 125] width 15 height 15
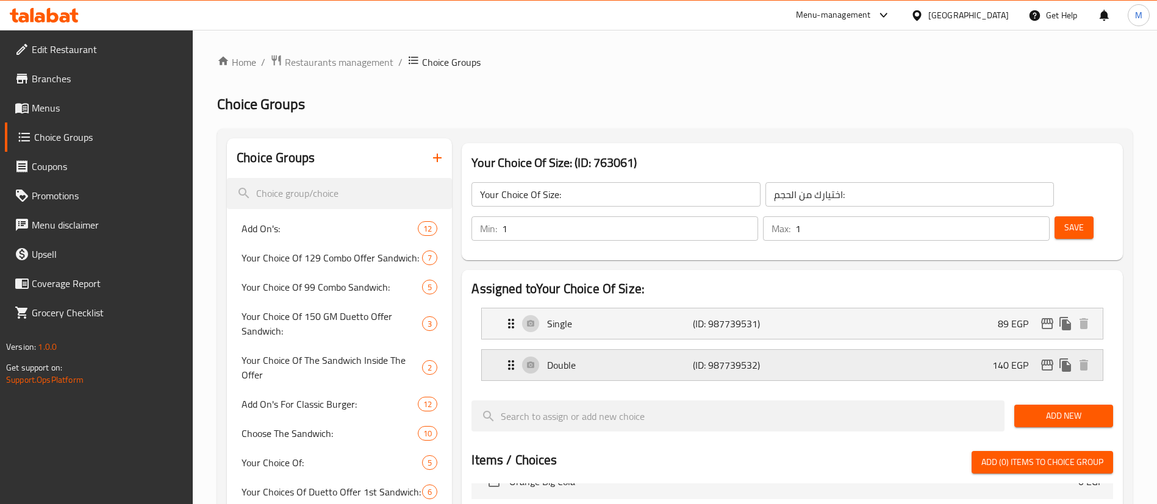
click at [1051, 350] on div "Double (ID: 987739532) 140 EGP" at bounding box center [796, 365] width 584 height 30
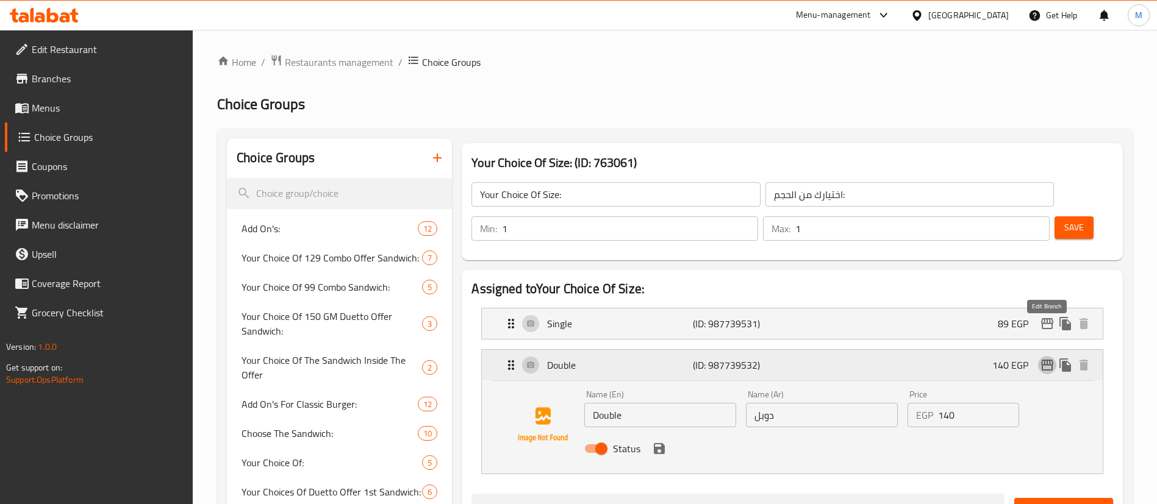
click at [1043, 358] on icon "edit" at bounding box center [1047, 365] width 15 height 15
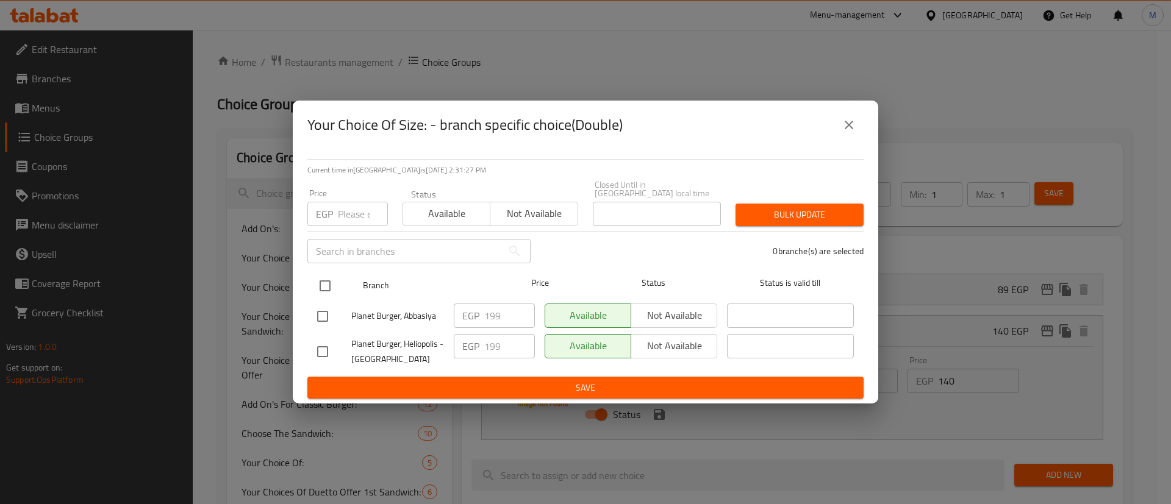
click at [323, 280] on input "checkbox" at bounding box center [325, 286] width 26 height 26
checkbox input "true"
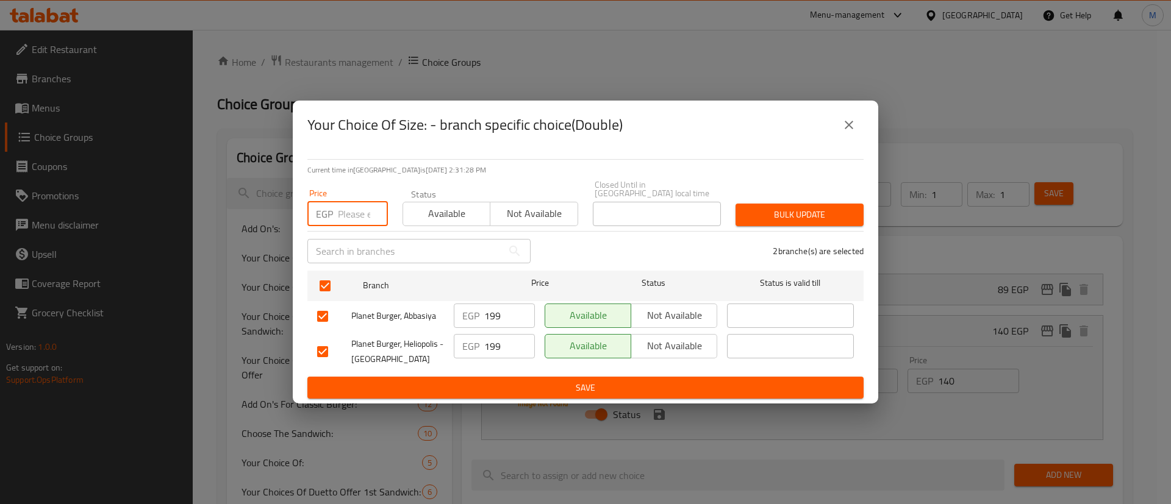
click at [342, 211] on input "number" at bounding box center [363, 214] width 50 height 24
type input "195"
click at [810, 214] on span "Bulk update" at bounding box center [799, 214] width 109 height 15
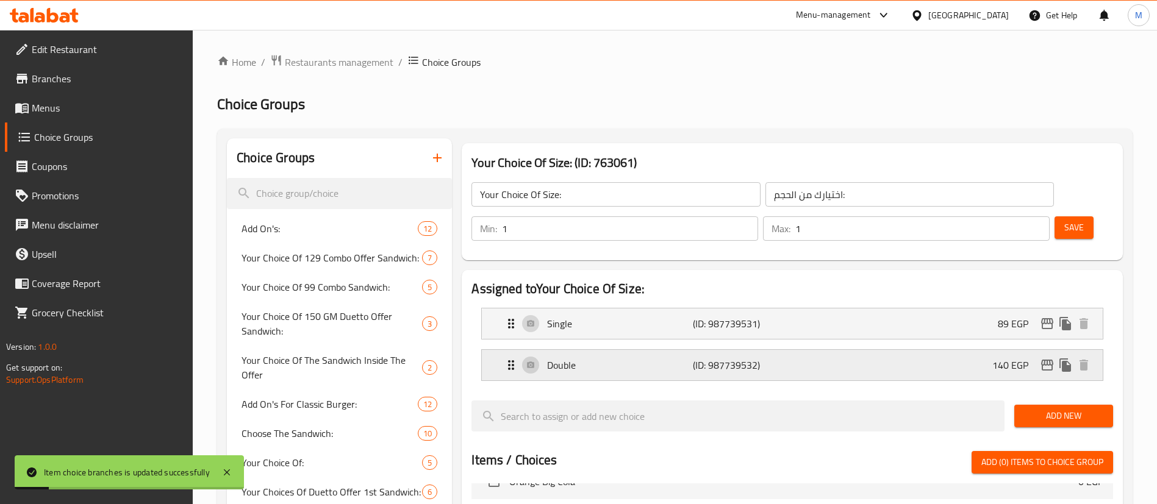
click at [901, 350] on div "Double (ID: 987739532) 140 EGP" at bounding box center [796, 365] width 584 height 30
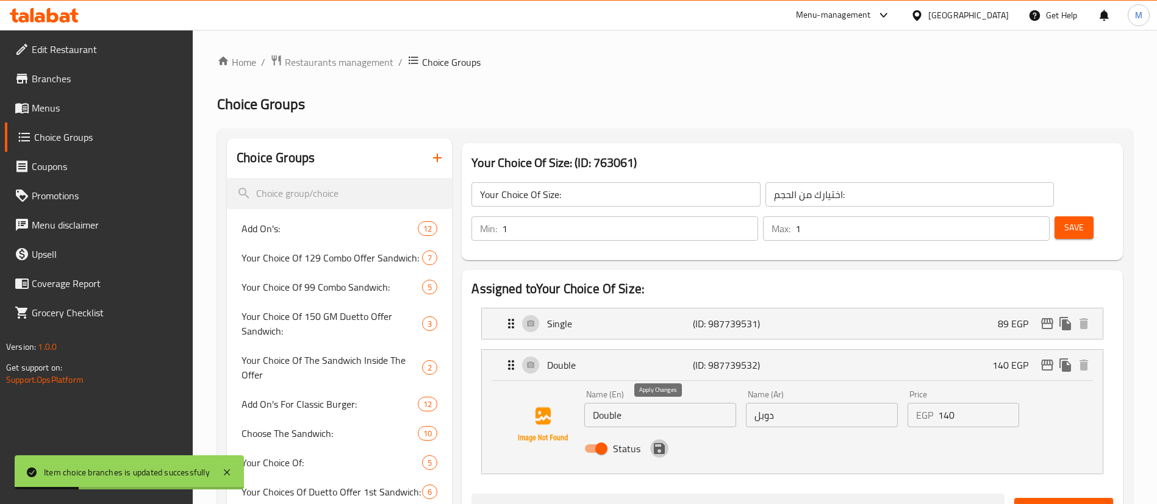
click at [654, 442] on icon "save" at bounding box center [659, 449] width 15 height 15
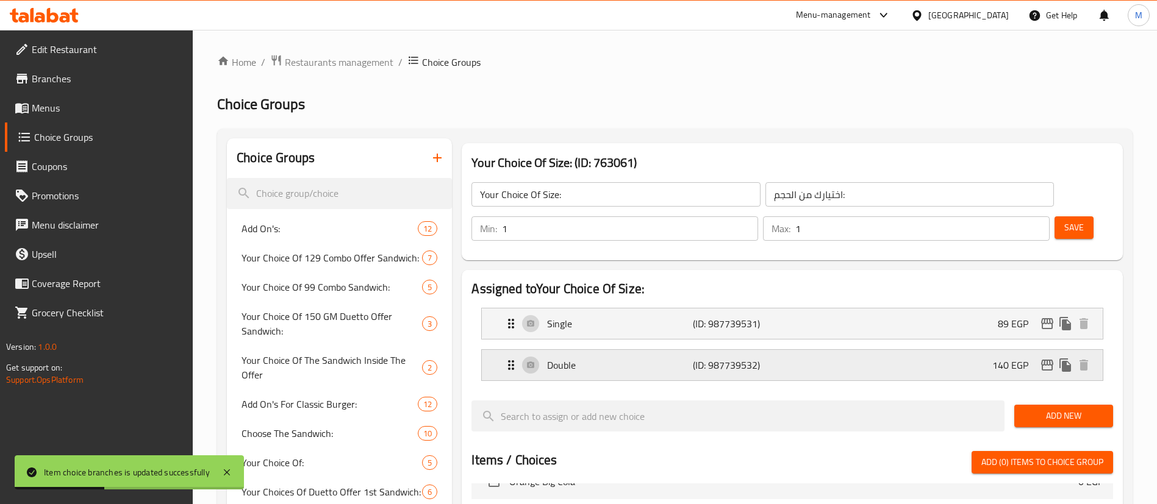
click at [927, 350] on div "Double (ID: 987739532) 140 EGP" at bounding box center [796, 365] width 584 height 30
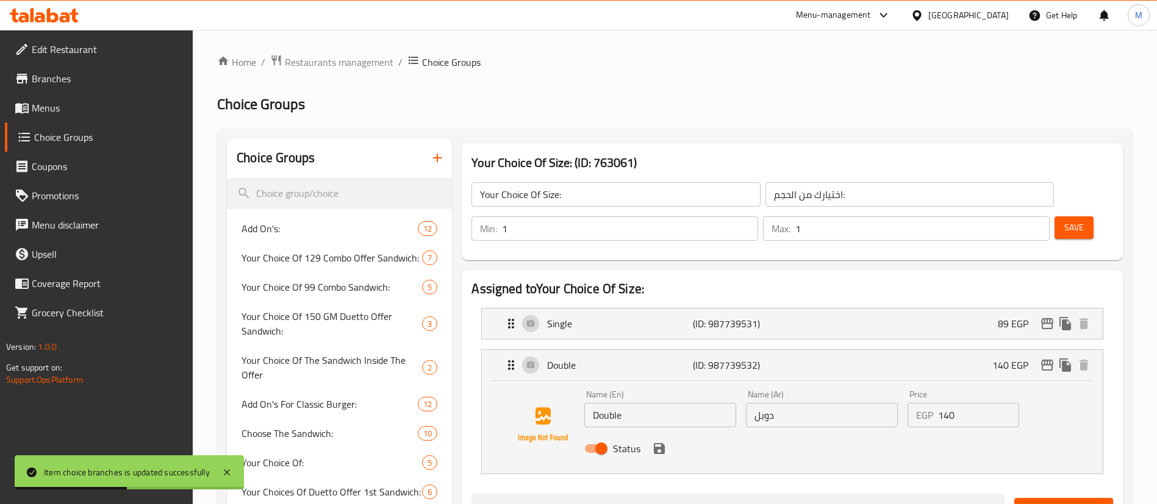
click at [948, 403] on input "140" at bounding box center [978, 415] width 81 height 24
click at [662, 443] on icon "save" at bounding box center [659, 448] width 11 height 11
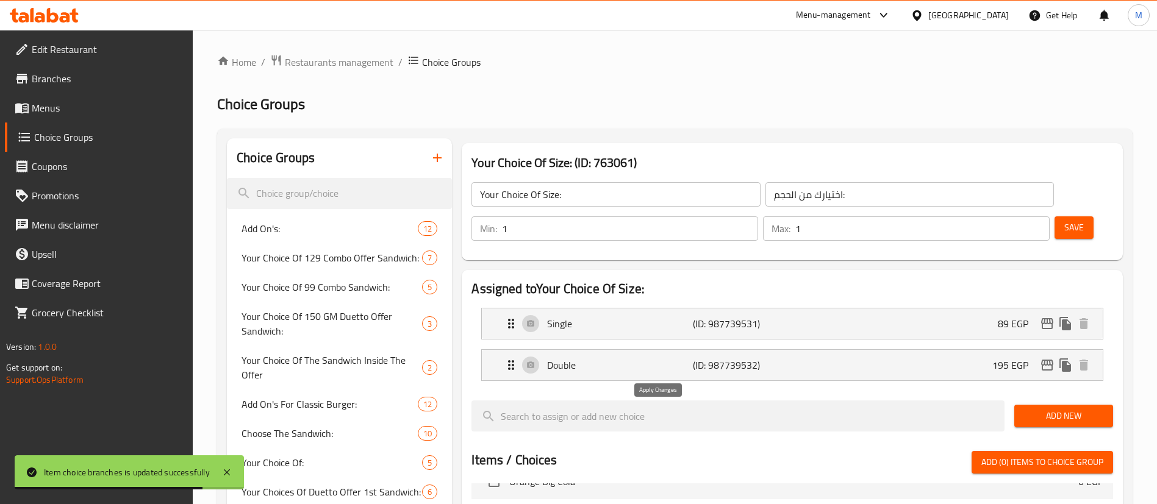
type input "195"
click at [1040, 317] on icon "edit" at bounding box center [1047, 324] width 15 height 15
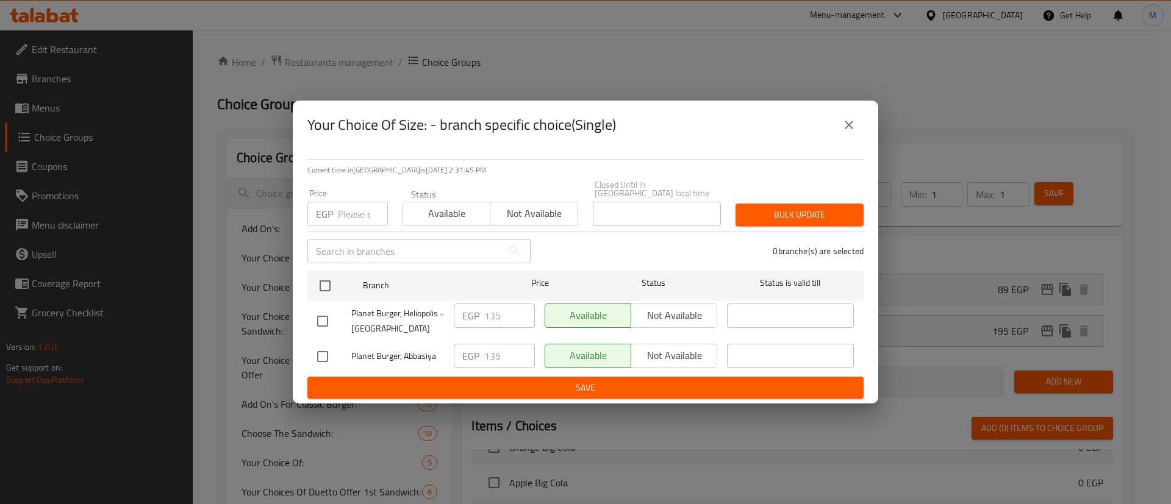
click at [845, 129] on icon "close" at bounding box center [849, 125] width 9 height 9
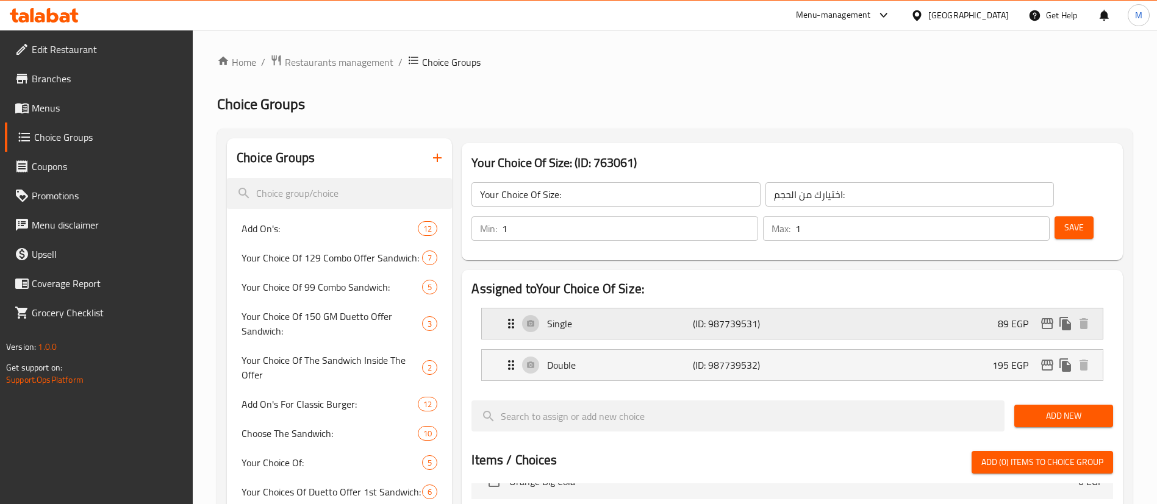
click at [968, 309] on div "Single (ID: 987739531) 89 EGP" at bounding box center [796, 324] width 584 height 30
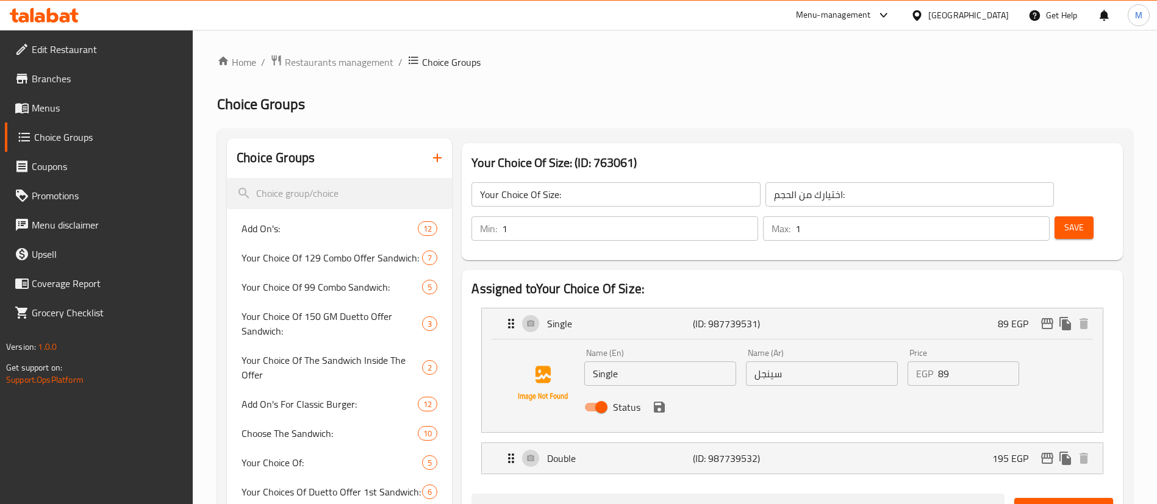
click at [946, 362] on input "89" at bounding box center [978, 374] width 81 height 24
click at [664, 402] on icon "save" at bounding box center [659, 407] width 11 height 11
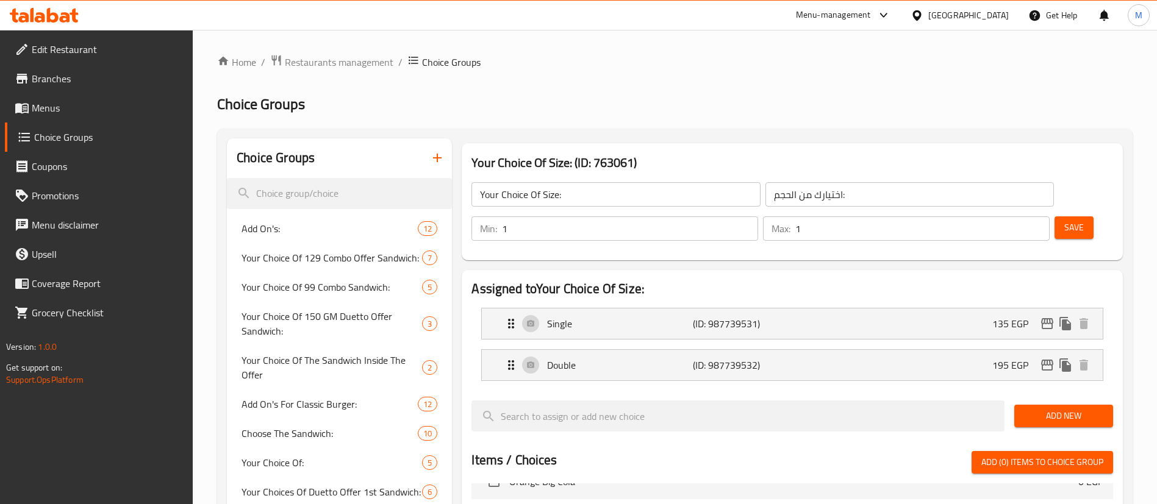
type input "135"
click at [1064, 220] on span "Save" at bounding box center [1074, 227] width 20 height 15
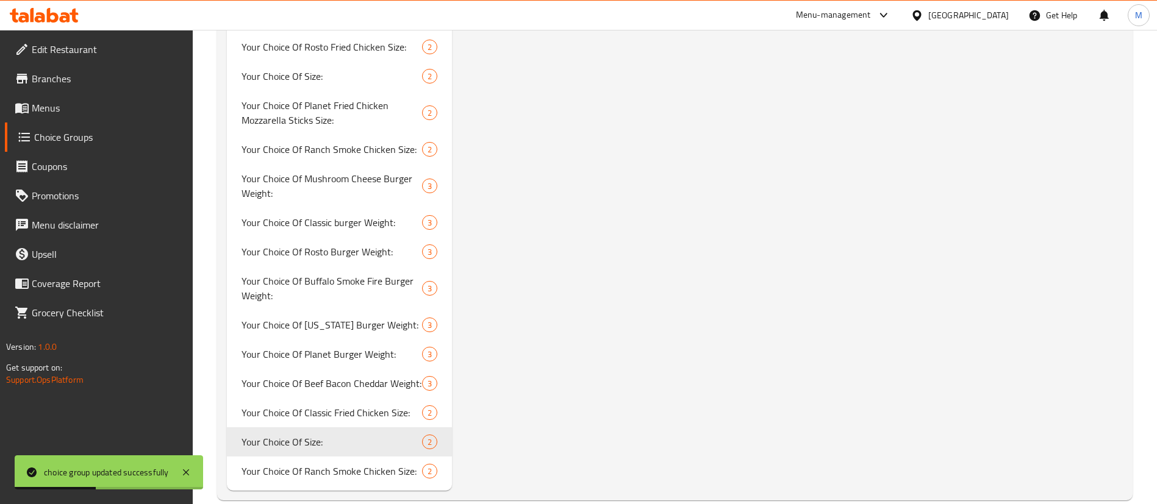
scroll to position [2354, 0]
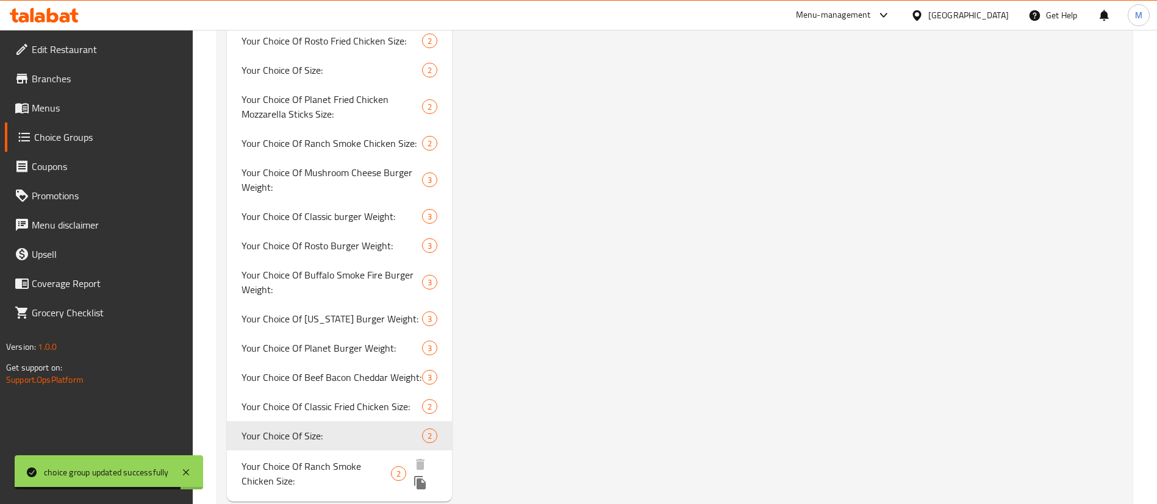
click at [320, 459] on span "Your Choice Of Ranch Smoke Chicken Size:" at bounding box center [316, 473] width 149 height 29
type input "Your Choice Of Ranch Smoke Chicken Size:"
type input "اختيارك من حجم دجاج الرانش المدخن:"
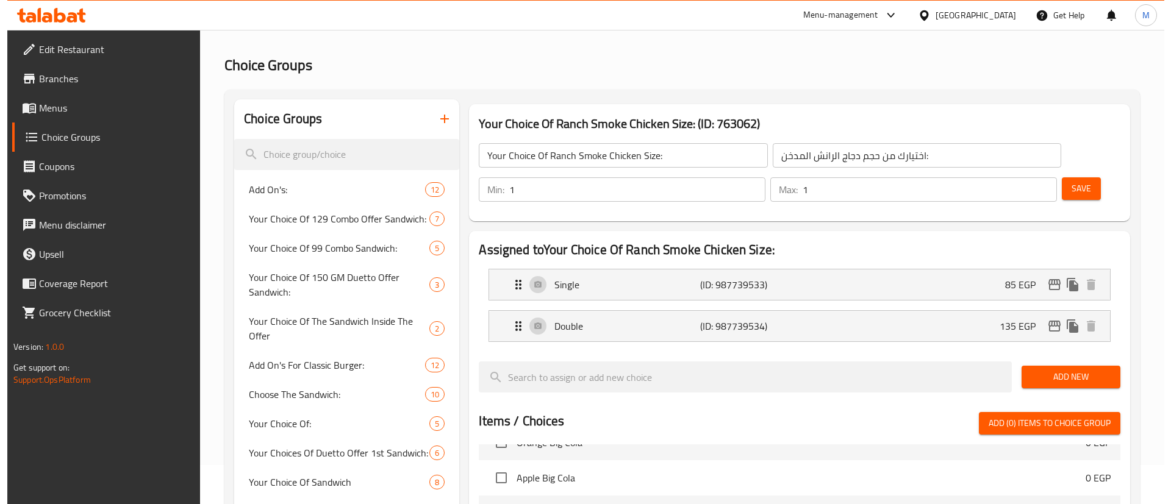
scroll to position [0, 0]
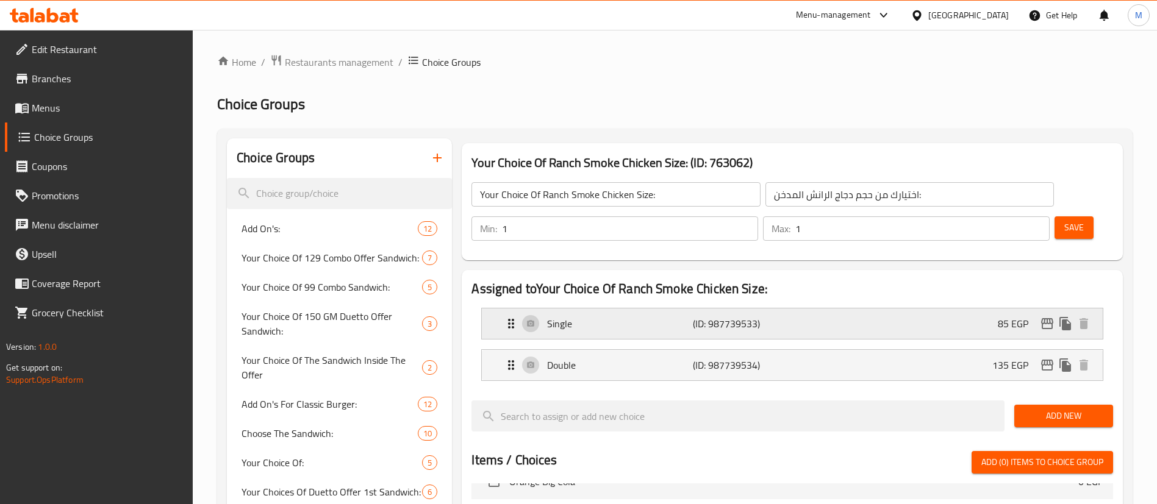
click at [934, 309] on div "Single (ID: 987739533) 85 EGP" at bounding box center [796, 324] width 584 height 30
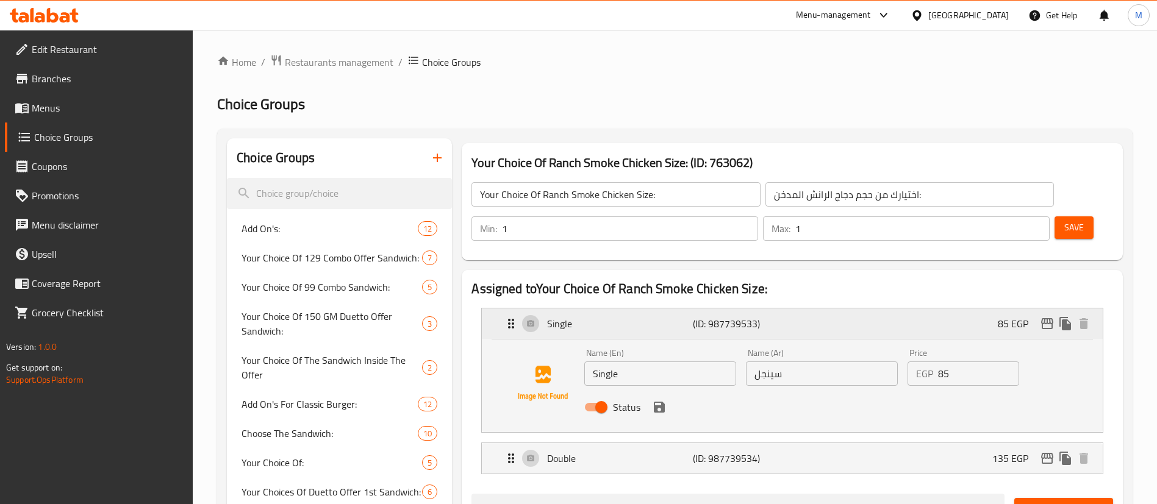
click at [934, 309] on div "Single (ID: 987739533) 85 EGP" at bounding box center [796, 324] width 584 height 30
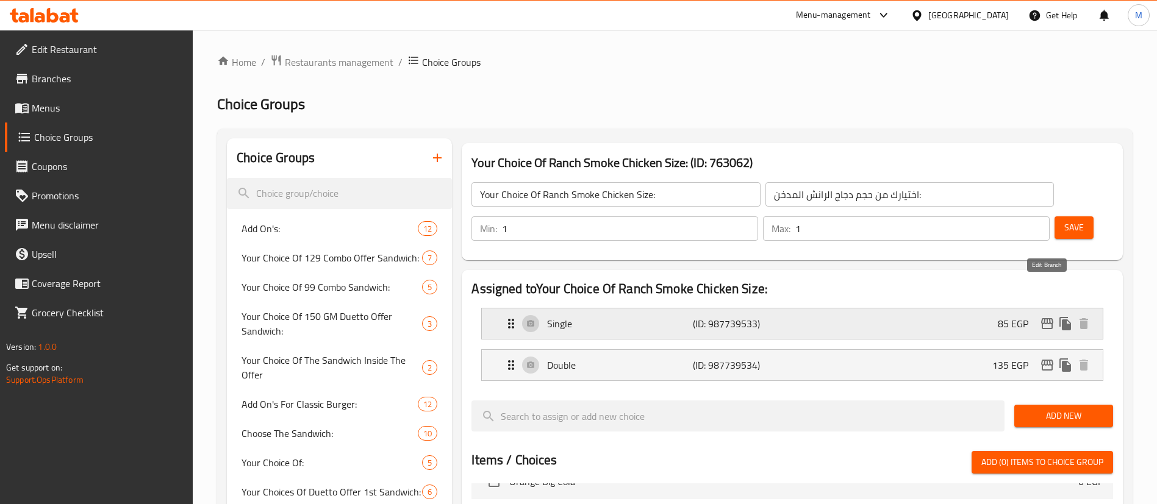
click at [1048, 317] on icon "edit" at bounding box center [1047, 324] width 15 height 15
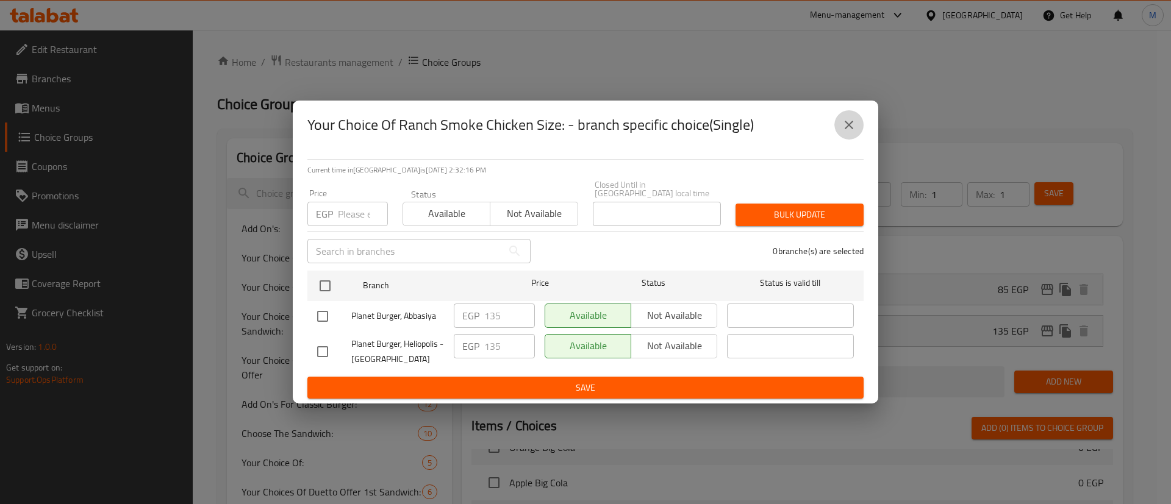
click at [851, 126] on icon "close" at bounding box center [849, 125] width 15 height 15
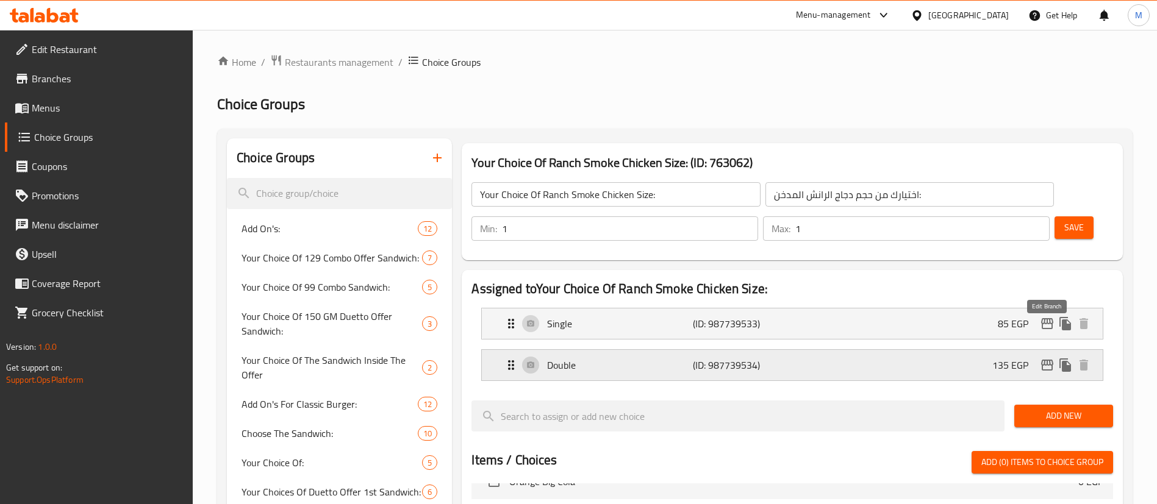
click at [1046, 358] on icon "edit" at bounding box center [1047, 365] width 15 height 15
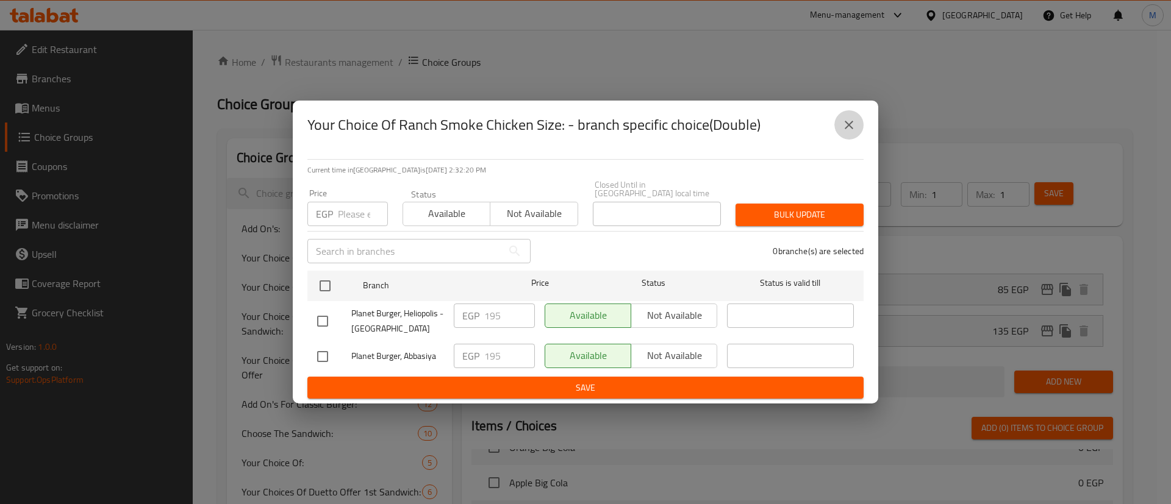
click at [855, 126] on icon "close" at bounding box center [849, 125] width 15 height 15
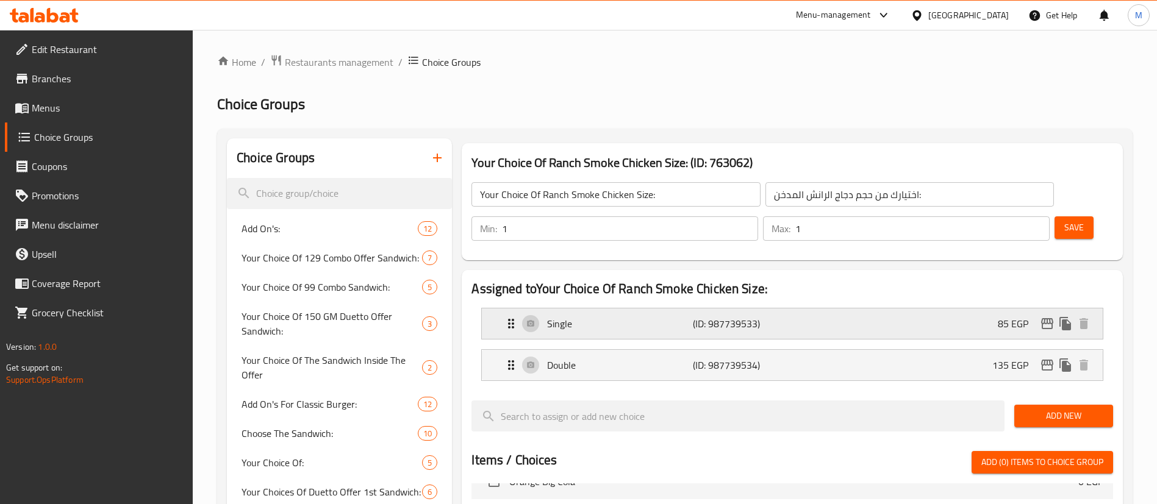
click at [985, 309] on div "Single (ID: 987739533) 85 EGP" at bounding box center [796, 324] width 584 height 30
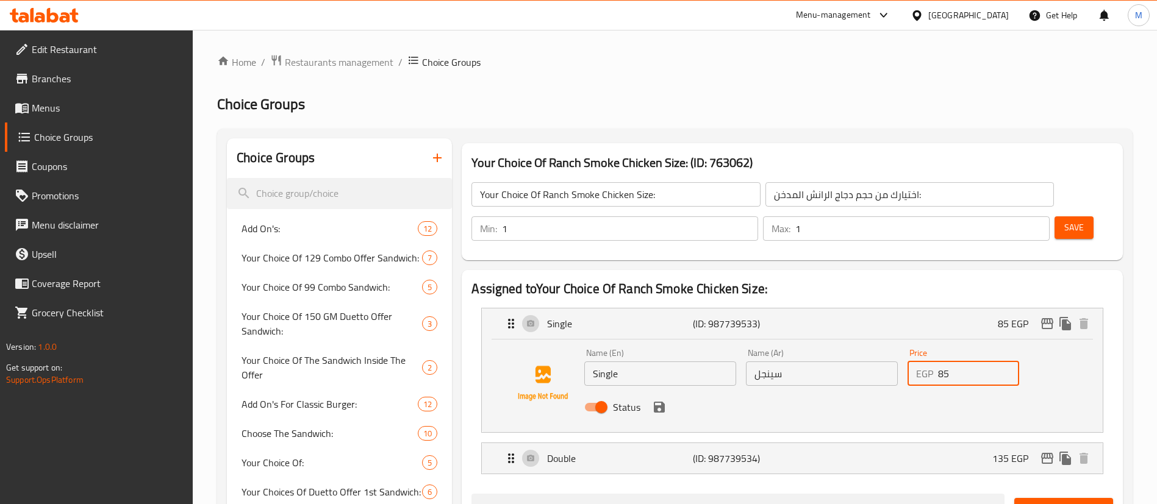
click at [939, 362] on input "85" at bounding box center [978, 374] width 81 height 24
click at [664, 400] on icon "save" at bounding box center [659, 407] width 15 height 15
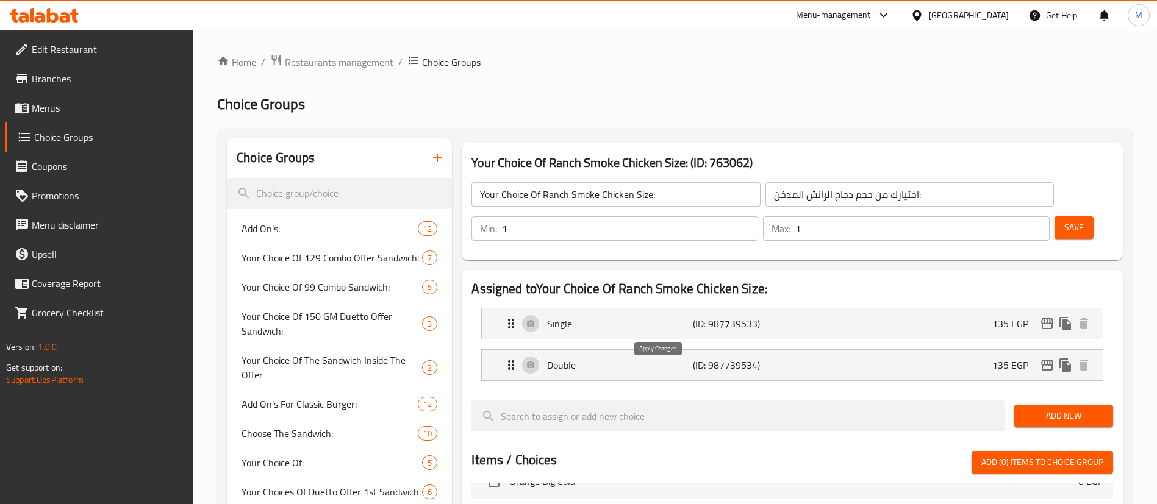
type input "135"
click at [863, 350] on div "Double (ID: 987739534) 135 EGP" at bounding box center [796, 365] width 584 height 30
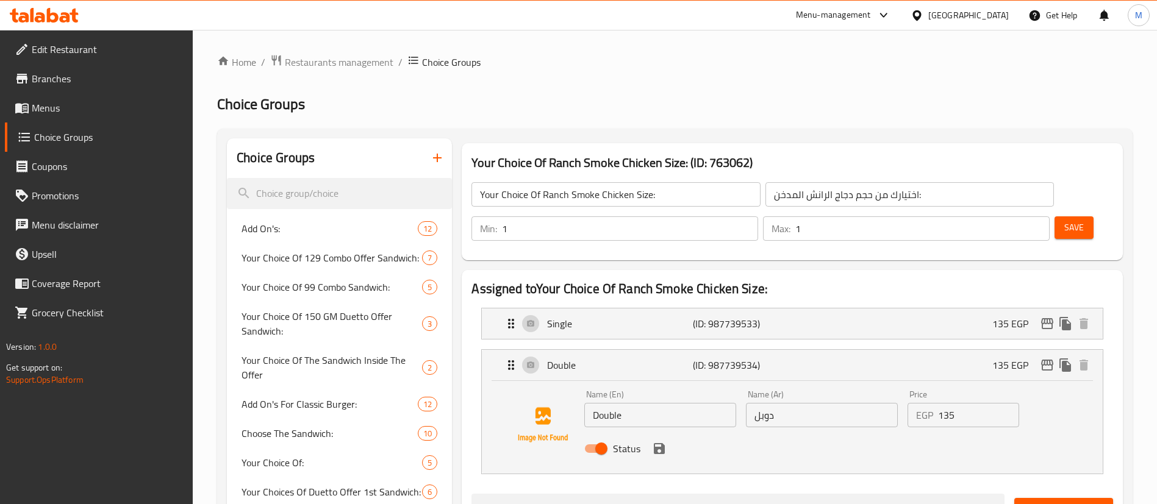
click at [943, 403] on input "135" at bounding box center [978, 415] width 81 height 24
click at [661, 443] on icon "save" at bounding box center [659, 448] width 11 height 11
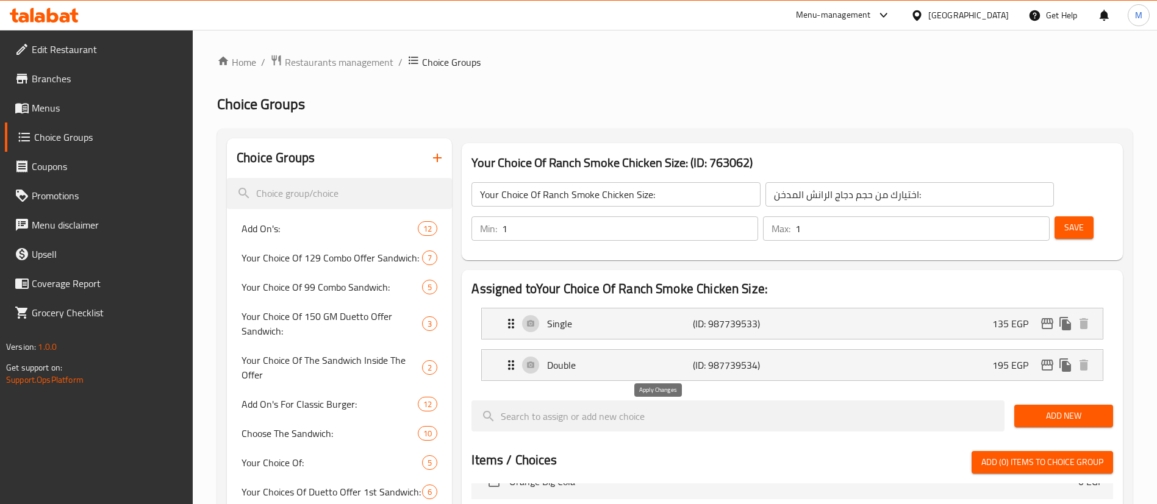
type input "195"
click at [1064, 220] on span "Save" at bounding box center [1074, 227] width 20 height 15
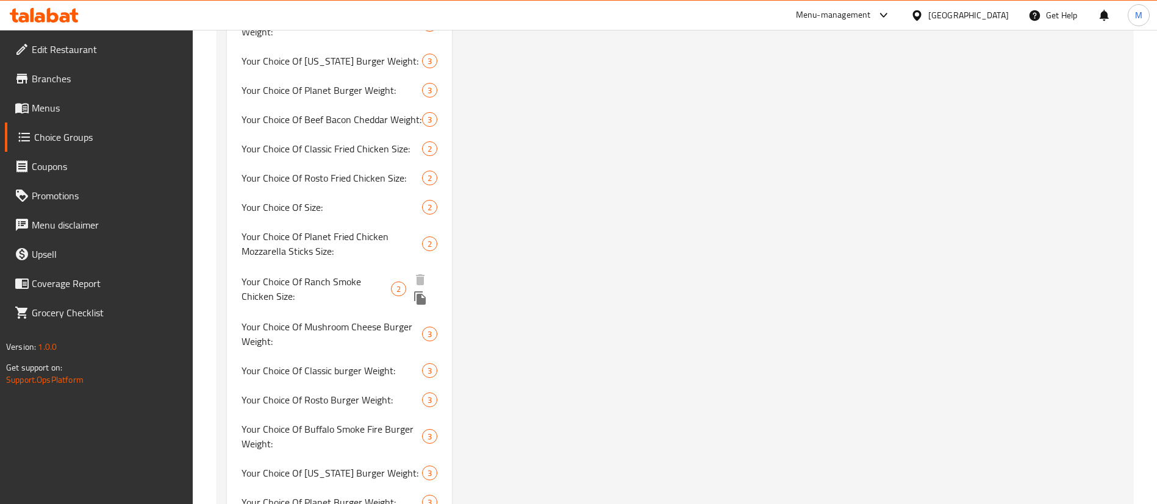
scroll to position [2188, 0]
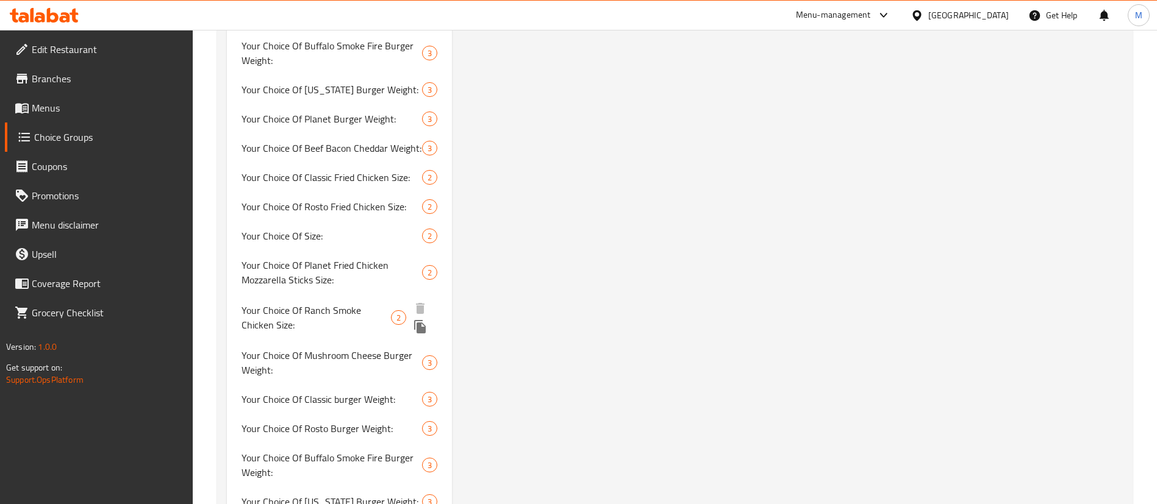
click at [328, 310] on span "Your Choice Of Ranch Smoke Chicken Size:" at bounding box center [316, 317] width 149 height 29
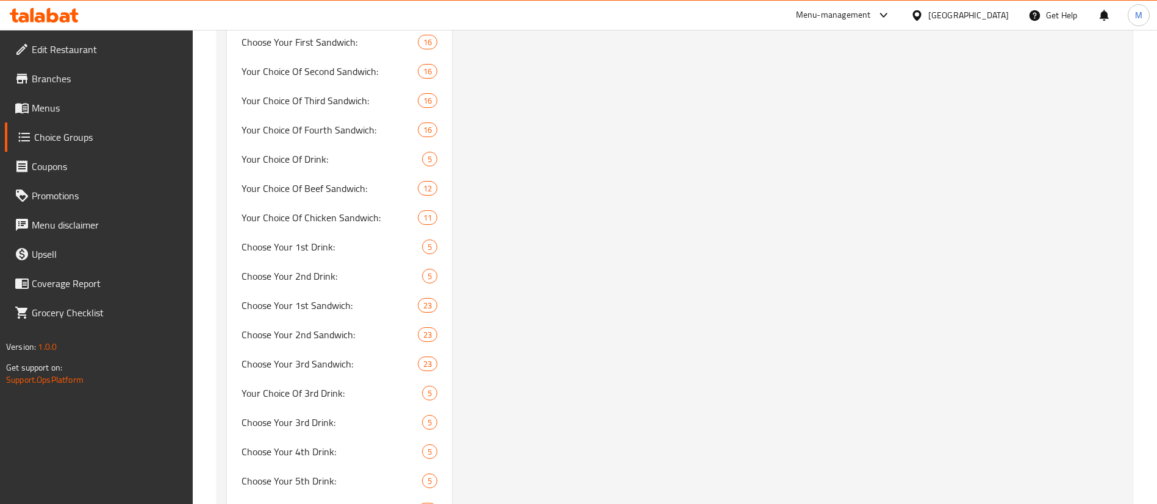
scroll to position [0, 0]
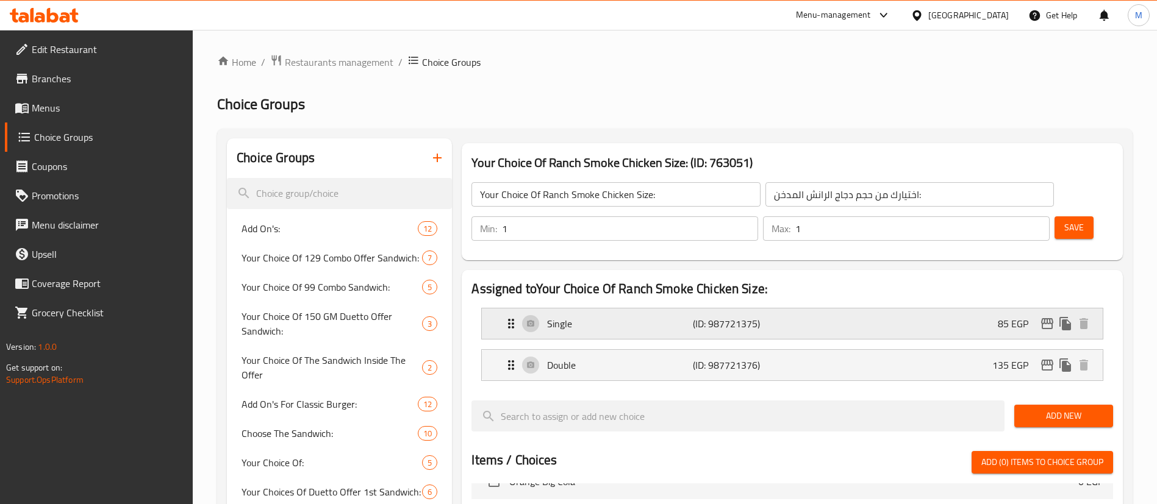
click at [837, 309] on div "Single (ID: 987721375) 85 EGP" at bounding box center [796, 324] width 584 height 30
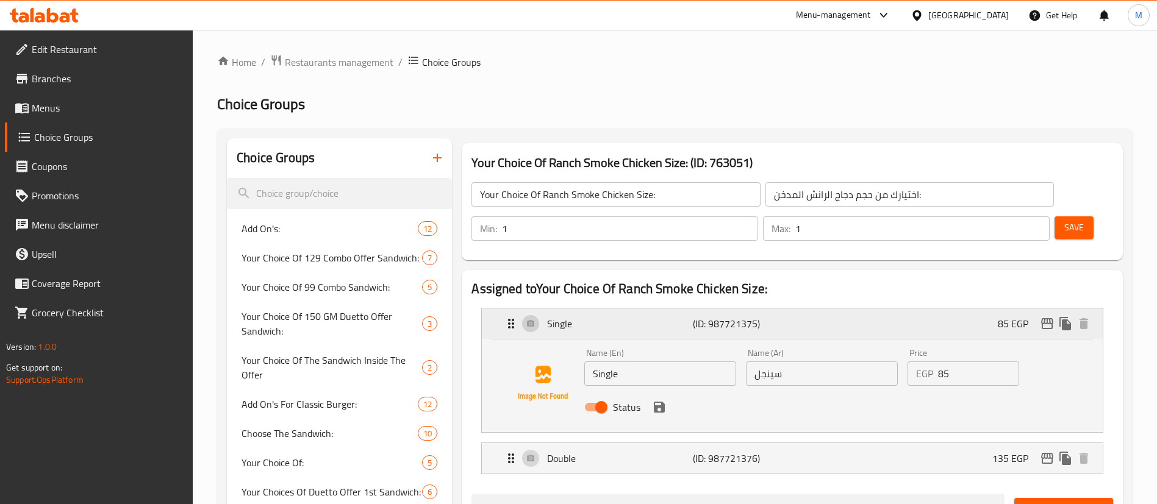
click at [837, 309] on div "Single (ID: 987721375) 85 EGP" at bounding box center [796, 324] width 584 height 30
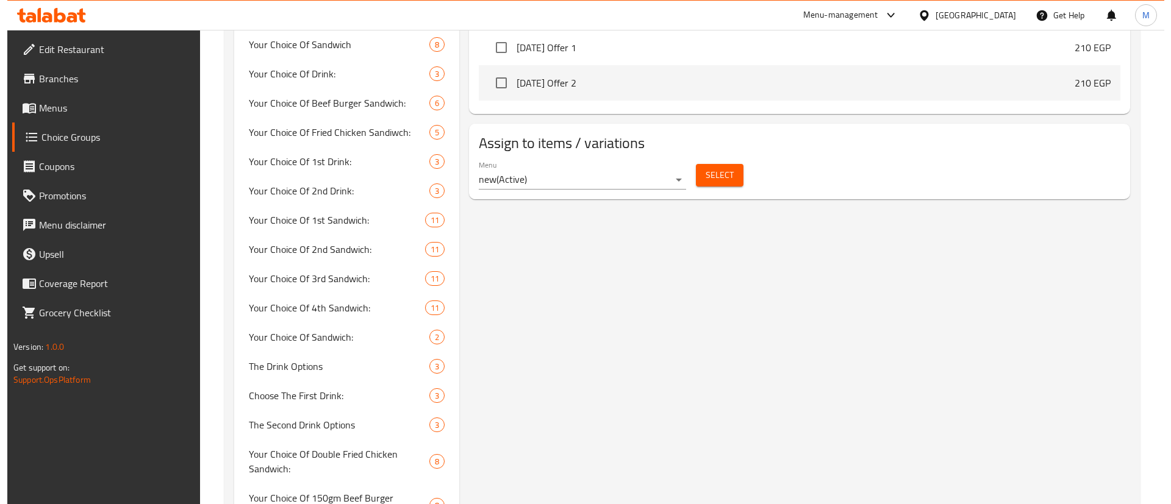
scroll to position [616, 0]
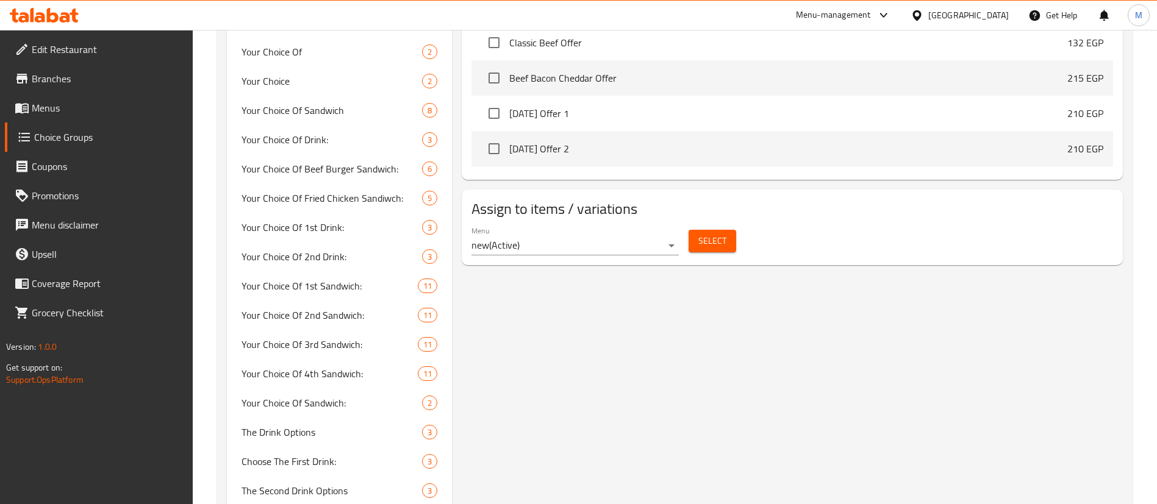
click at [712, 234] on span "Select" at bounding box center [712, 241] width 28 height 15
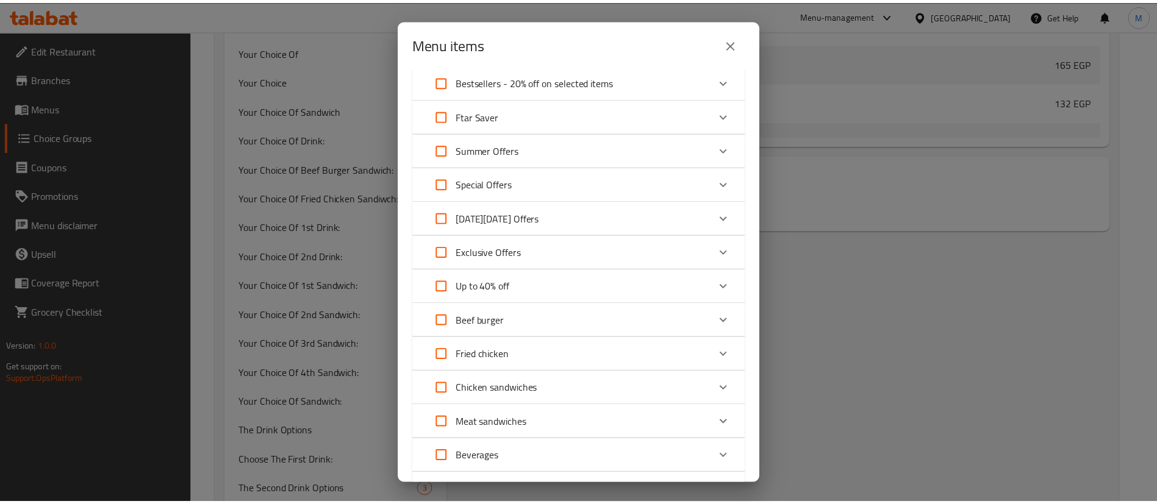
scroll to position [0, 0]
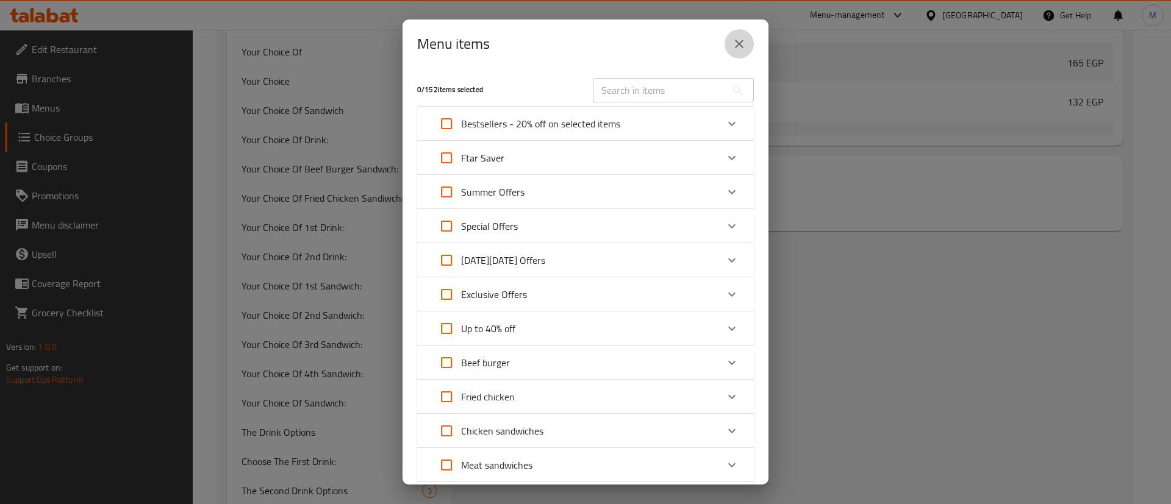
click at [742, 43] on icon "close" at bounding box center [739, 44] width 15 height 15
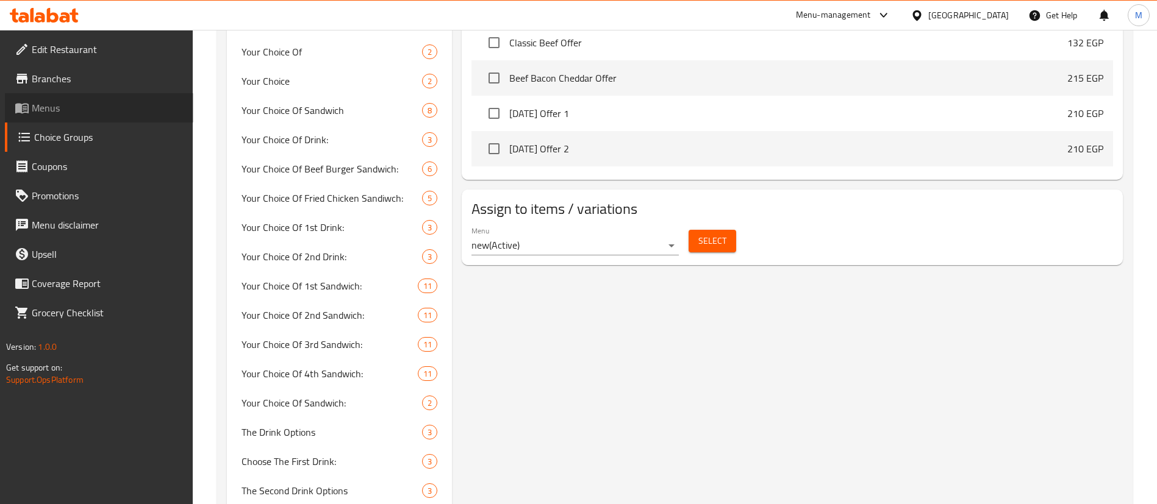
click at [77, 99] on link "Menus" at bounding box center [99, 107] width 188 height 29
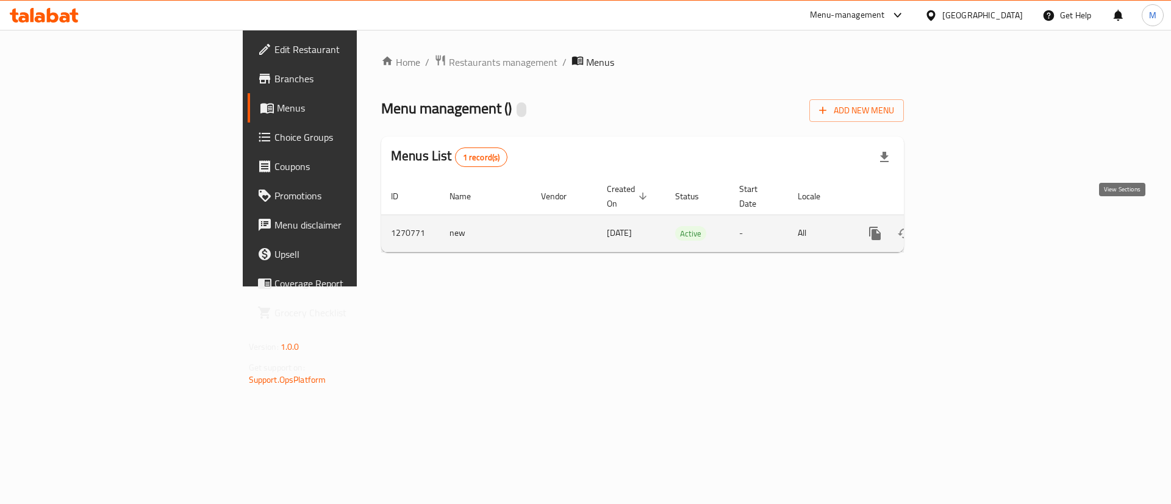
click at [970, 226] on icon "enhanced table" at bounding box center [963, 233] width 15 height 15
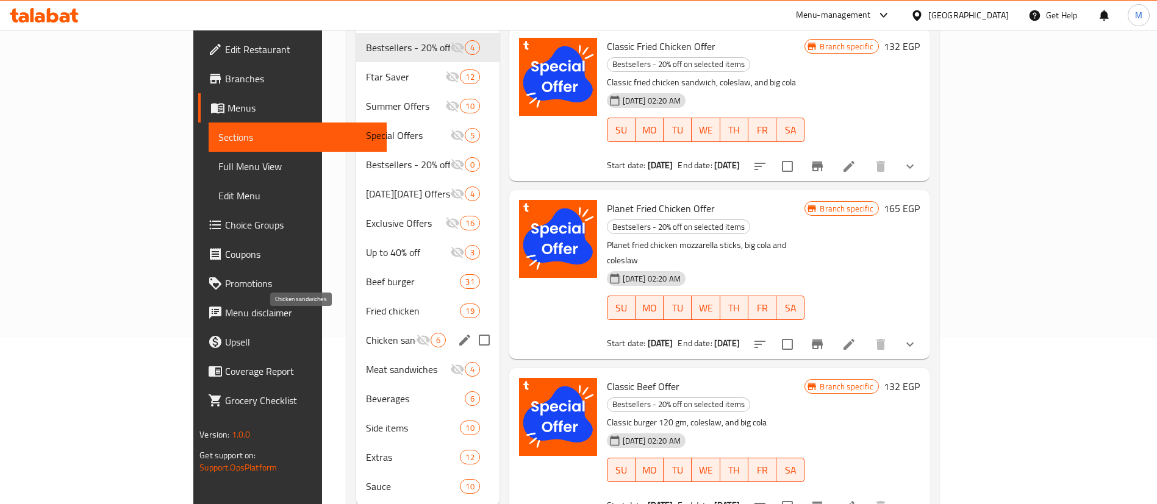
scroll to position [183, 0]
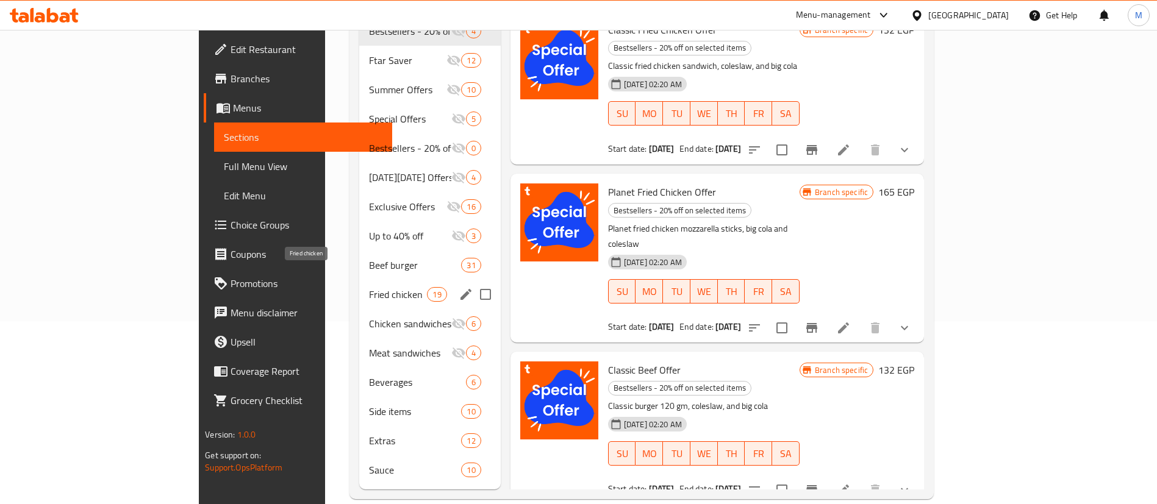
click at [369, 287] on span "Fried chicken" at bounding box center [398, 294] width 58 height 15
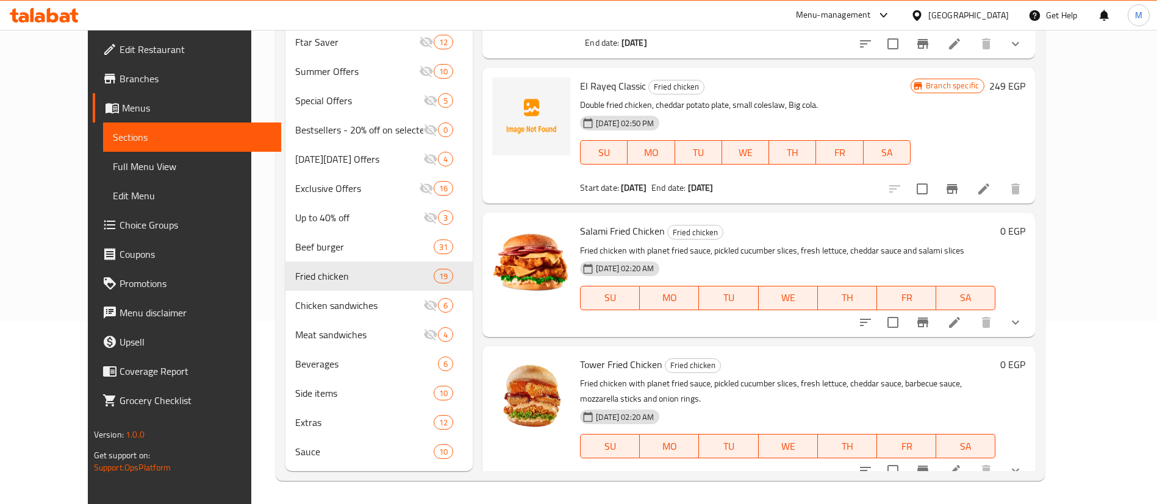
scroll to position [1464, 0]
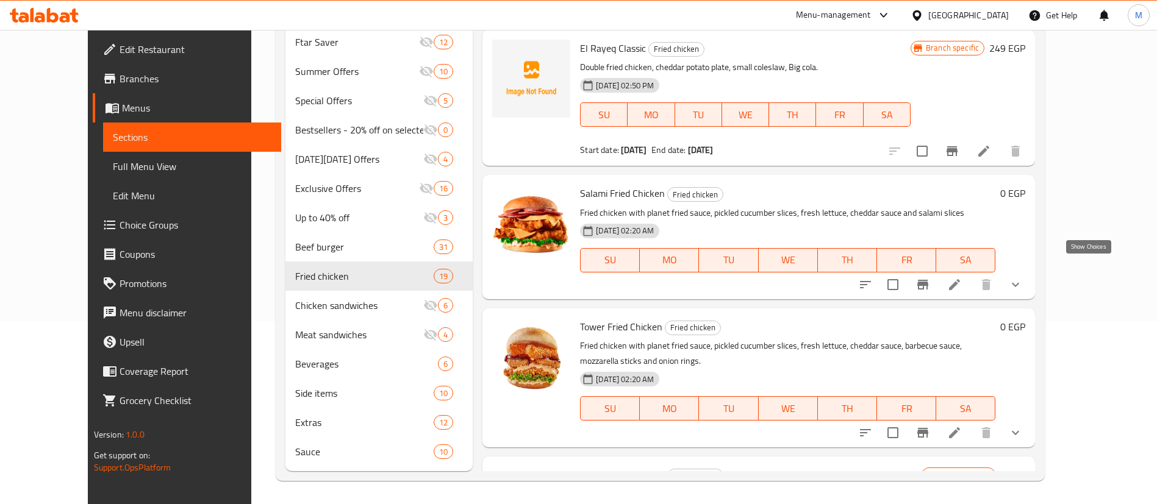
click at [1023, 277] on icon "show more" at bounding box center [1015, 284] width 15 height 15
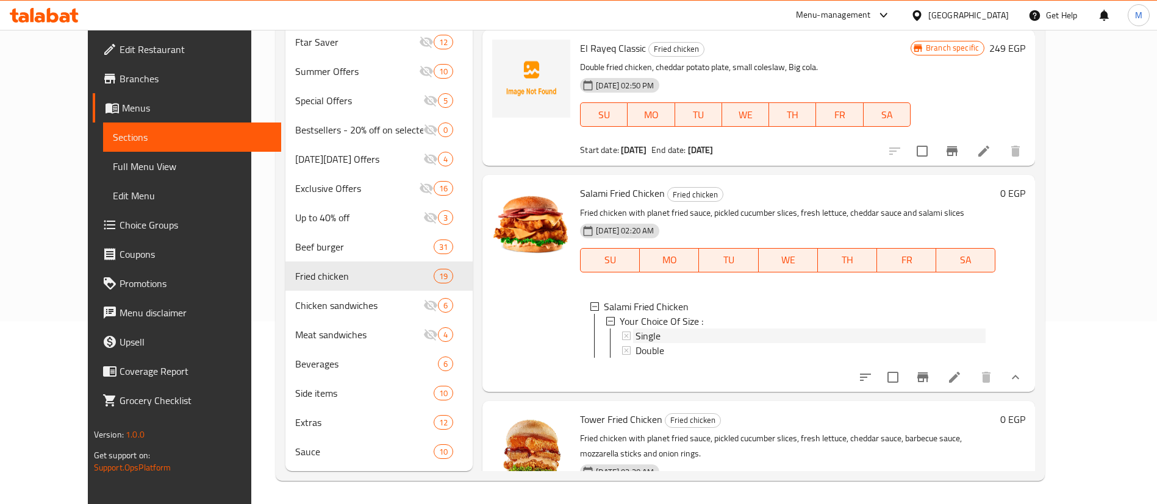
click at [635, 329] on span "Single" at bounding box center [647, 336] width 25 height 15
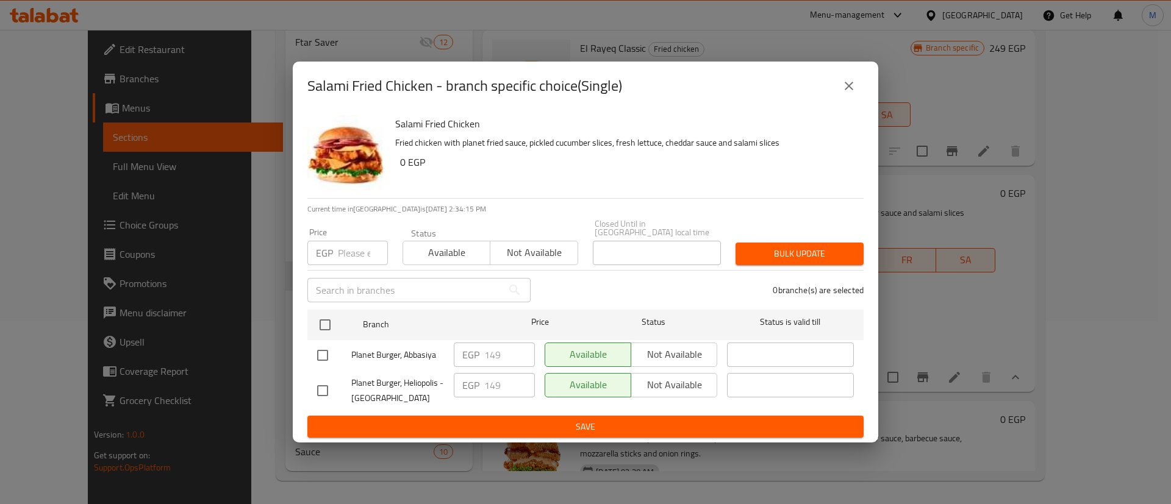
click at [862, 86] on button "close" at bounding box center [848, 85] width 29 height 29
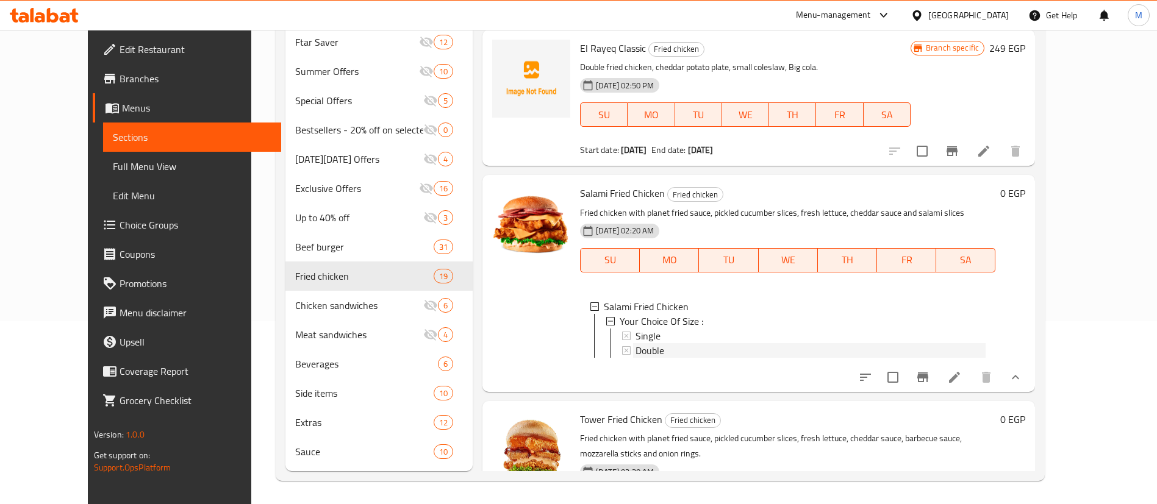
click at [748, 343] on div "Double" at bounding box center [810, 350] width 350 height 15
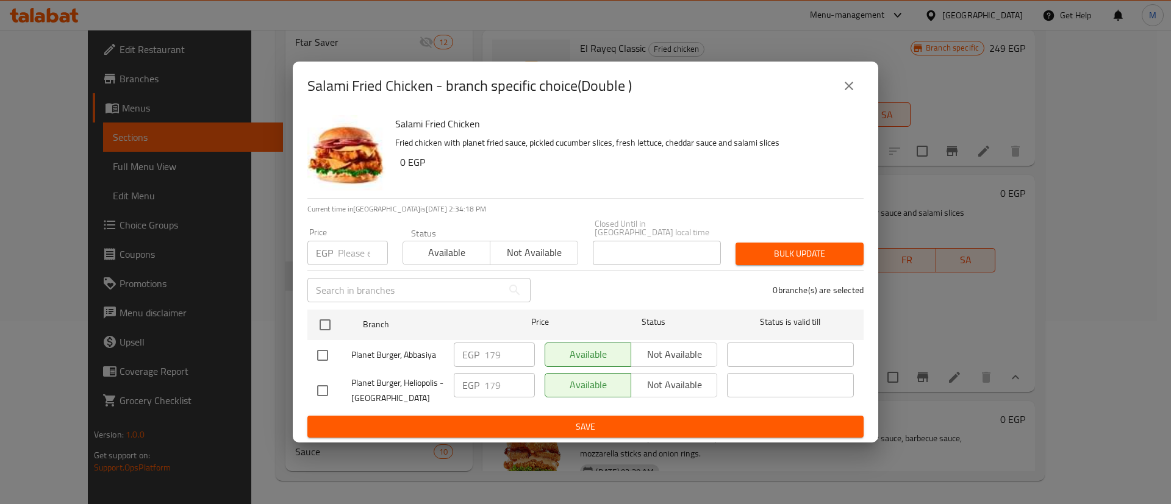
click at [860, 91] on button "close" at bounding box center [848, 85] width 29 height 29
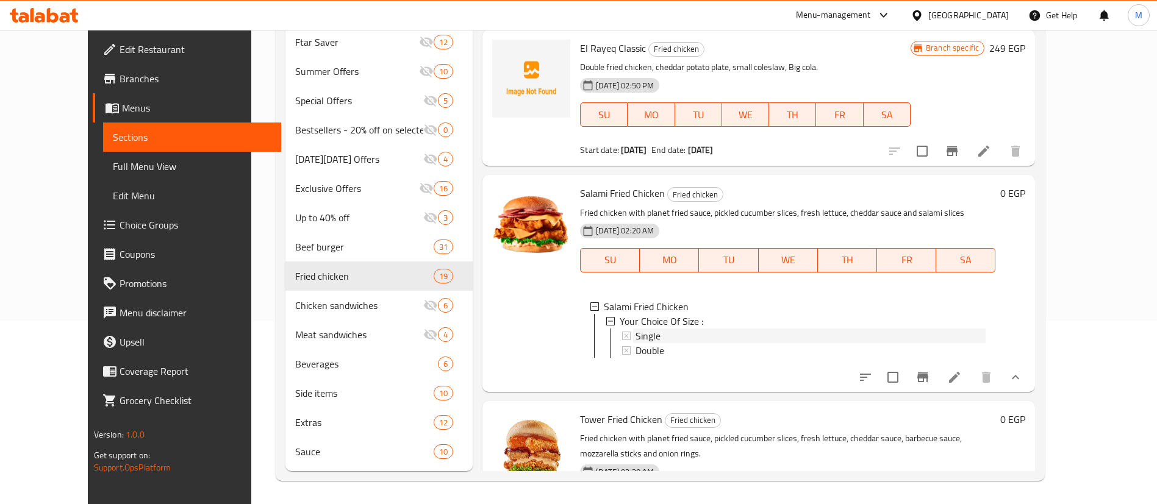
click at [671, 329] on div "Single" at bounding box center [810, 336] width 350 height 15
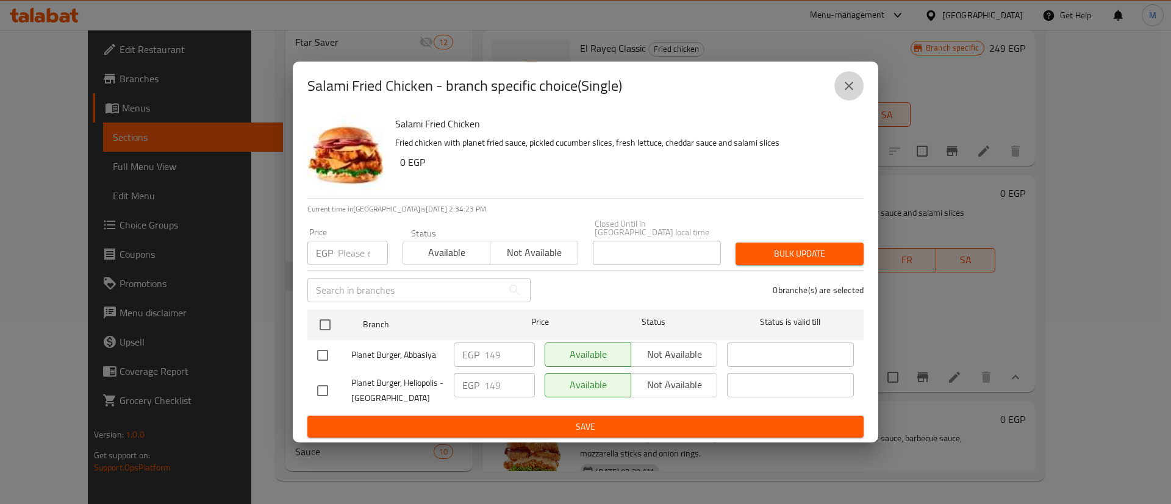
click at [844, 93] on icon "close" at bounding box center [849, 86] width 15 height 15
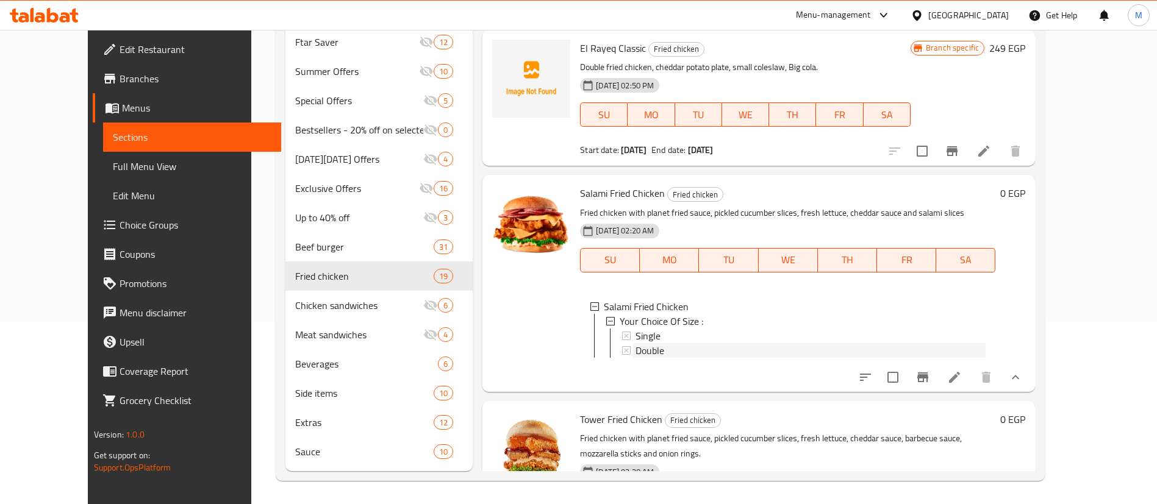
click at [719, 343] on div "Double" at bounding box center [810, 350] width 350 height 15
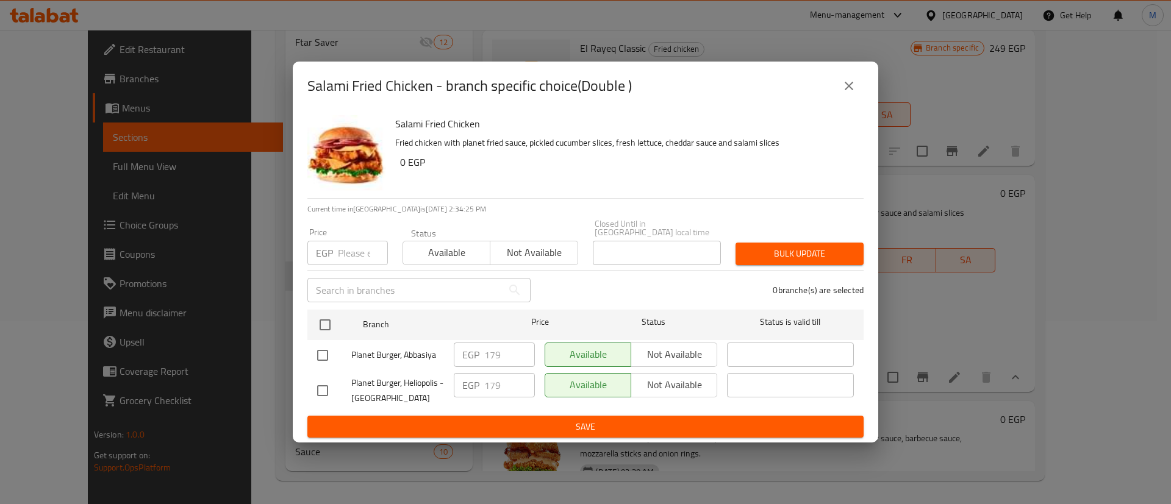
click at [850, 93] on icon "close" at bounding box center [849, 86] width 15 height 15
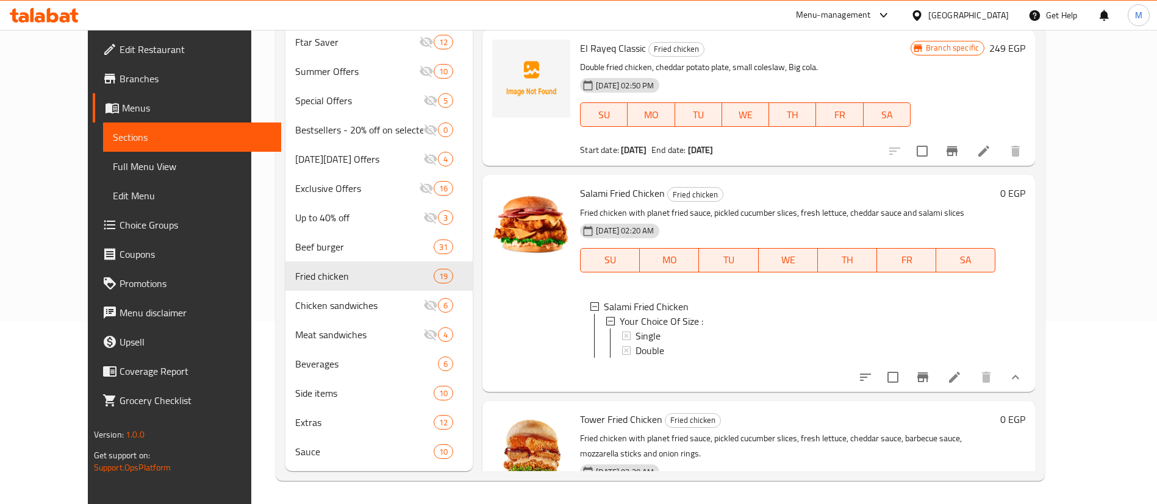
scroll to position [1555, 0]
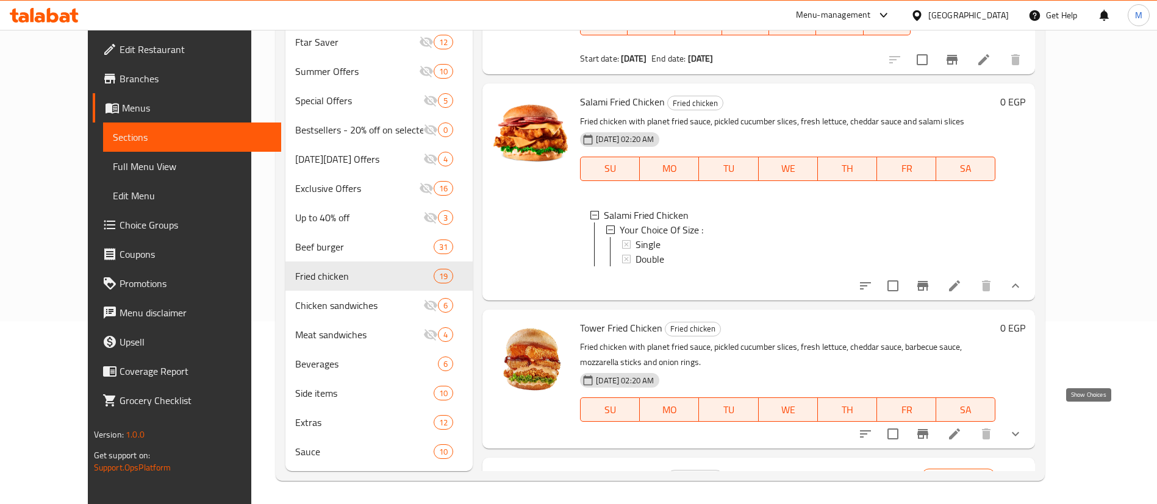
click at [1023, 427] on icon "show more" at bounding box center [1015, 434] width 15 height 15
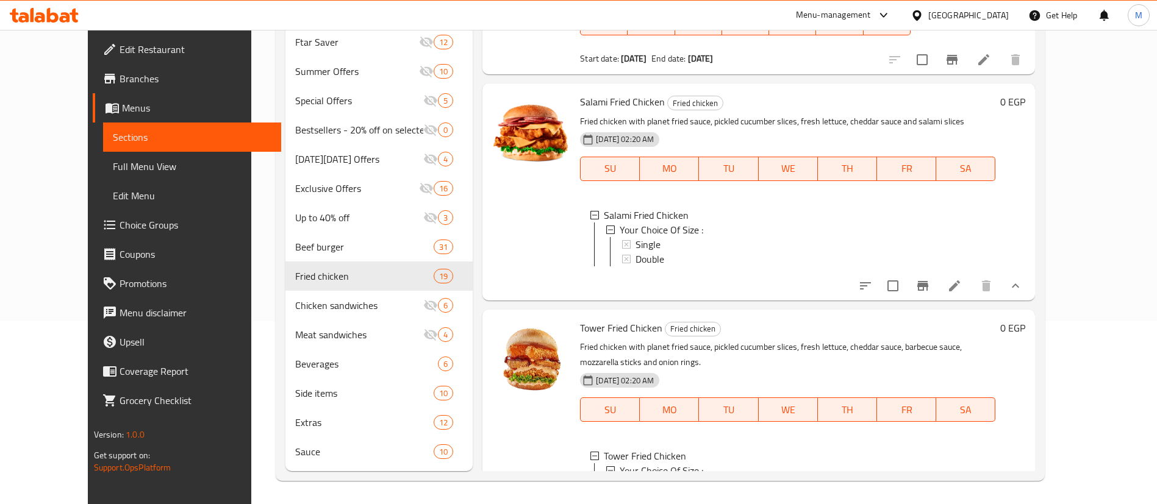
scroll to position [1647, 0]
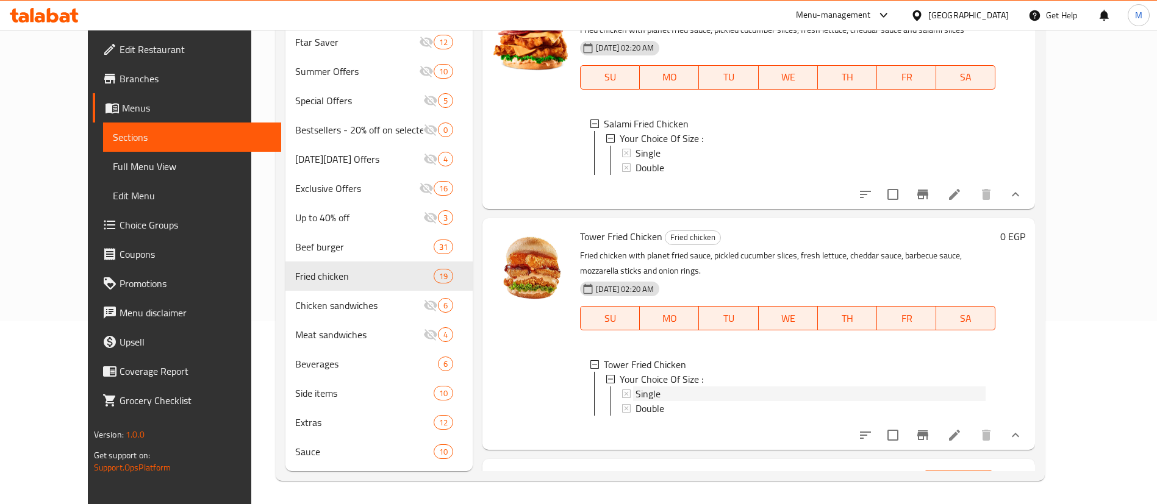
click at [676, 387] on div "Single" at bounding box center [810, 394] width 350 height 15
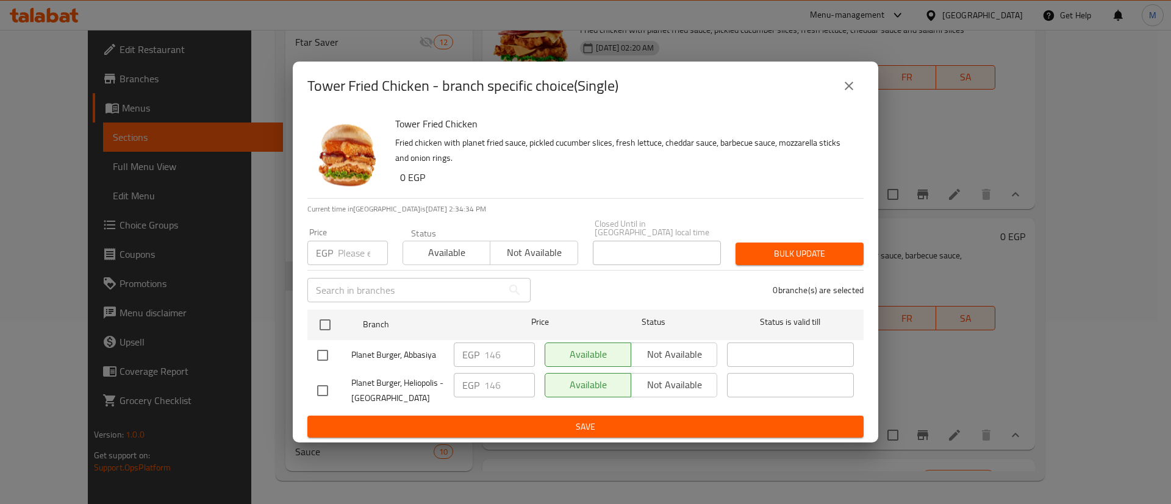
click at [852, 87] on icon "close" at bounding box center [849, 86] width 9 height 9
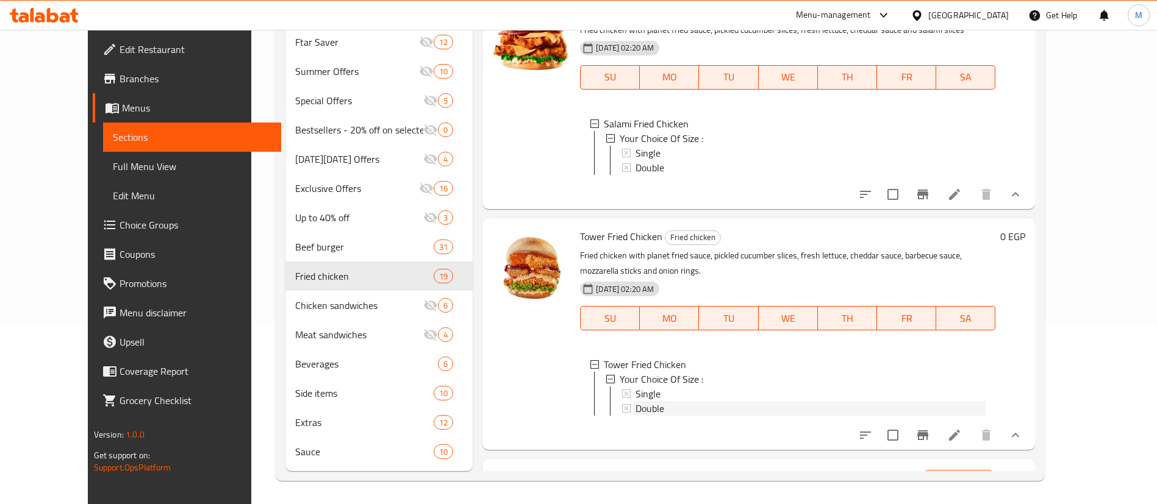
click at [704, 401] on div "Double" at bounding box center [810, 408] width 350 height 15
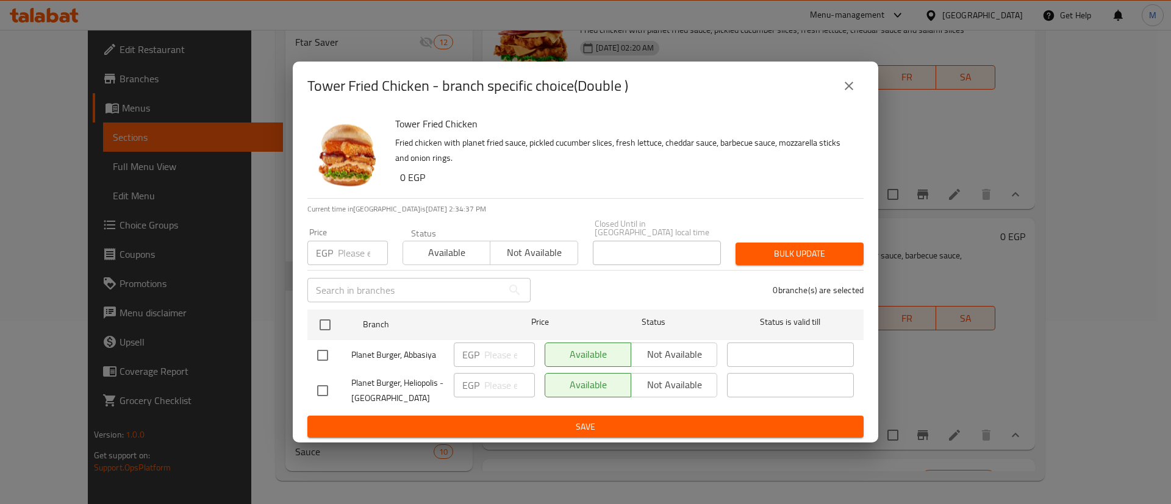
click at [847, 90] on icon "close" at bounding box center [849, 86] width 15 height 15
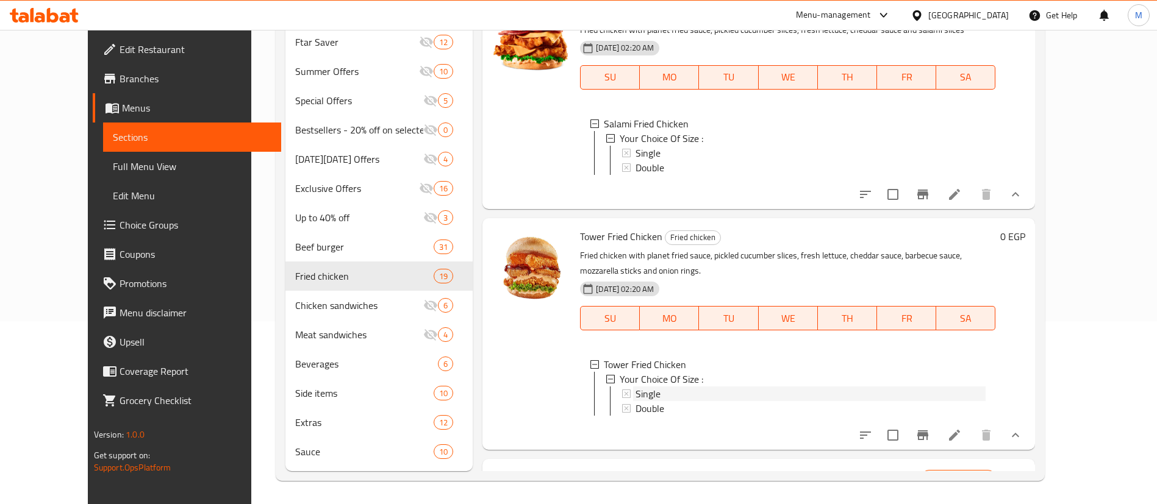
click at [744, 387] on div "Single" at bounding box center [810, 394] width 350 height 15
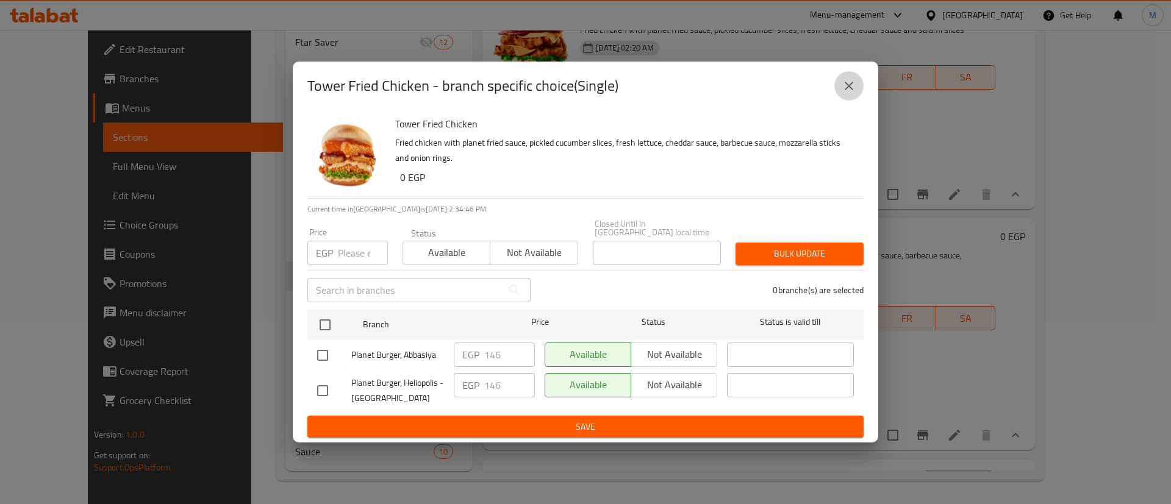
click at [856, 91] on button "close" at bounding box center [848, 85] width 29 height 29
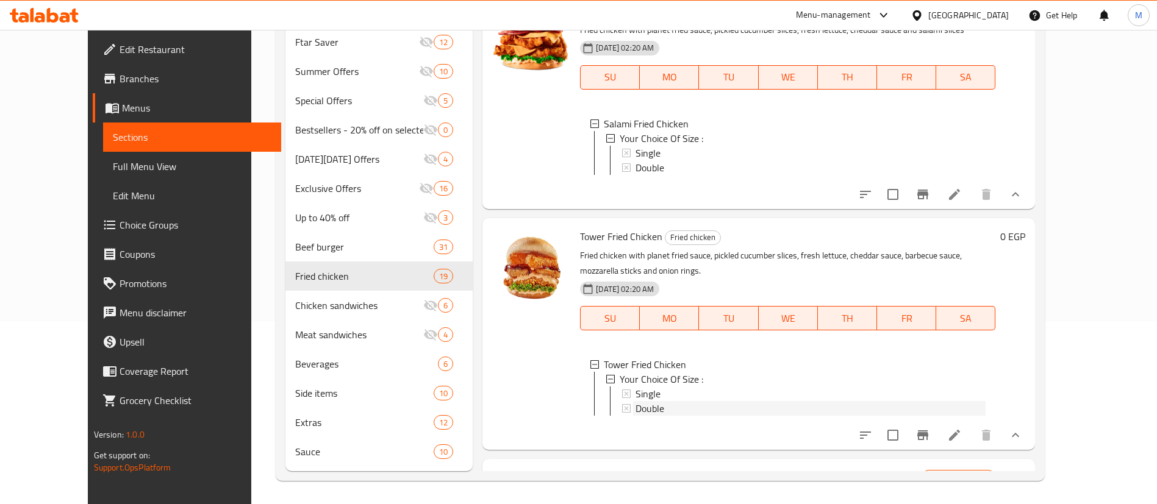
click at [692, 401] on div "Double" at bounding box center [810, 408] width 350 height 15
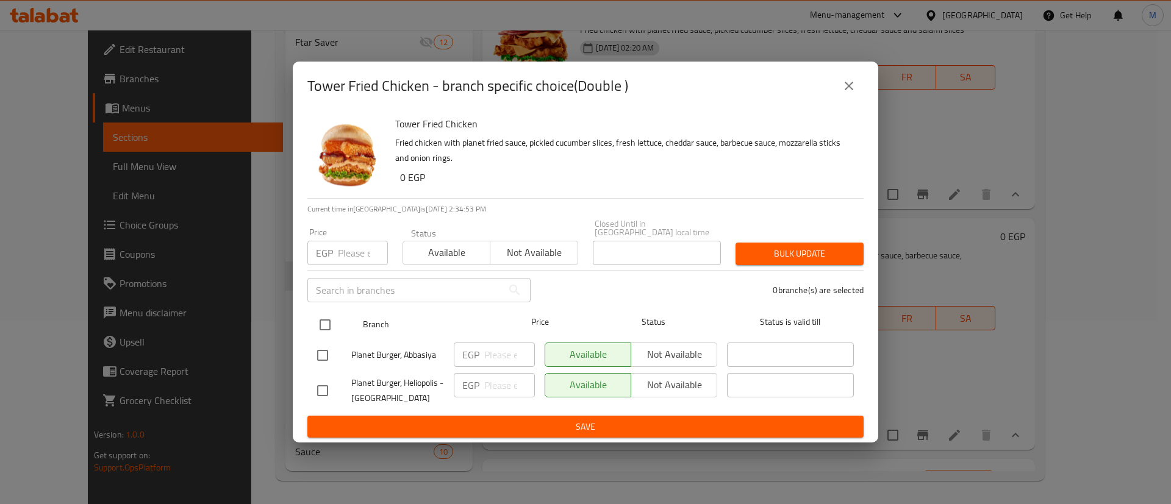
click at [327, 317] on input "checkbox" at bounding box center [325, 325] width 26 height 26
checkbox input "true"
click at [845, 93] on icon "close" at bounding box center [849, 86] width 15 height 15
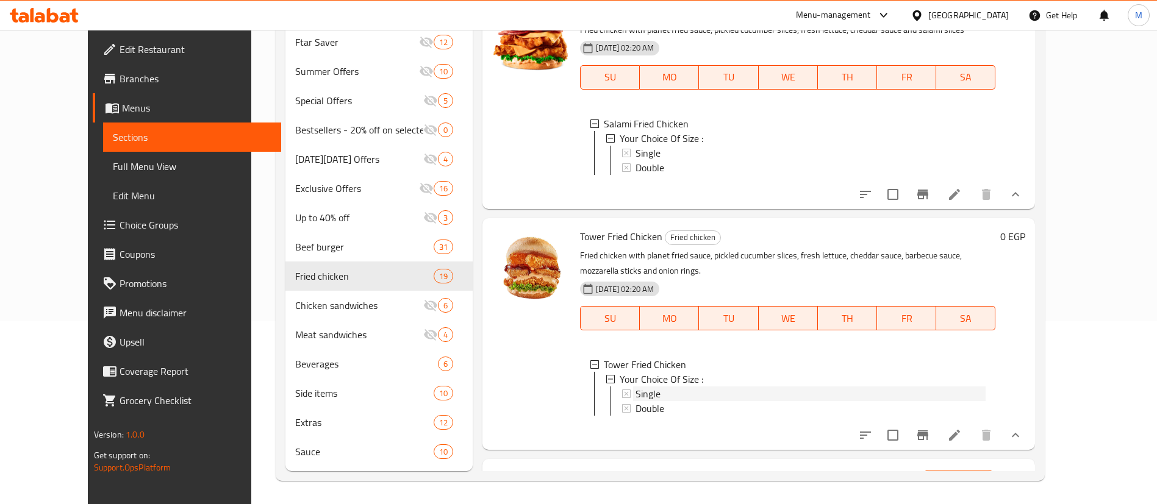
click at [652, 387] on div "Single" at bounding box center [810, 394] width 350 height 15
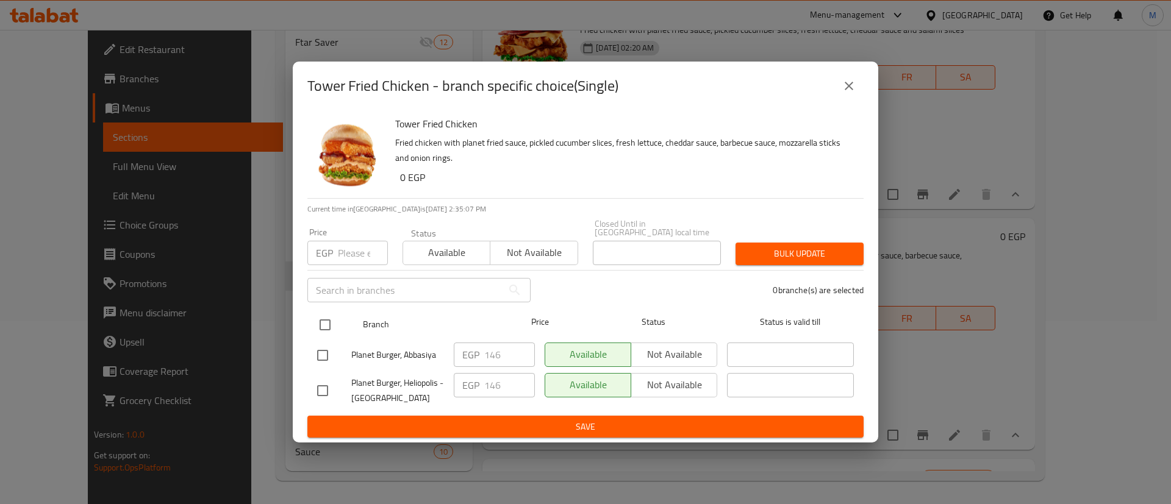
click at [327, 320] on input "checkbox" at bounding box center [325, 325] width 26 height 26
checkbox input "true"
click at [350, 247] on input "number" at bounding box center [363, 253] width 50 height 24
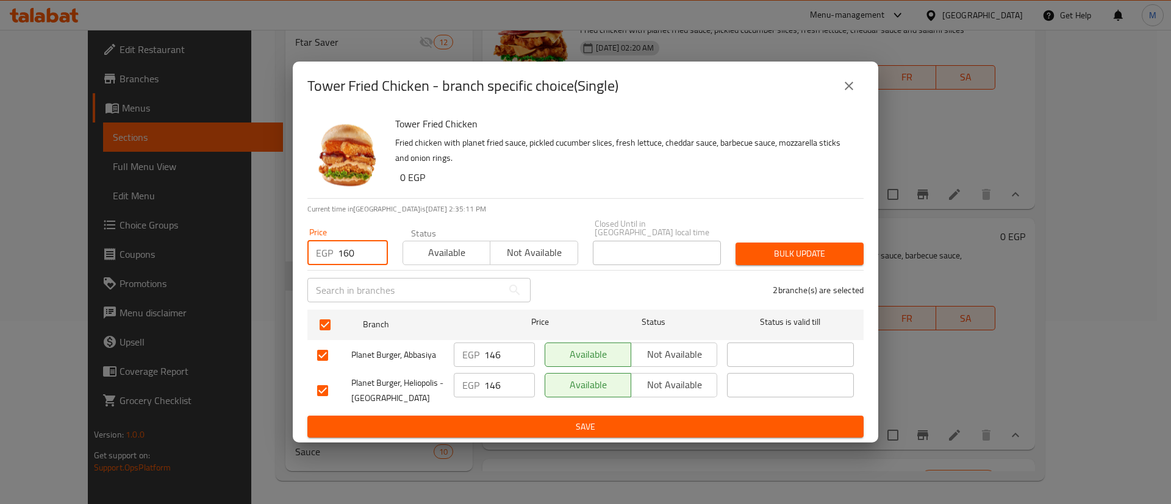
type input "160"
click at [776, 243] on button "Bulk update" at bounding box center [799, 254] width 128 height 23
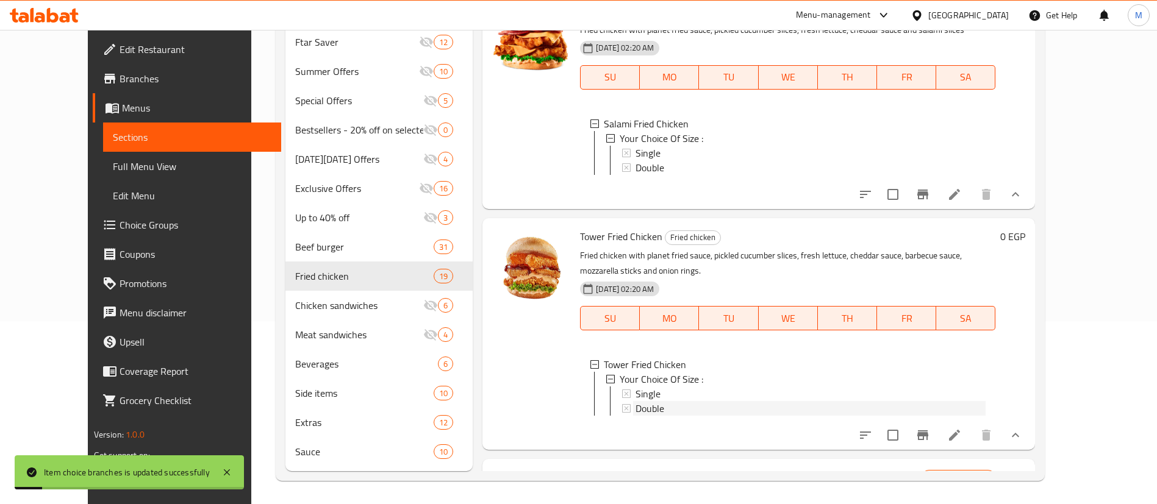
click at [700, 401] on div "Double" at bounding box center [810, 408] width 350 height 15
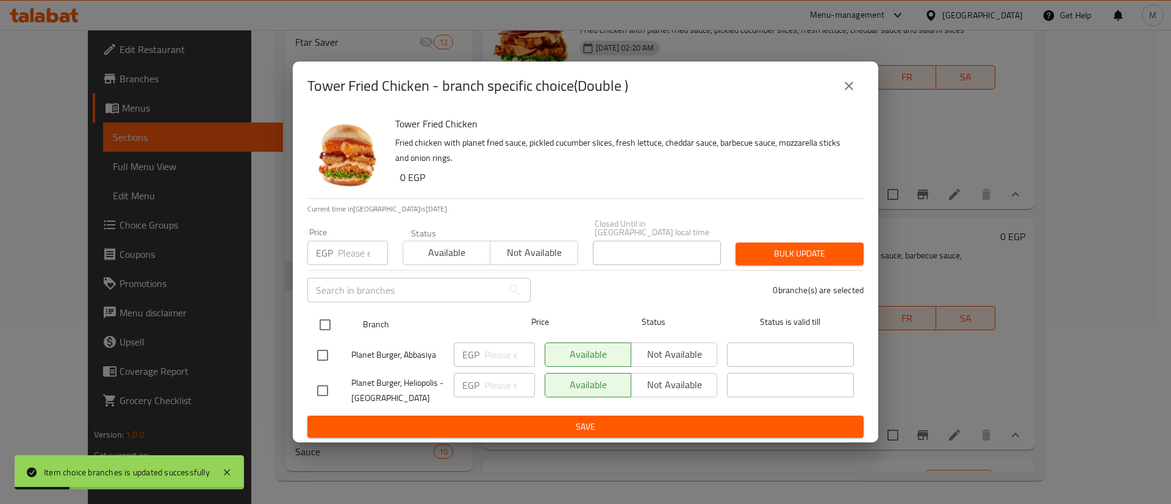
click at [323, 318] on input "checkbox" at bounding box center [325, 325] width 26 height 26
checkbox input "true"
click at [348, 242] on input "number" at bounding box center [363, 253] width 50 height 24
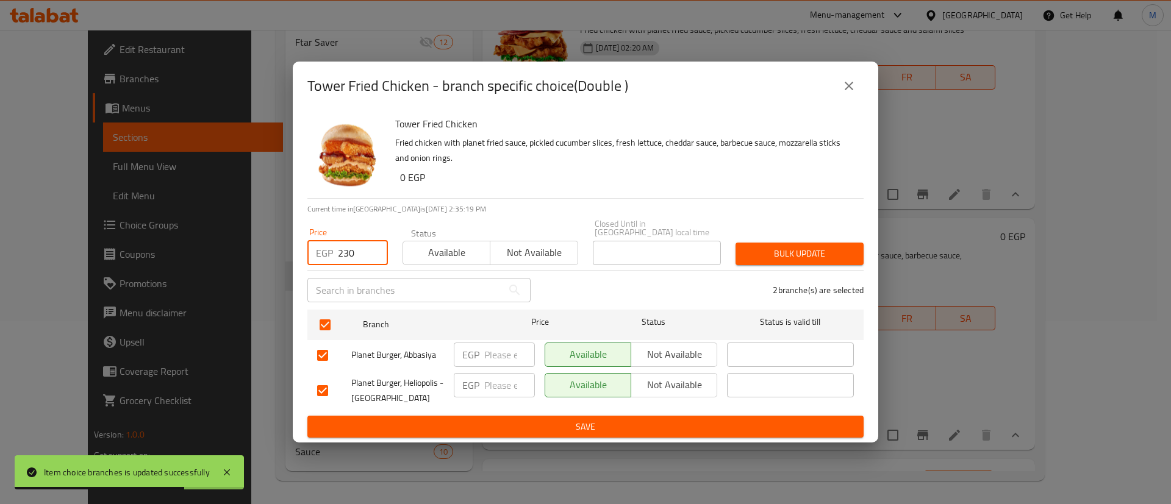
type input "230"
click at [796, 252] on span "Bulk update" at bounding box center [799, 253] width 109 height 15
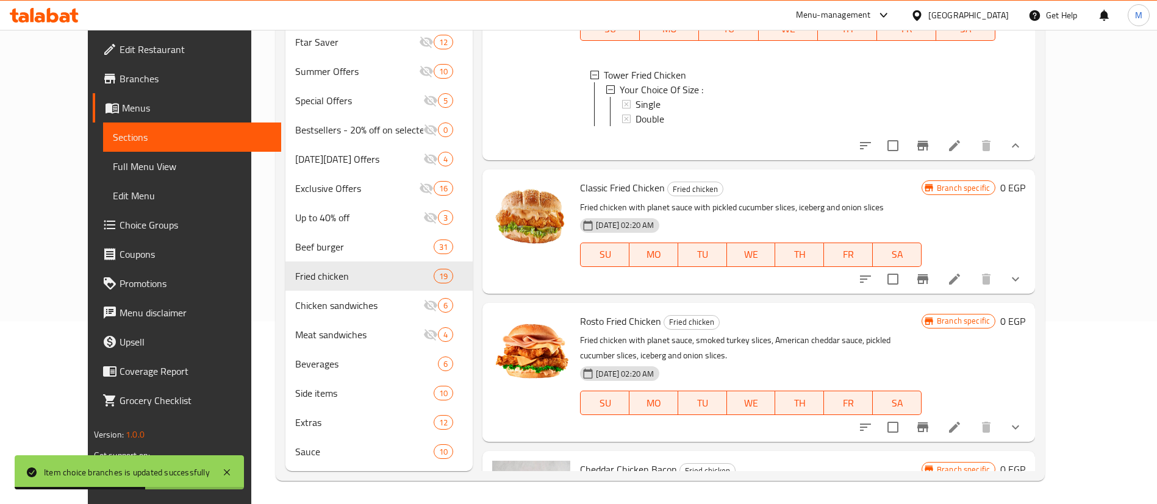
scroll to position [2013, 0]
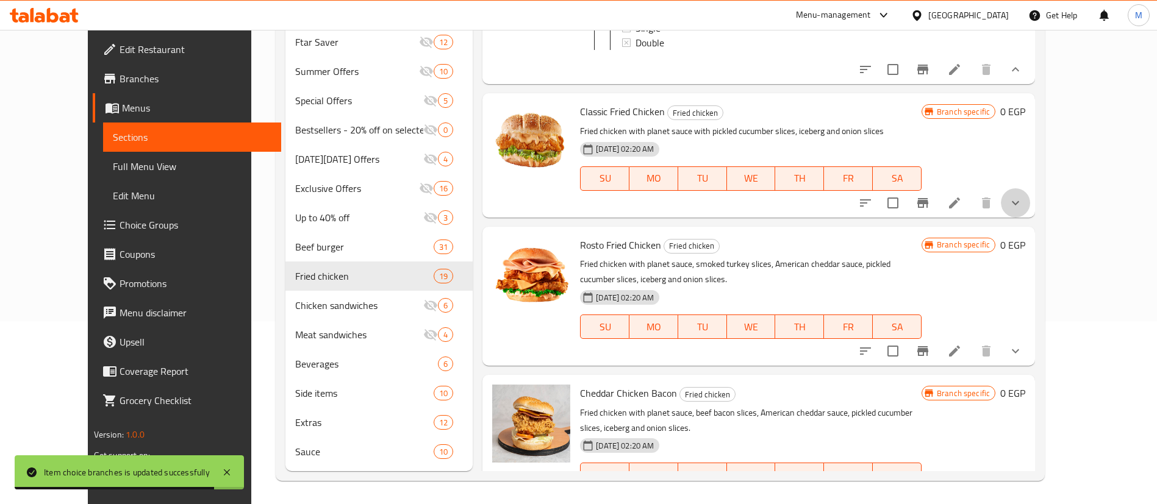
click at [1030, 196] on button "show more" at bounding box center [1015, 202] width 29 height 29
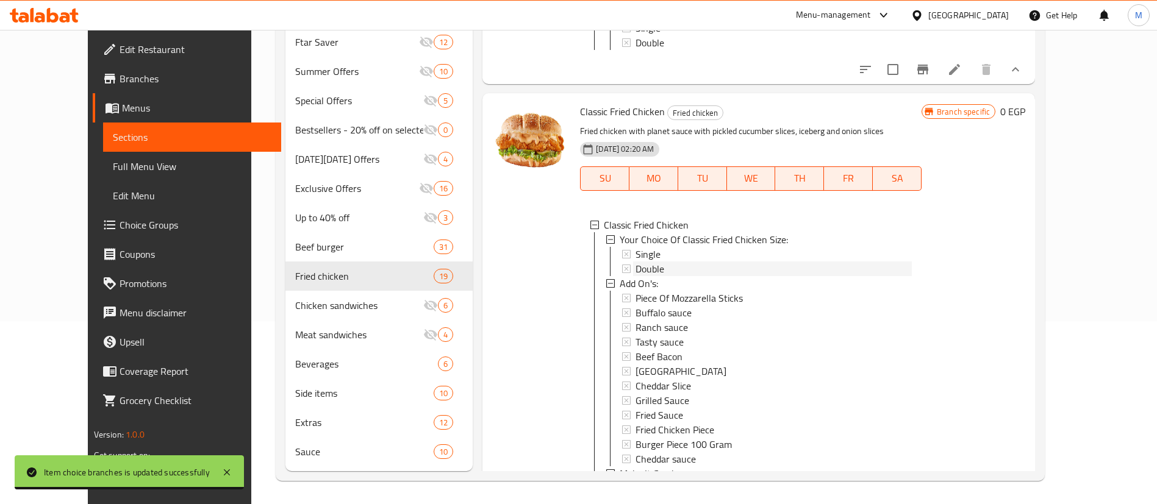
click at [700, 262] on div "Double" at bounding box center [773, 269] width 276 height 15
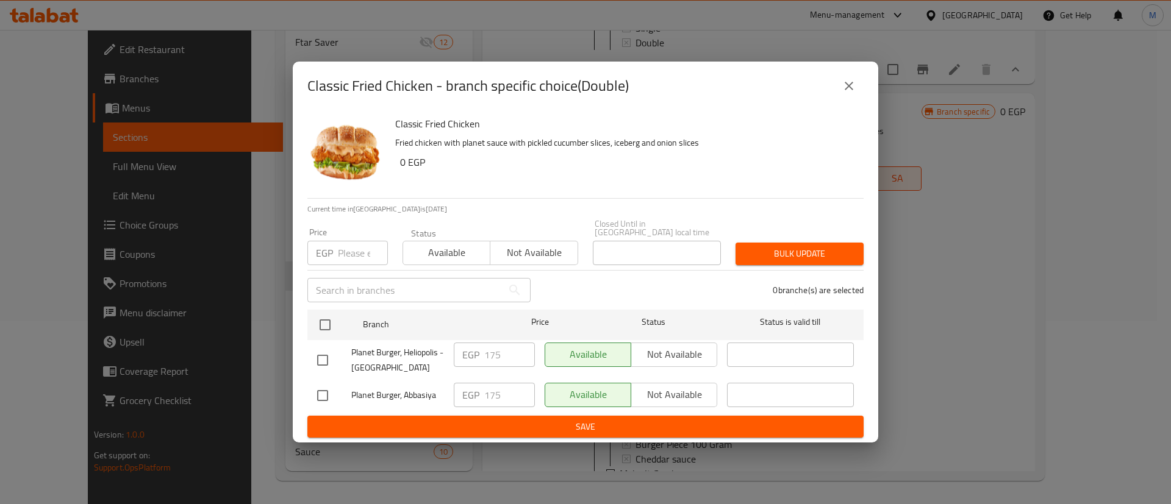
click at [851, 83] on icon "close" at bounding box center [849, 86] width 15 height 15
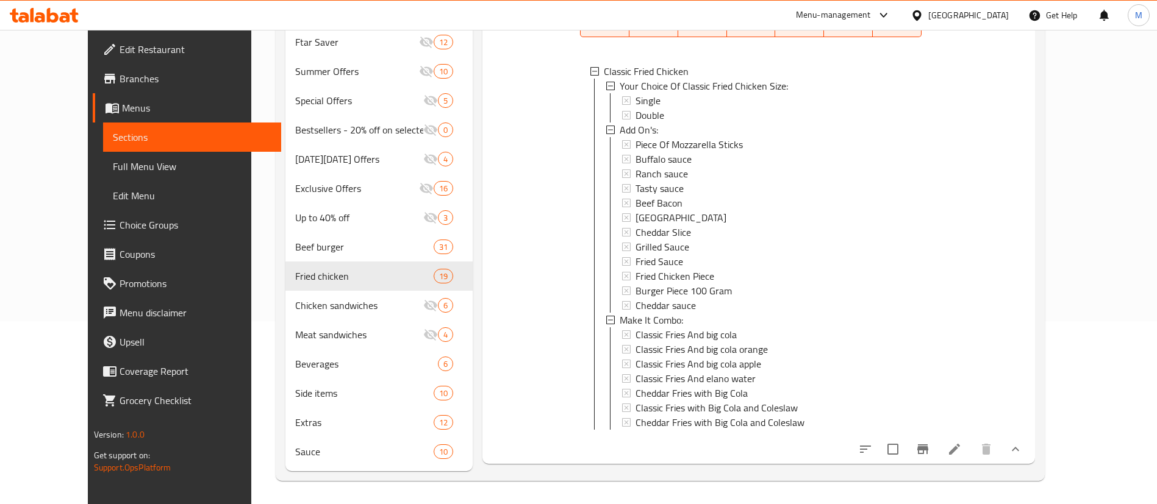
scroll to position [2287, 0]
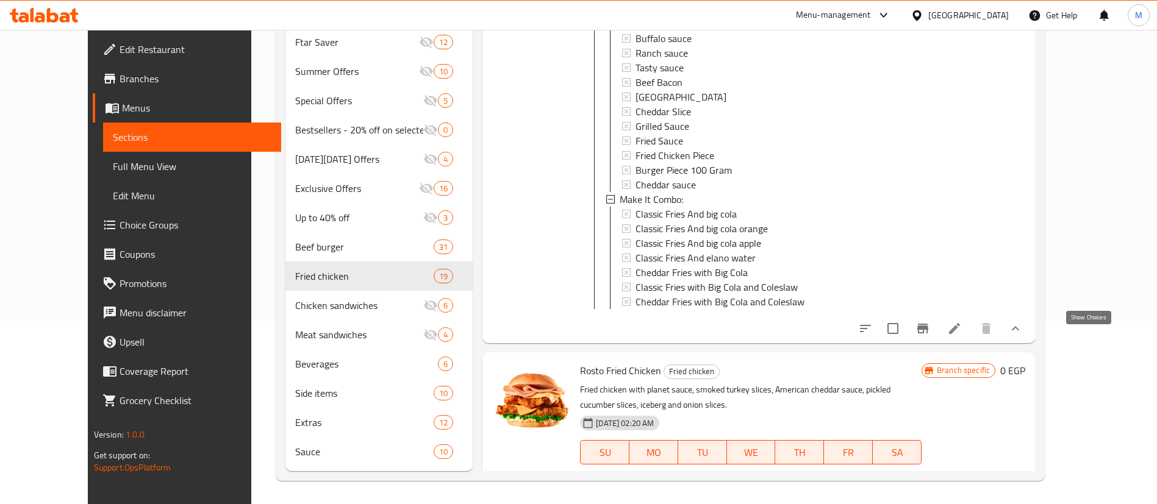
click at [1023, 336] on icon "show more" at bounding box center [1015, 328] width 15 height 15
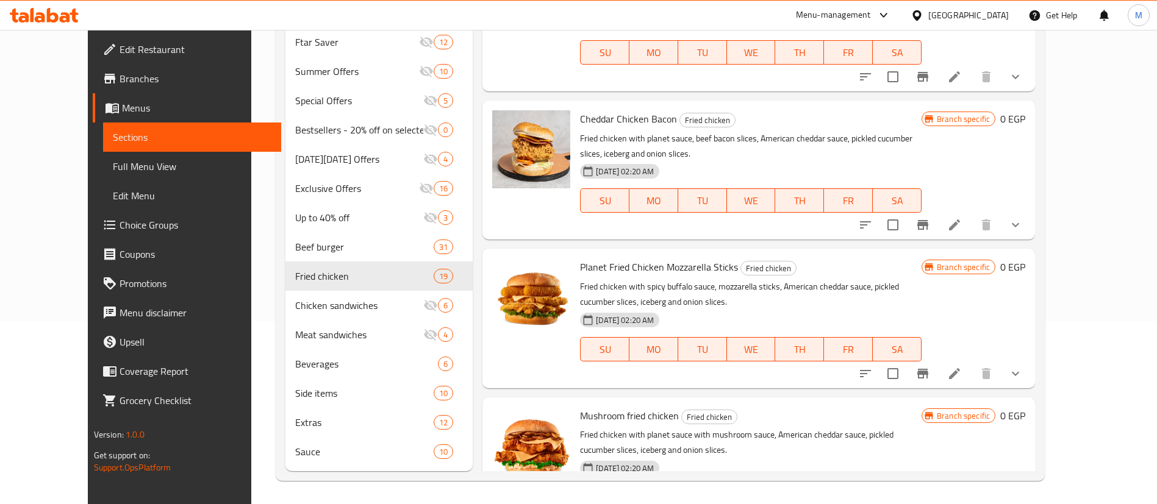
scroll to position [2104, 0]
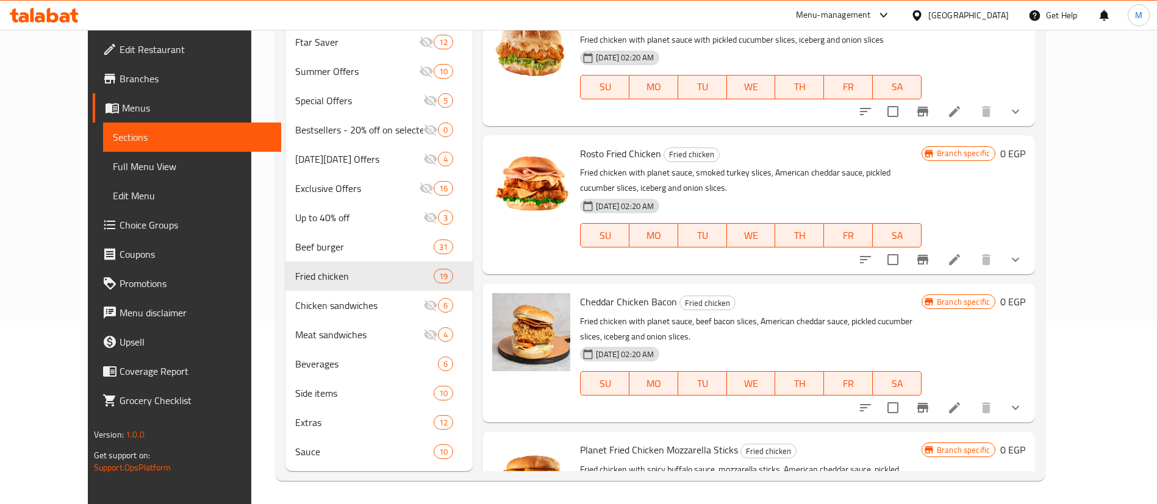
click at [1023, 261] on icon "show more" at bounding box center [1015, 259] width 15 height 15
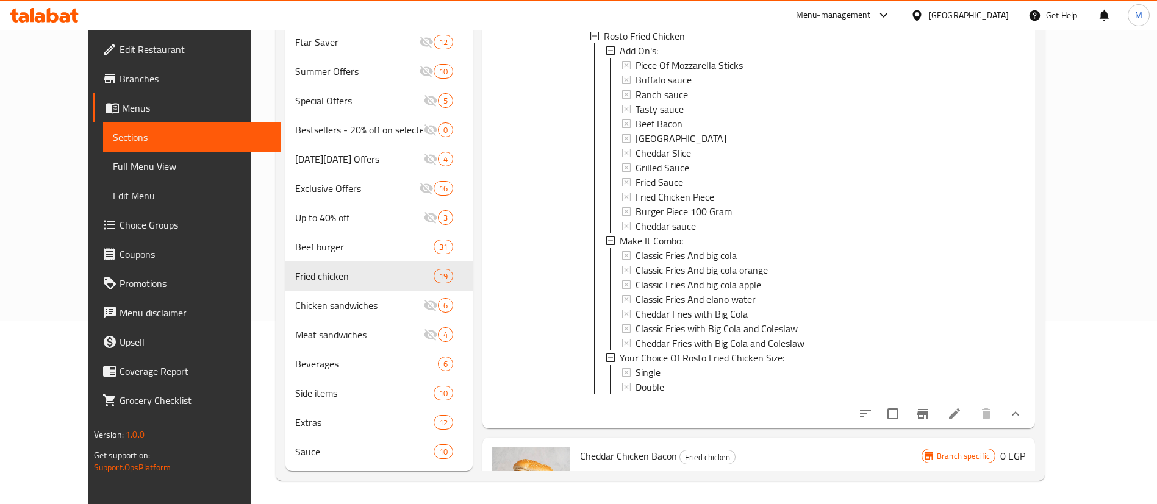
scroll to position [2378, 0]
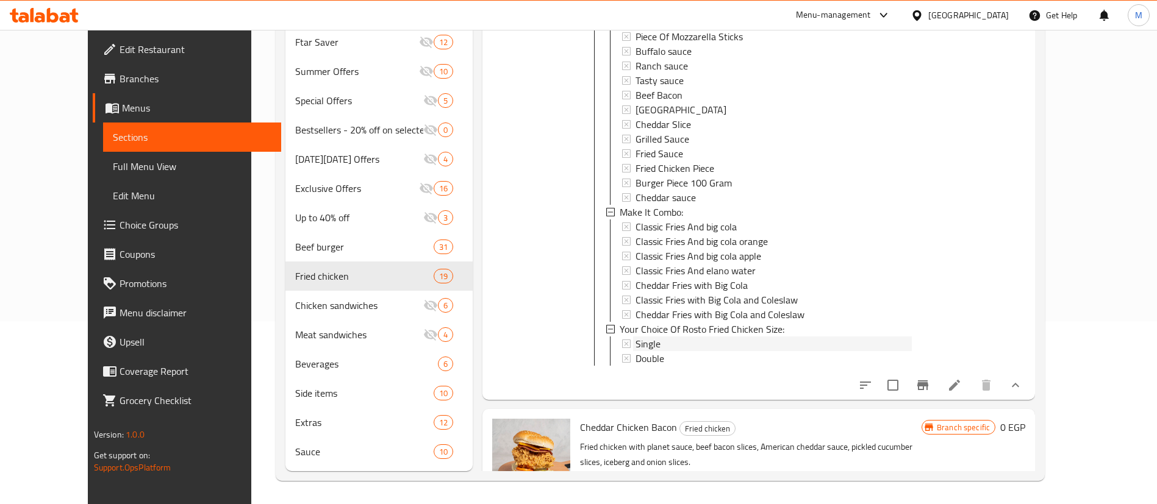
click at [654, 343] on div "Single" at bounding box center [773, 344] width 276 height 15
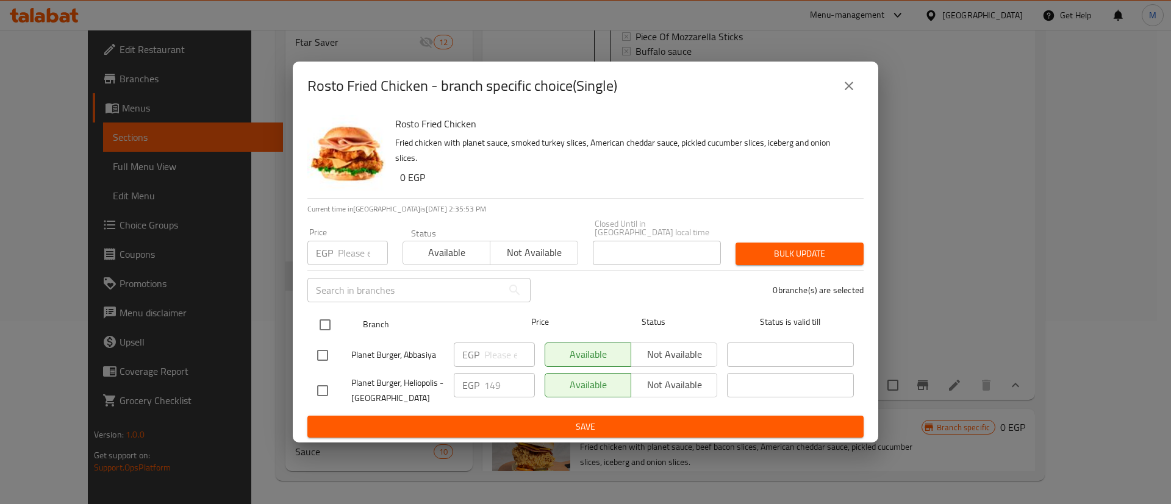
click at [324, 318] on input "checkbox" at bounding box center [325, 325] width 26 height 26
checkbox input "true"
click at [337, 249] on div "EGP Price" at bounding box center [347, 253] width 81 height 24
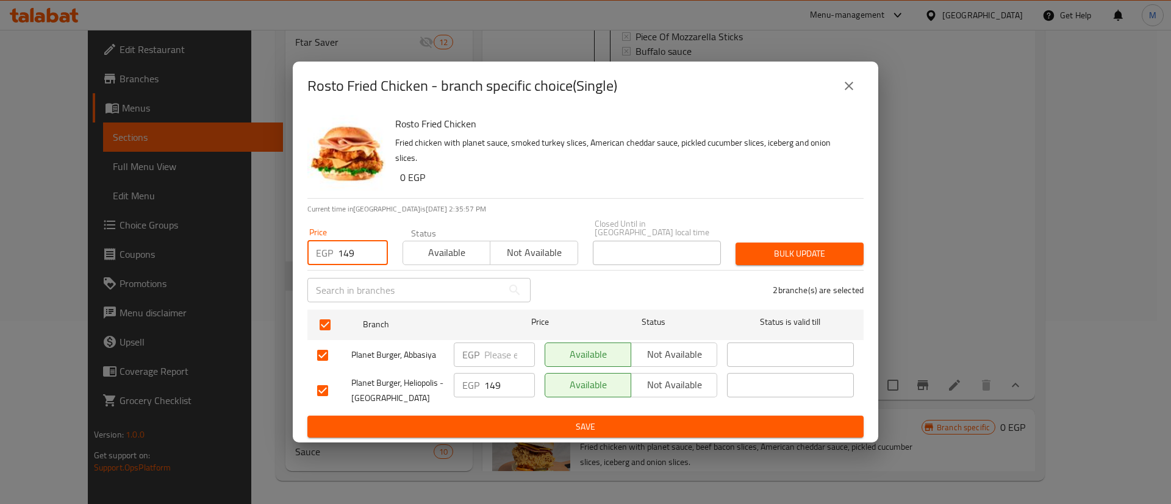
type input "149"
click at [818, 246] on span "Bulk update" at bounding box center [799, 253] width 109 height 15
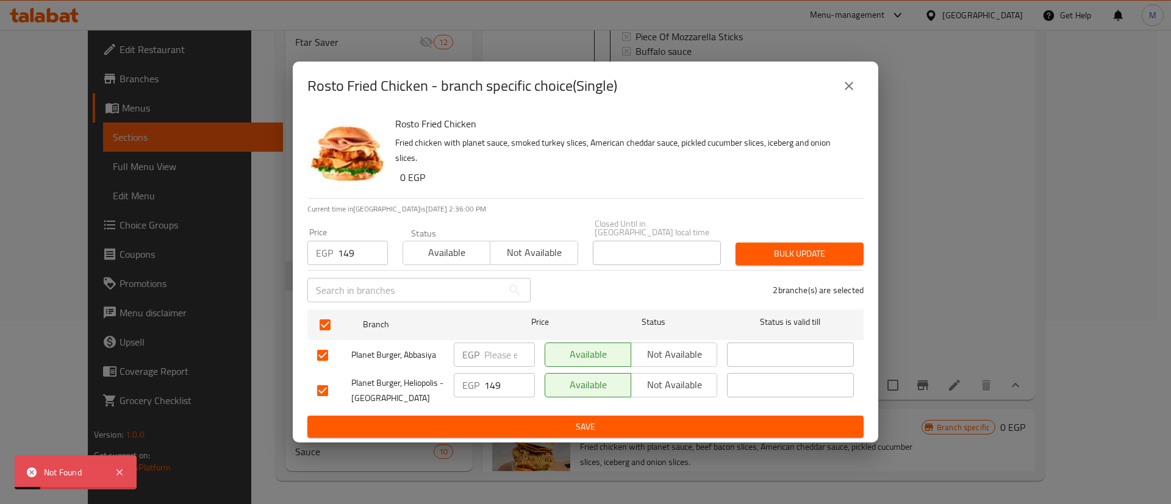
click at [841, 86] on button "close" at bounding box center [848, 85] width 29 height 29
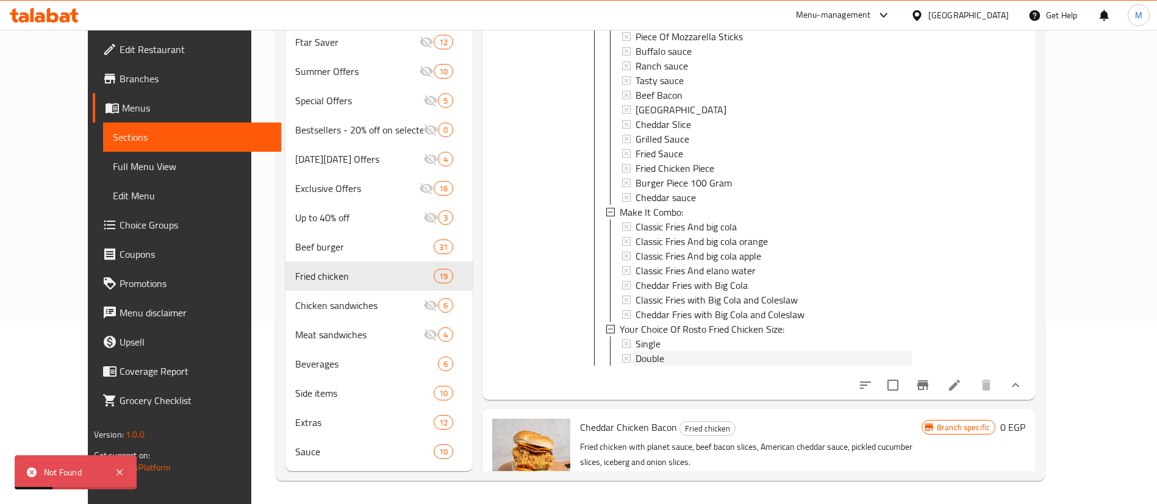
click at [701, 358] on div "Double" at bounding box center [773, 358] width 276 height 15
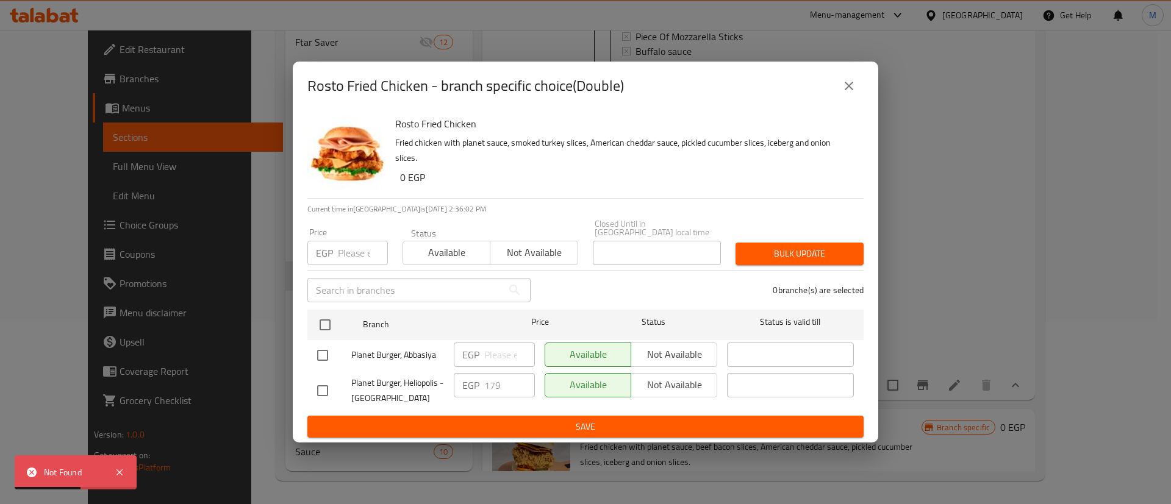
click at [847, 93] on icon "close" at bounding box center [849, 86] width 15 height 15
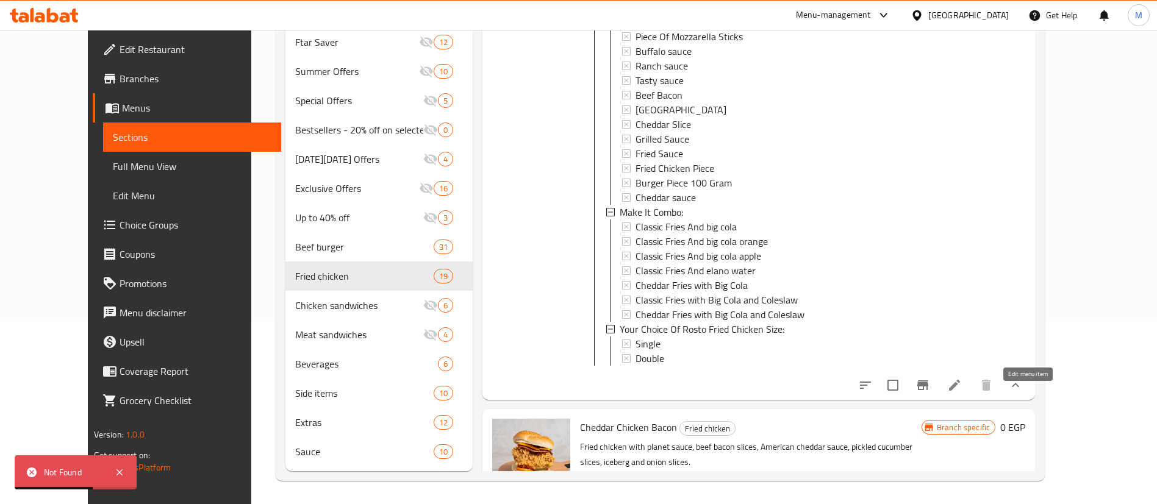
click at [962, 392] on icon at bounding box center [954, 385] width 15 height 15
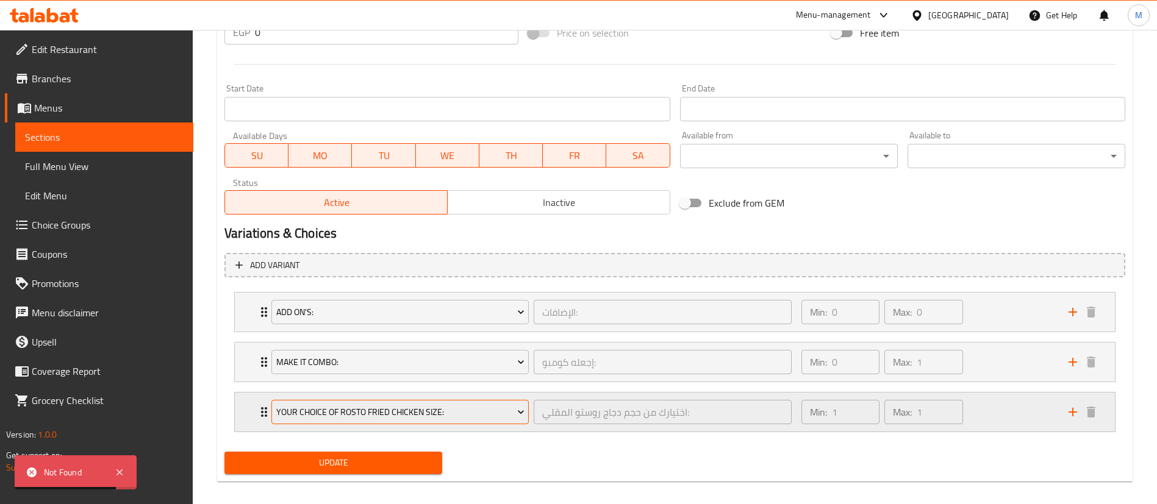
scroll to position [495, 0]
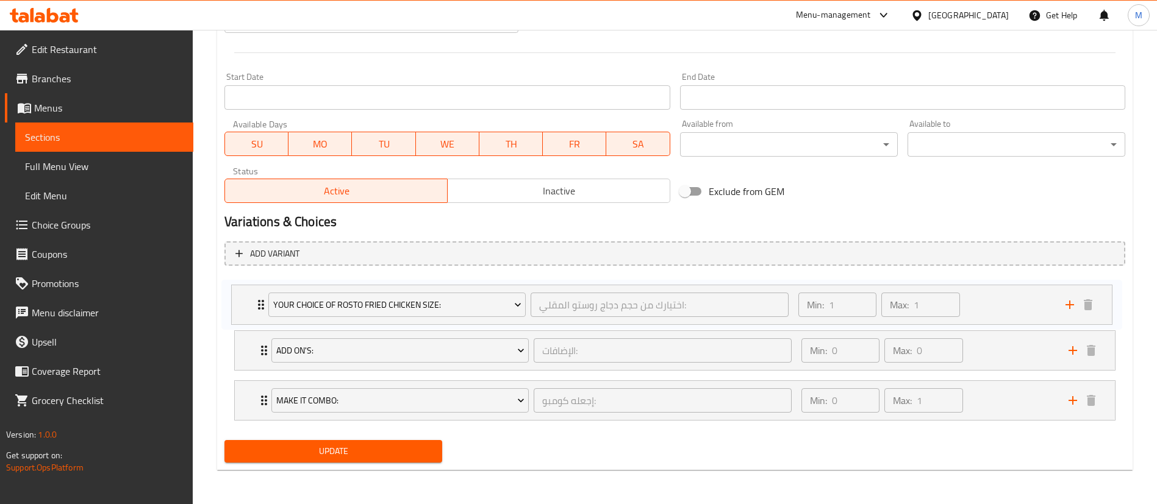
drag, startPoint x: 265, startPoint y: 397, endPoint x: 262, endPoint y: 286, distance: 111.1
click at [262, 286] on div "Add On's: الإضافات: ​ Min: 0 ​ Max: 0 ​ Piece Of Mozzarella Sticks (ID: 9877211…" at bounding box center [674, 351] width 901 height 150
click at [1004, 310] on div "Min: 1 ​ Max: 1 ​" at bounding box center [927, 300] width 267 height 39
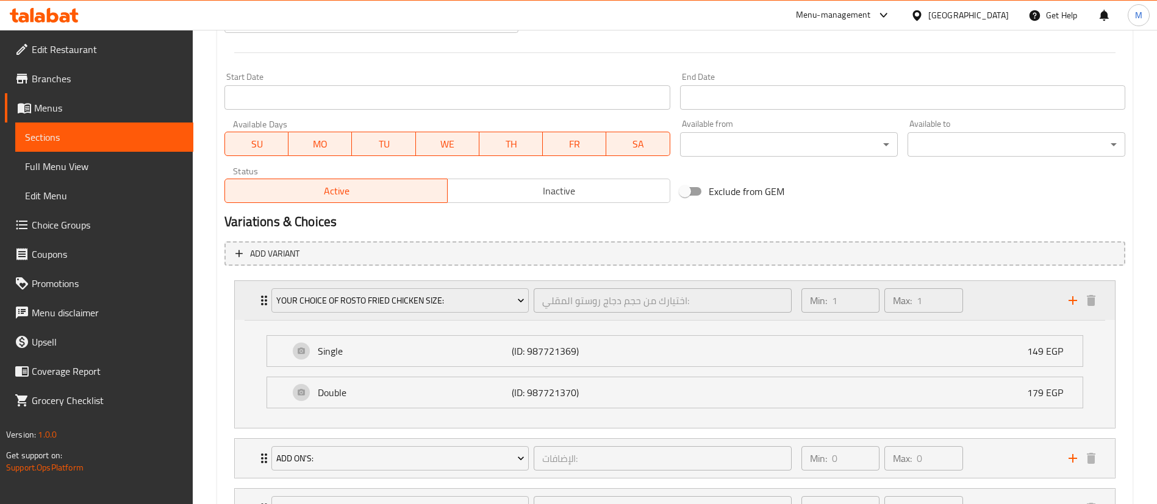
click at [1004, 310] on div "Min: 1 ​ Max: 1 ​" at bounding box center [927, 300] width 267 height 39
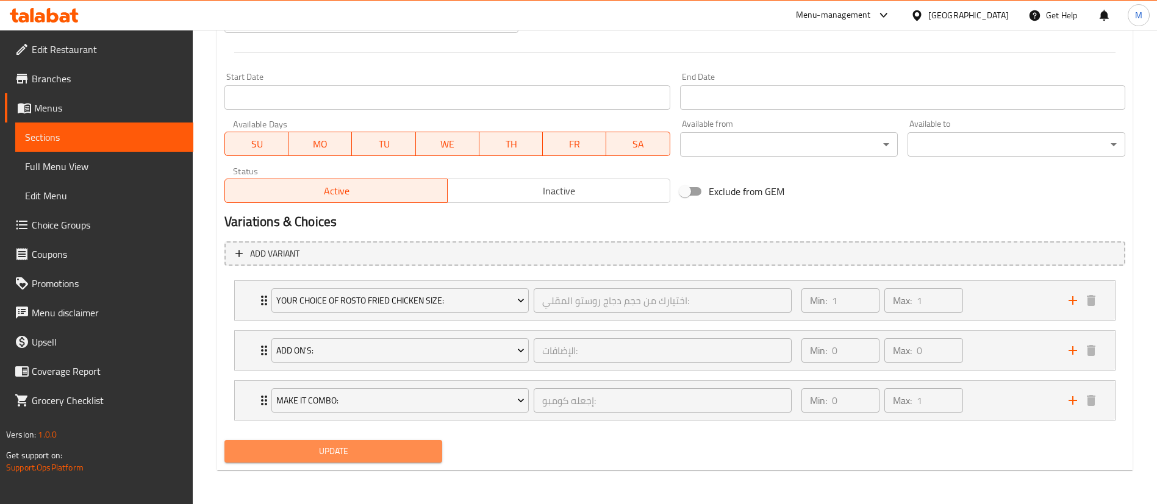
click at [392, 447] on span "Update" at bounding box center [333, 451] width 198 height 15
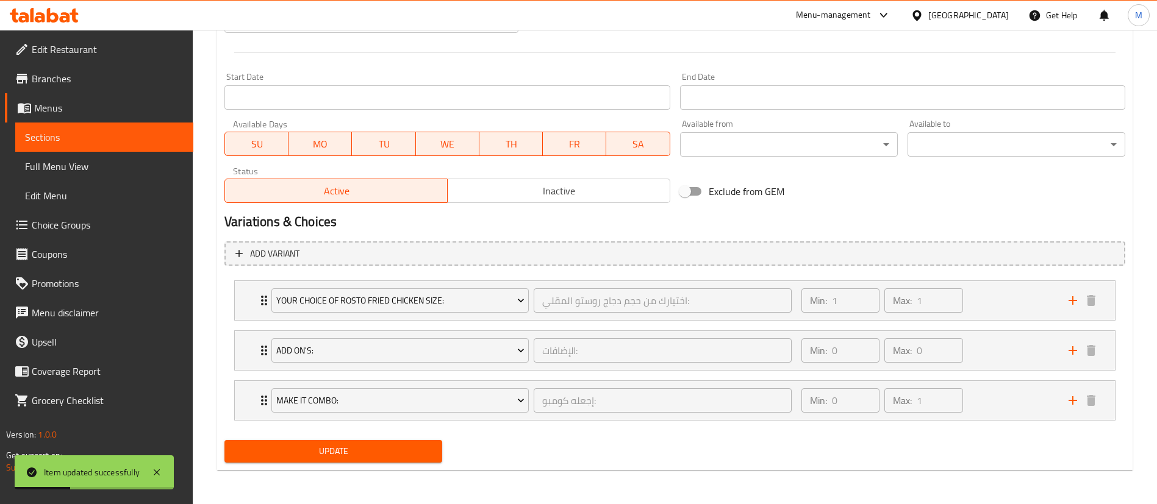
click at [85, 226] on span "Choice Groups" at bounding box center [108, 225] width 152 height 15
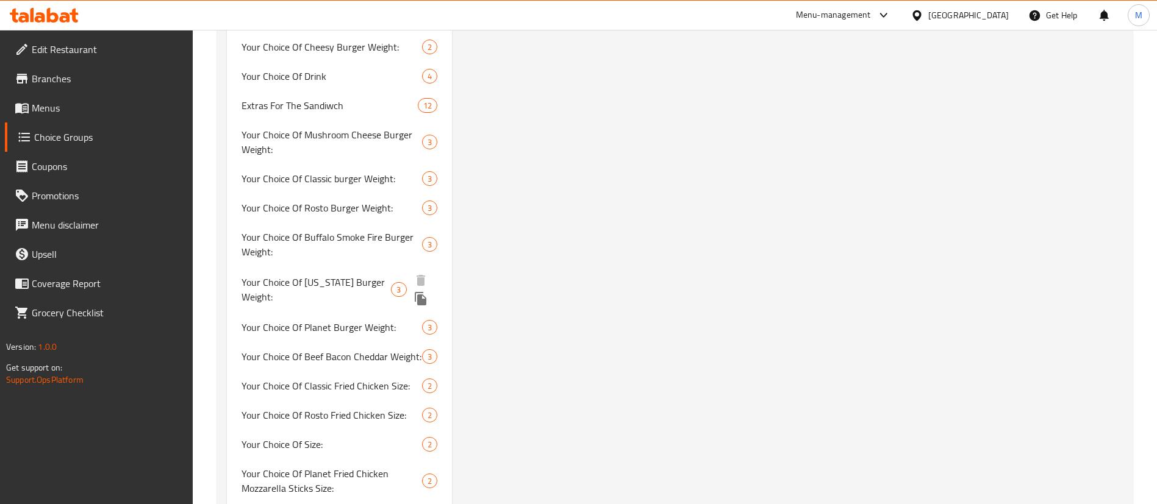
scroll to position [2104, 0]
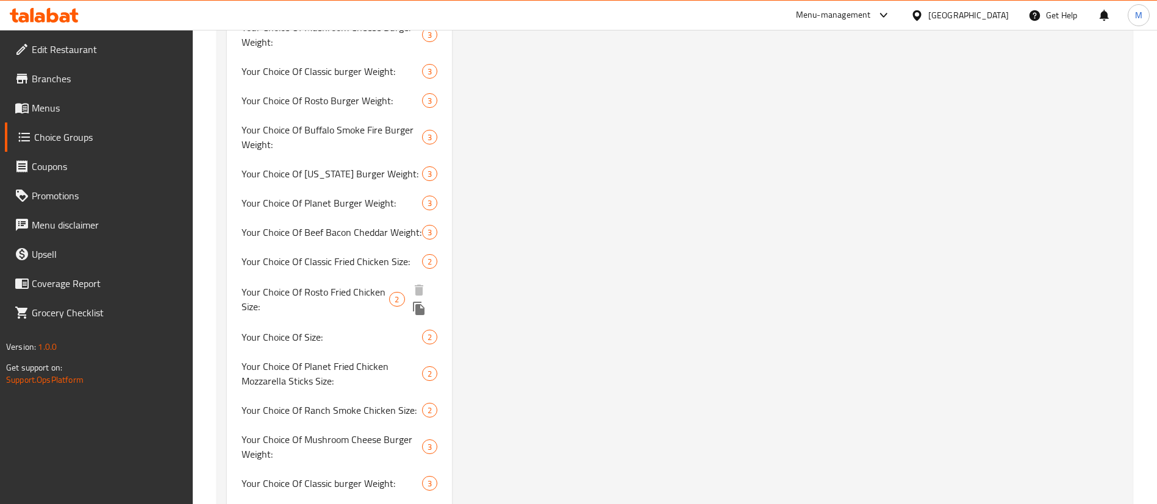
click at [344, 285] on span "Your Choice Of Rosto Fried Chicken Size:" at bounding box center [316, 299] width 148 height 29
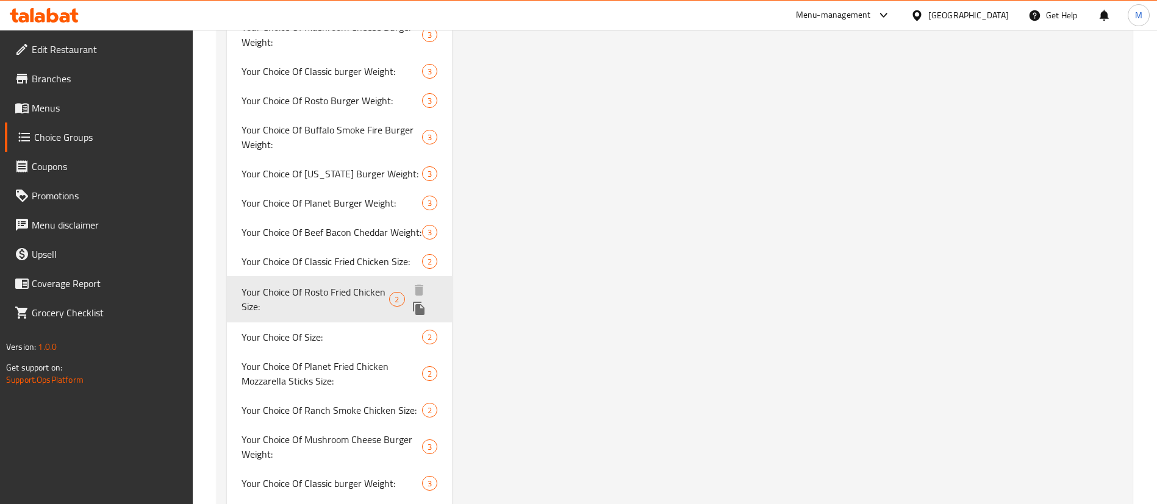
type input "Your Choice Of Rosto Fried Chicken Size:"
type input "اختيارك من حجم دجاج روستو المقلي:"
type input "1"
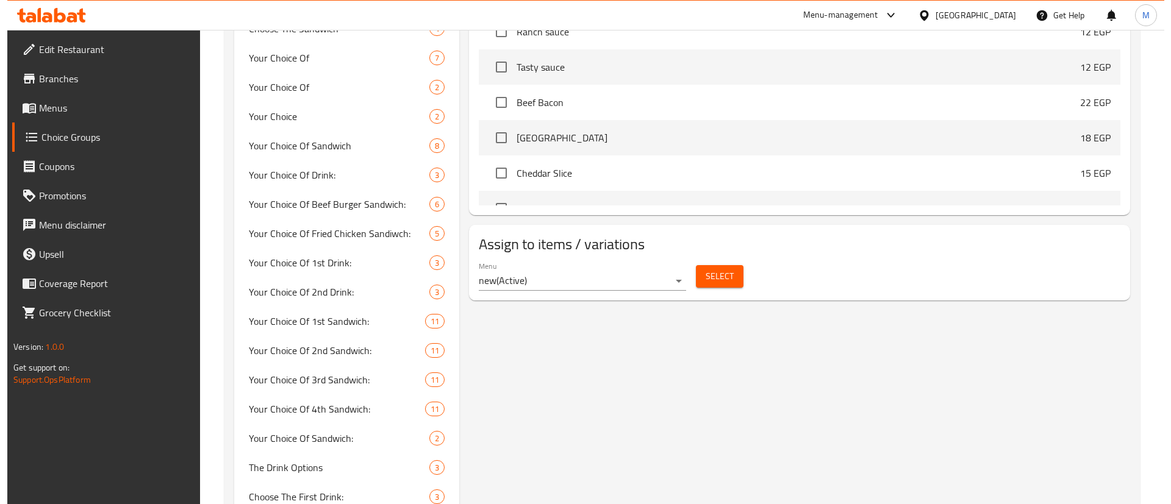
scroll to position [0, 0]
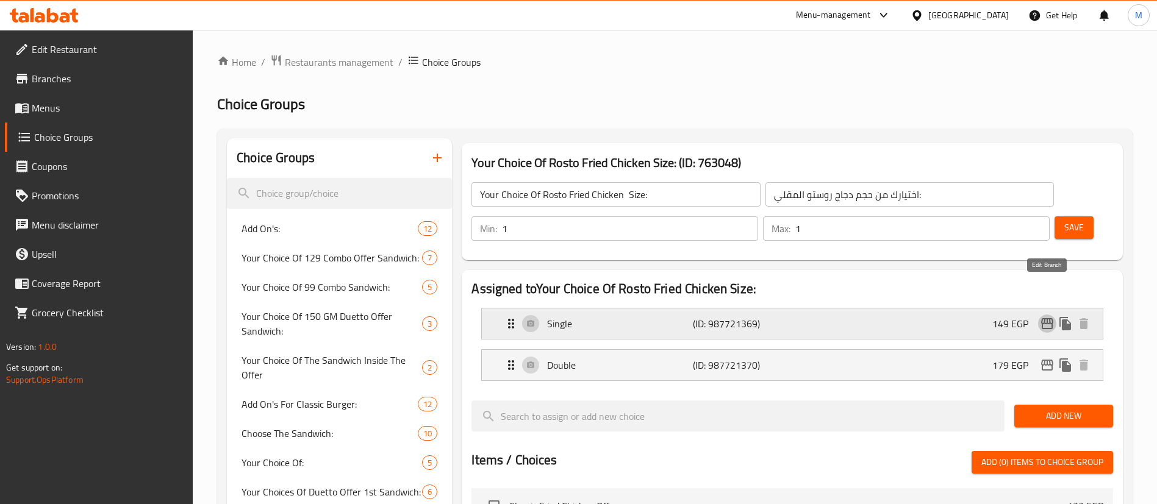
click at [1041, 317] on icon "edit" at bounding box center [1047, 324] width 15 height 15
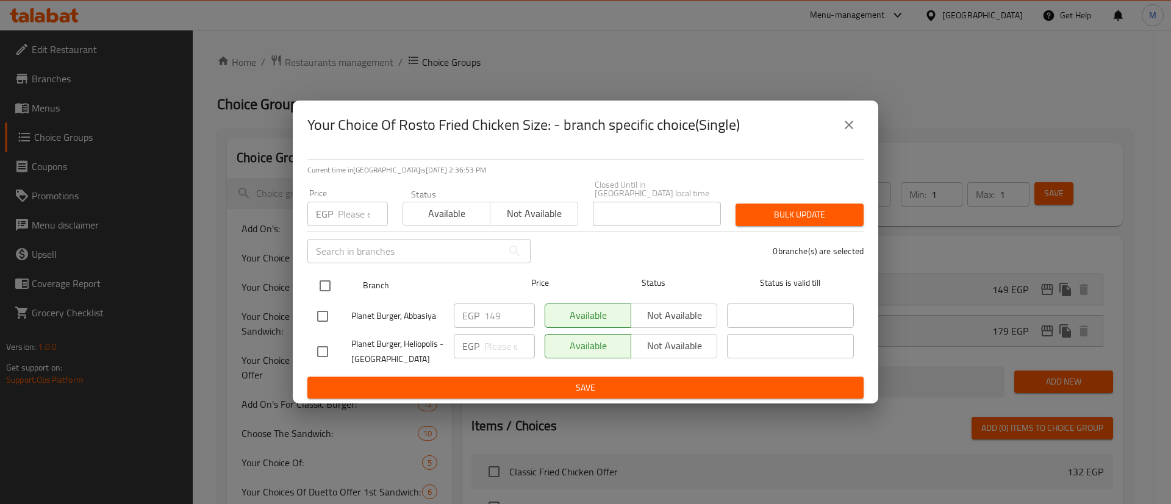
click at [326, 276] on input "checkbox" at bounding box center [325, 286] width 26 height 26
checkbox input "true"
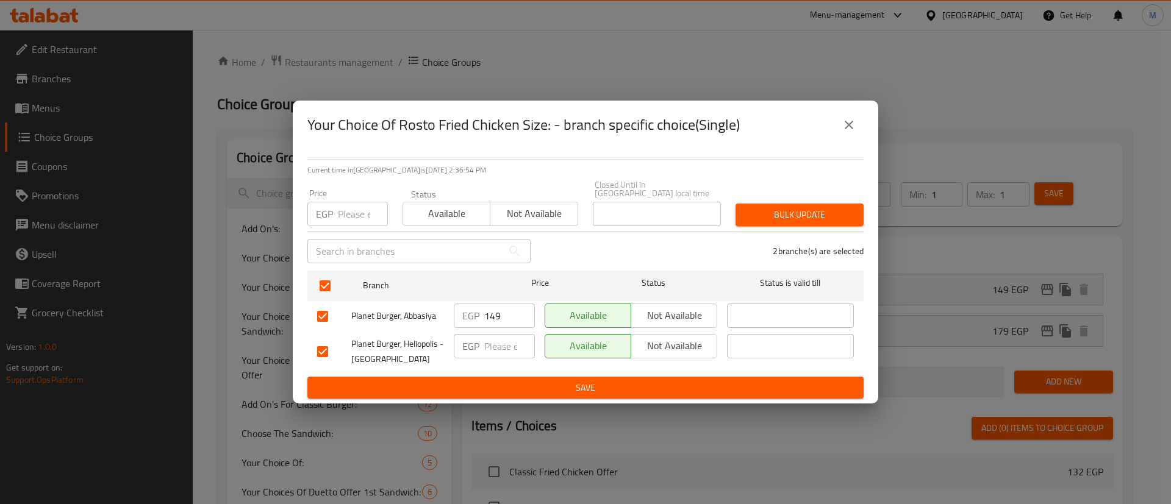
click at [342, 203] on input "number" at bounding box center [363, 214] width 50 height 24
type input "149"
click at [806, 216] on span "Bulk update" at bounding box center [799, 214] width 109 height 15
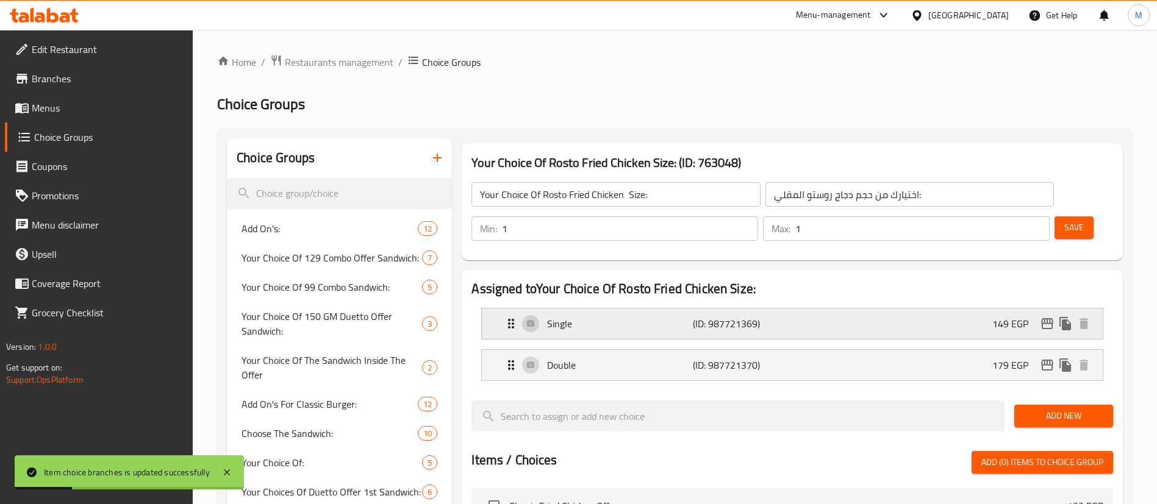
click at [909, 309] on div "Single (ID: 987721369) 149 EGP" at bounding box center [796, 324] width 584 height 30
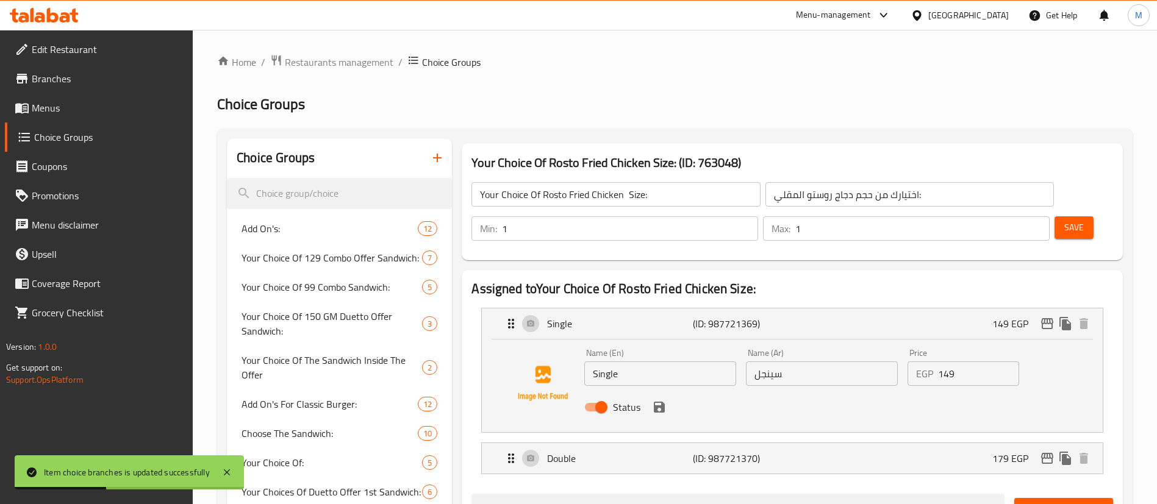
click at [662, 402] on icon "save" at bounding box center [659, 407] width 11 height 11
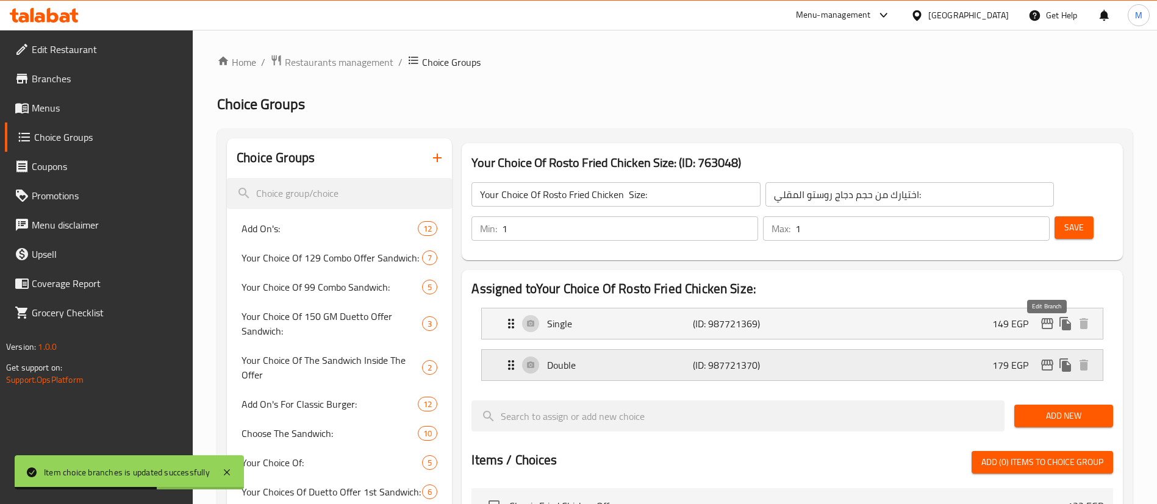
click at [1048, 358] on icon "edit" at bounding box center [1047, 365] width 15 height 15
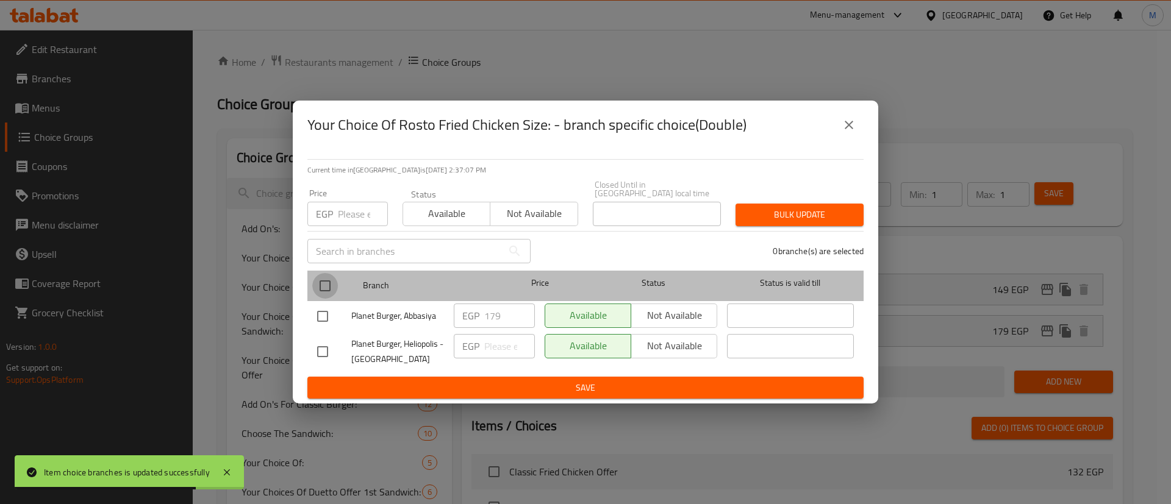
click at [325, 281] on input "checkbox" at bounding box center [325, 286] width 26 height 26
checkbox input "true"
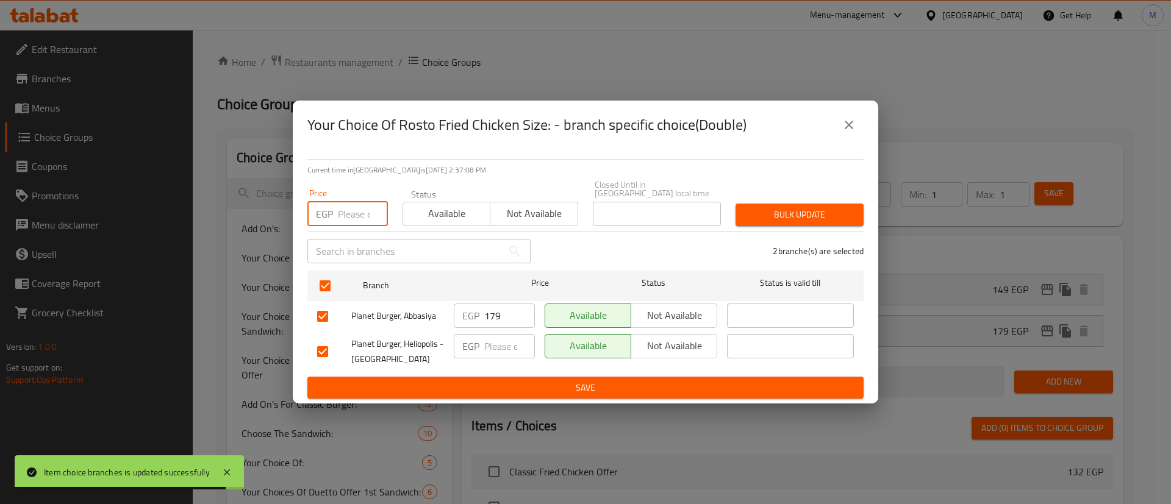
click at [346, 207] on input "number" at bounding box center [363, 214] width 50 height 24
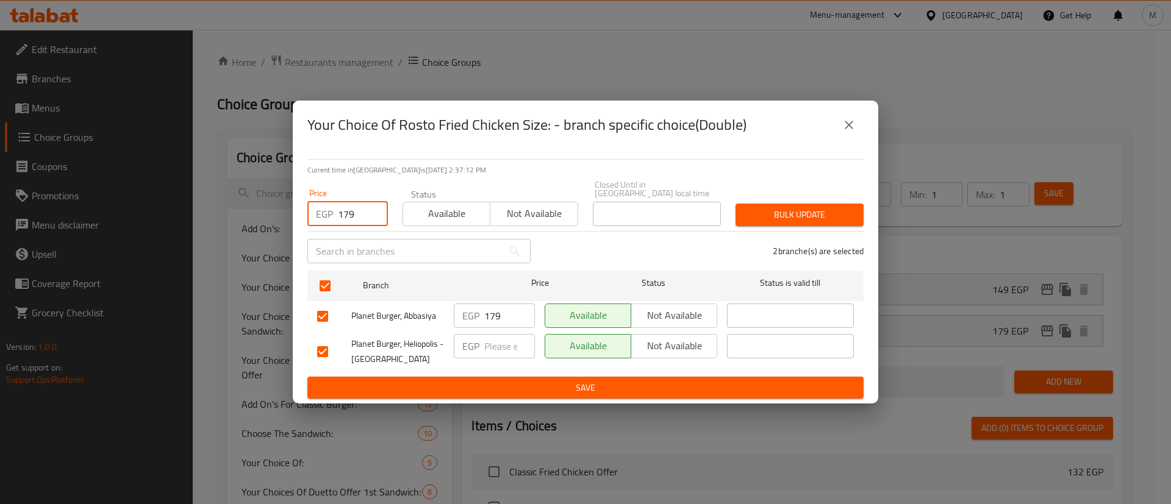
type input "179"
click at [773, 207] on span "Bulk update" at bounding box center [799, 214] width 109 height 15
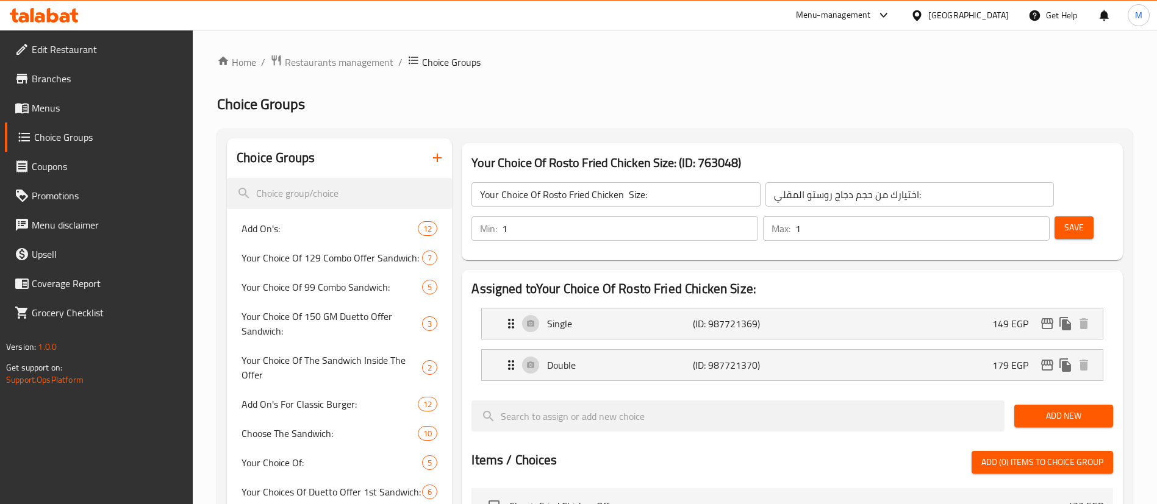
click at [1064, 220] on span "Save" at bounding box center [1074, 227] width 20 height 15
